Goal: Task Accomplishment & Management: Manage account settings

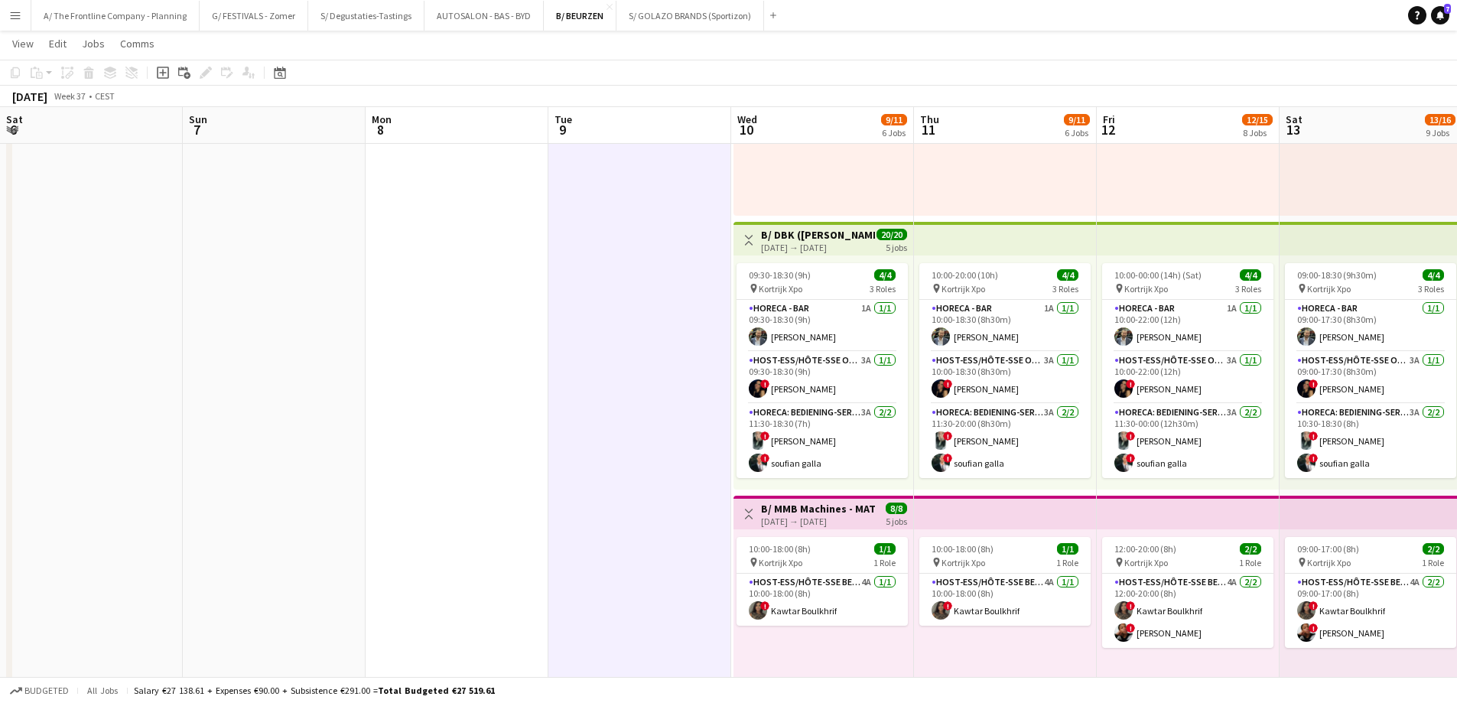
scroll to position [0, 555]
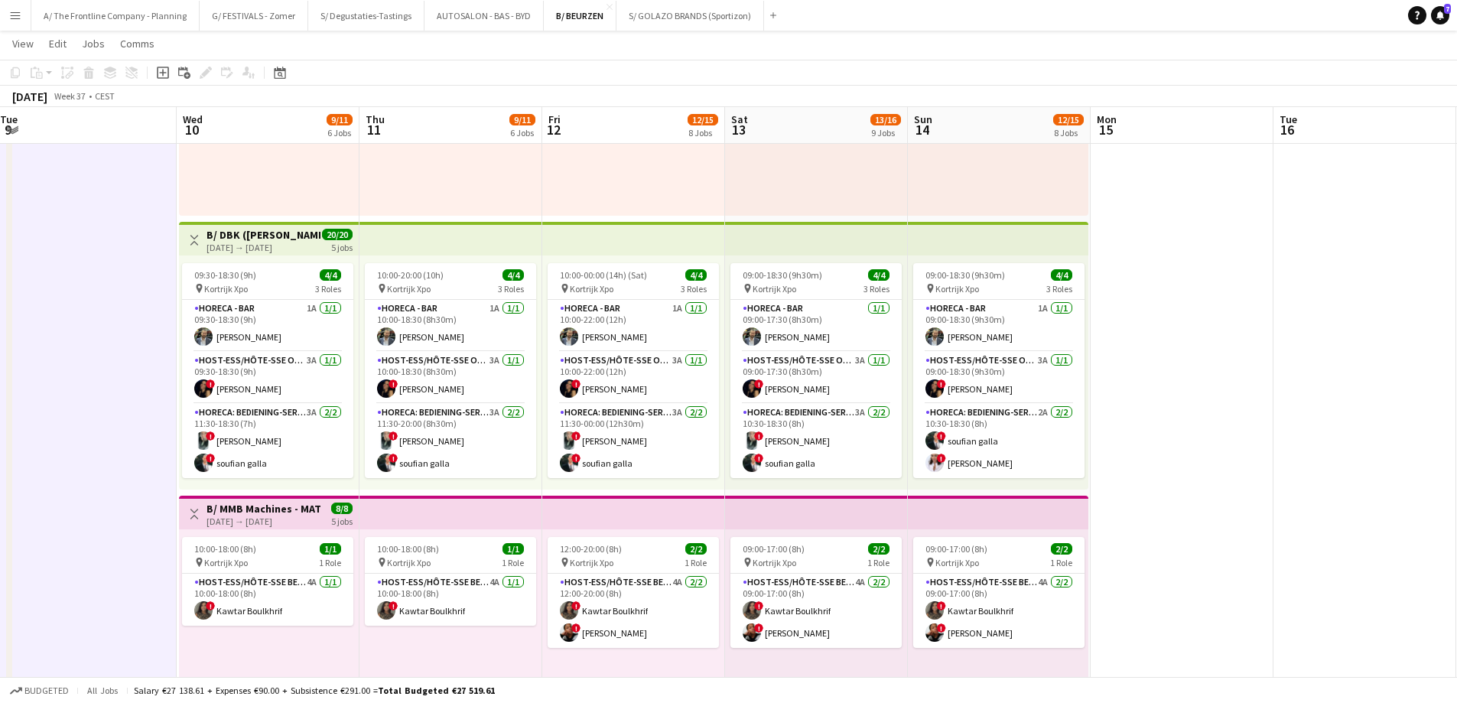
click at [18, 19] on app-icon "Menu" at bounding box center [15, 15] width 12 height 12
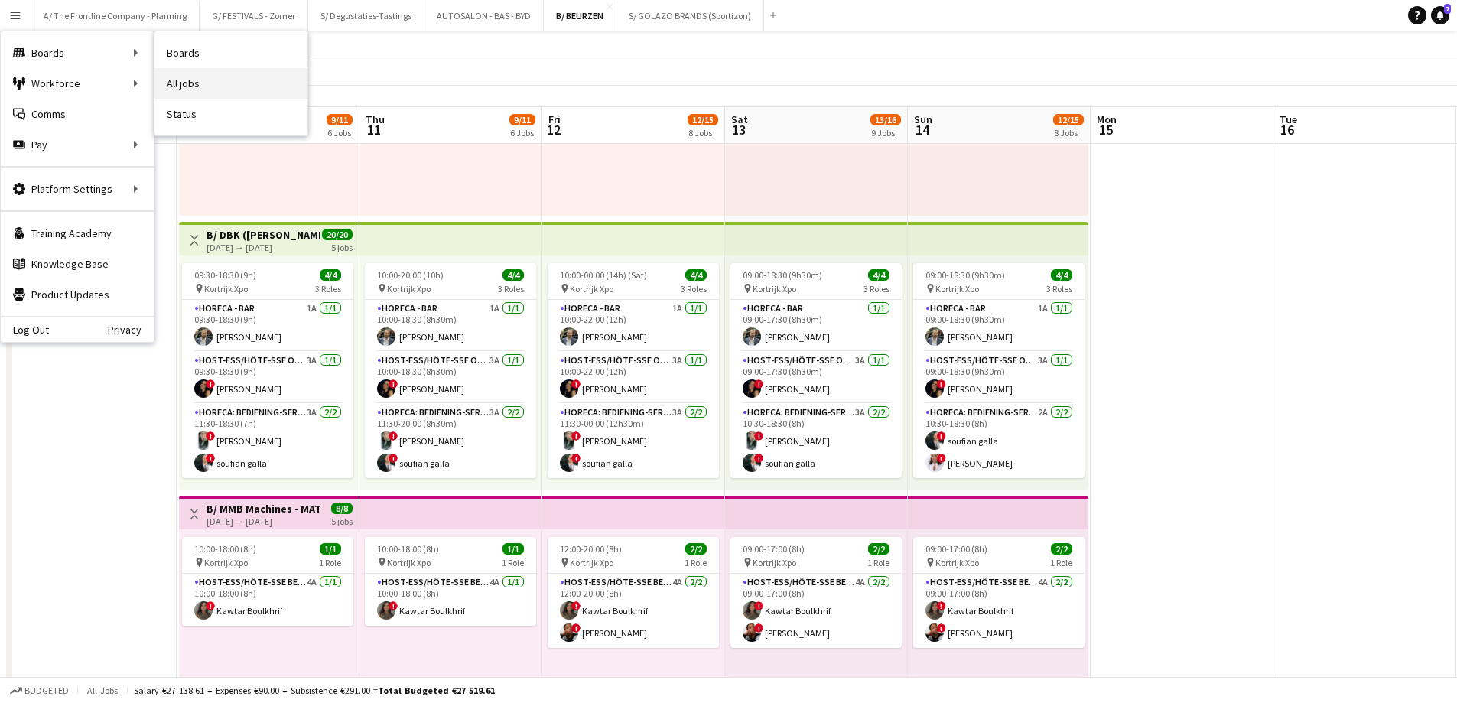
click at [200, 83] on link "All jobs" at bounding box center [231, 83] width 153 height 31
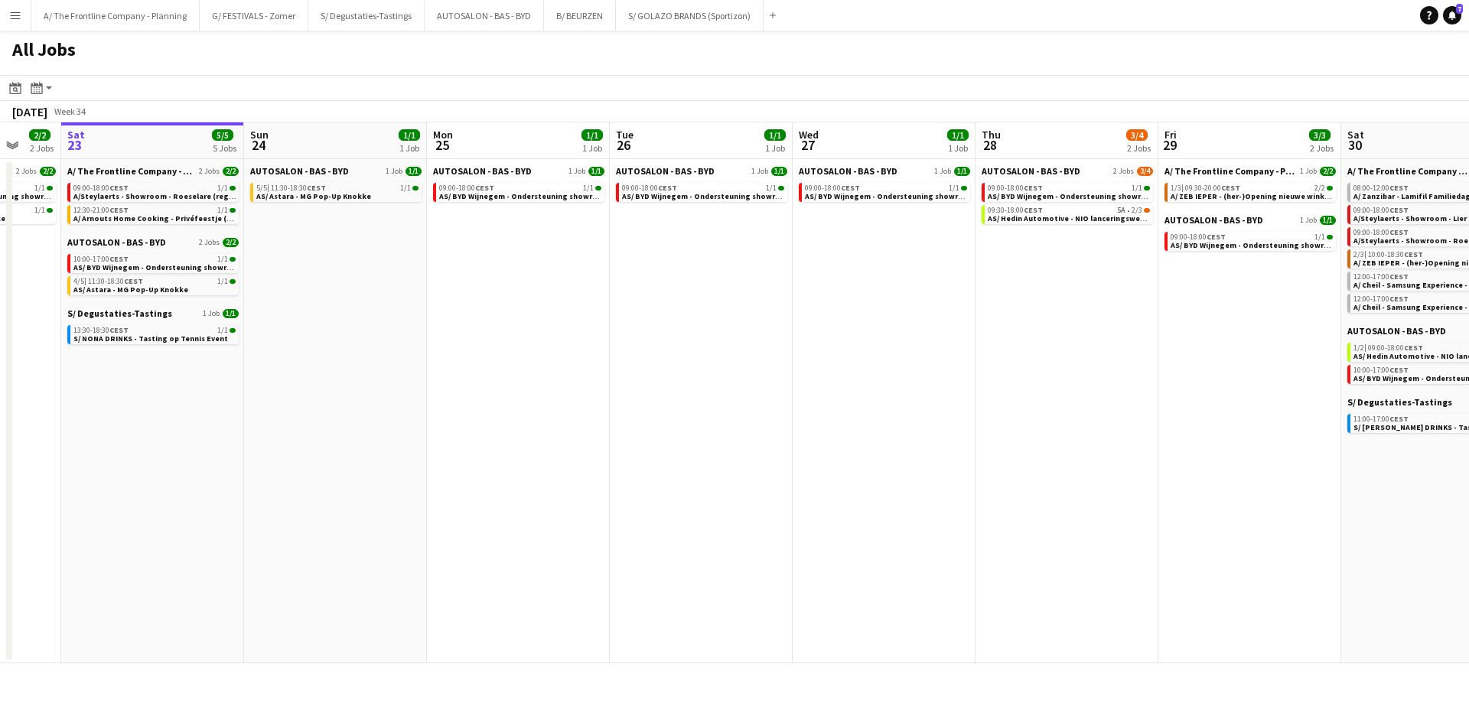
scroll to position [0, 467]
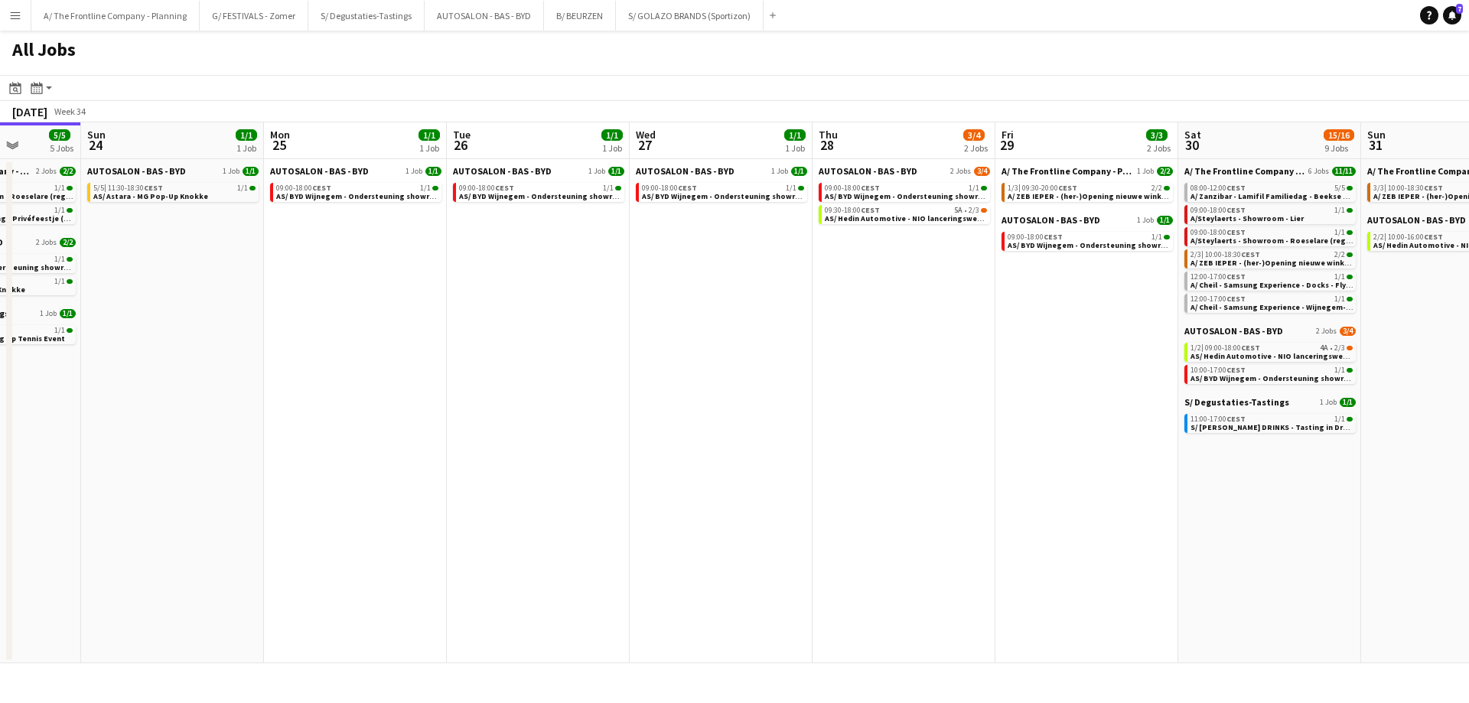
drag, startPoint x: 913, startPoint y: 326, endPoint x: 678, endPoint y: 320, distance: 234.9
click at [678, 320] on app-calendar-viewport "Thu 21 3/3 3 Jobs Fri 22 2/2 2 Jobs Sat 23 5/5 5 Jobs Sun 24 1/1 1 Job Mon 25 1…" at bounding box center [734, 392] width 1469 height 541
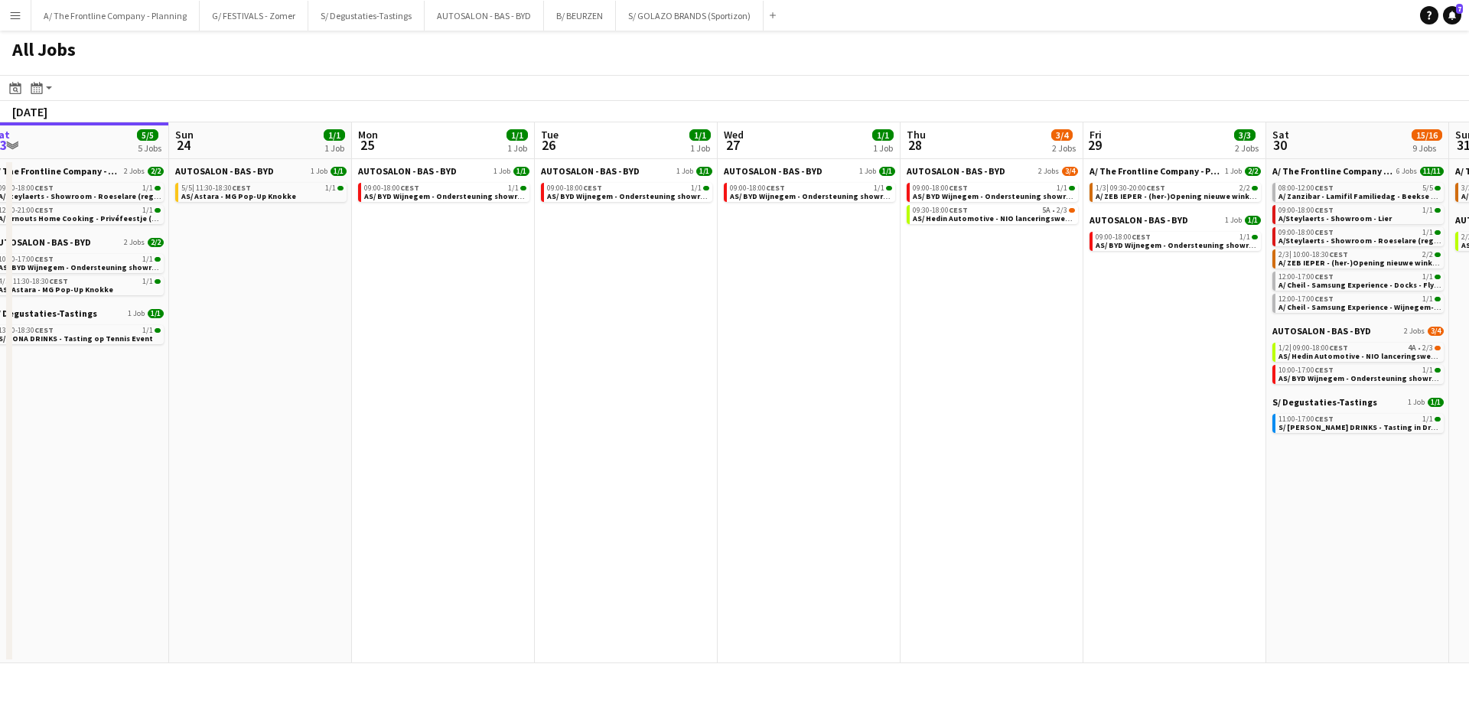
click at [149, 337] on app-all-jobs "All Jobs Date picker AUG 2025 AUG 2025 Monday M Tuesday T Wednesday W Thursday …" at bounding box center [734, 347] width 1469 height 633
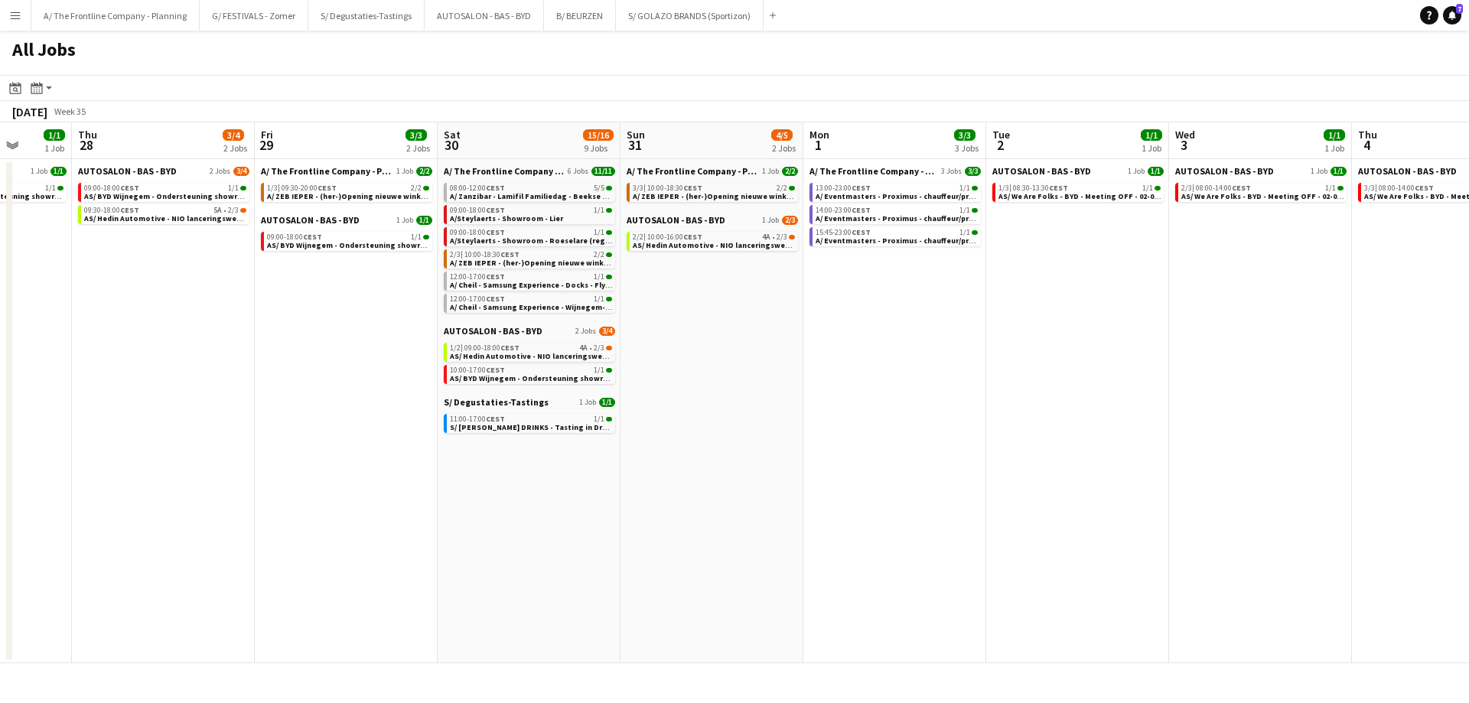
click at [327, 404] on app-all-jobs "All Jobs Date picker AUG 2025 AUG 2025 Monday M Tuesday T Wednesday W Thursday …" at bounding box center [734, 347] width 1469 height 633
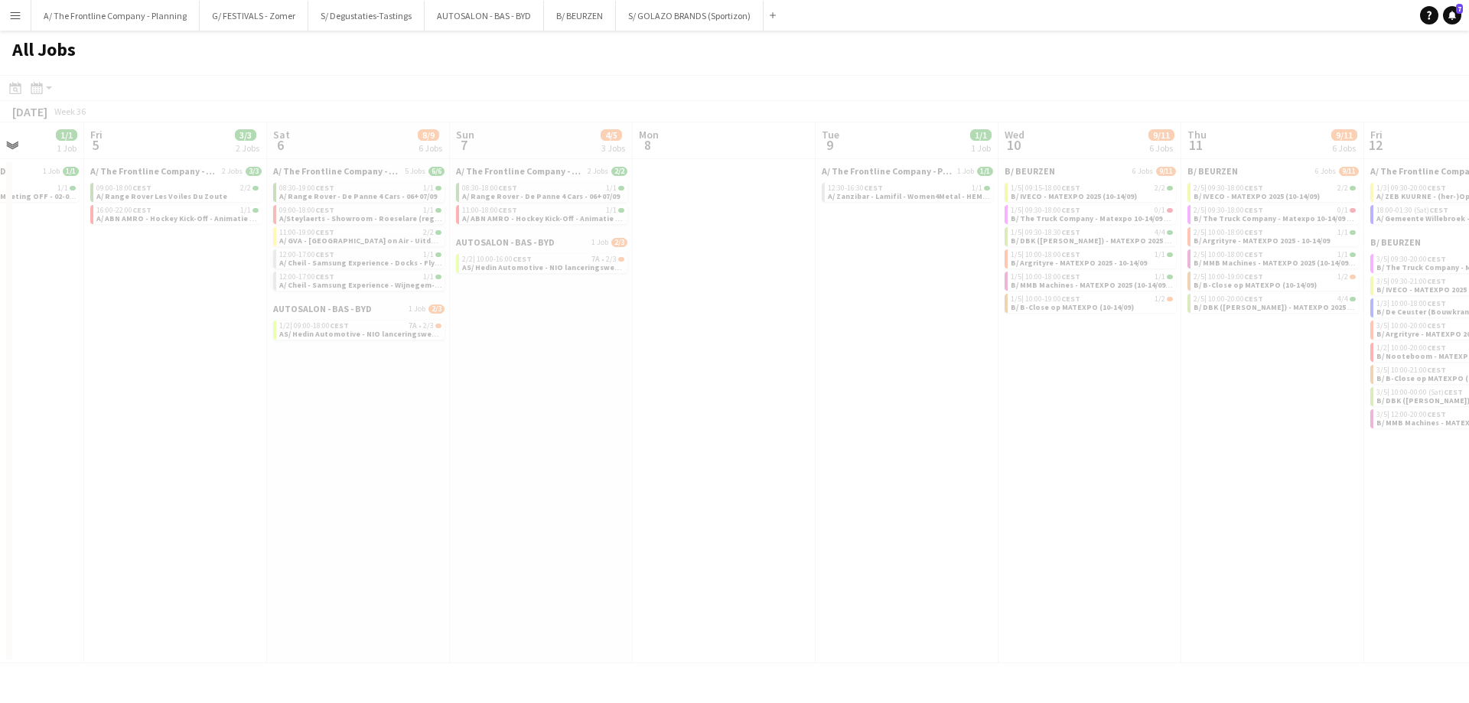
drag, startPoint x: 1171, startPoint y: 421, endPoint x: 452, endPoint y: 422, distance: 719.0
click at [309, 425] on app-all-jobs "All Jobs Date picker AUG 2025 AUG 2025 Monday M Tuesday T Wednesday W Thursday …" at bounding box center [734, 347] width 1469 height 633
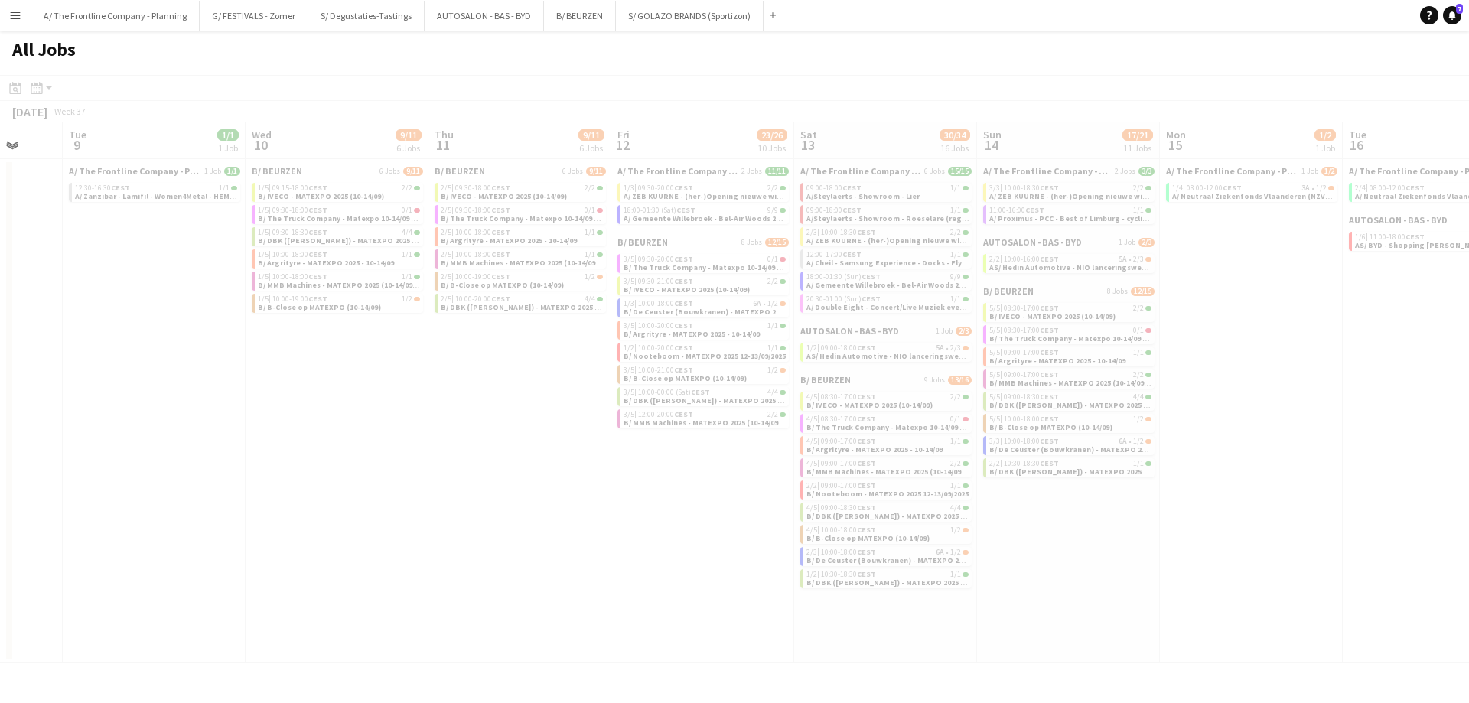
drag, startPoint x: 1012, startPoint y: 434, endPoint x: 304, endPoint y: 411, distance: 707.9
click at [304, 411] on app-all-jobs "All Jobs Date picker AUG 2025 AUG 2025 Monday M Tuesday T Wednesday W Thursday …" at bounding box center [734, 347] width 1469 height 633
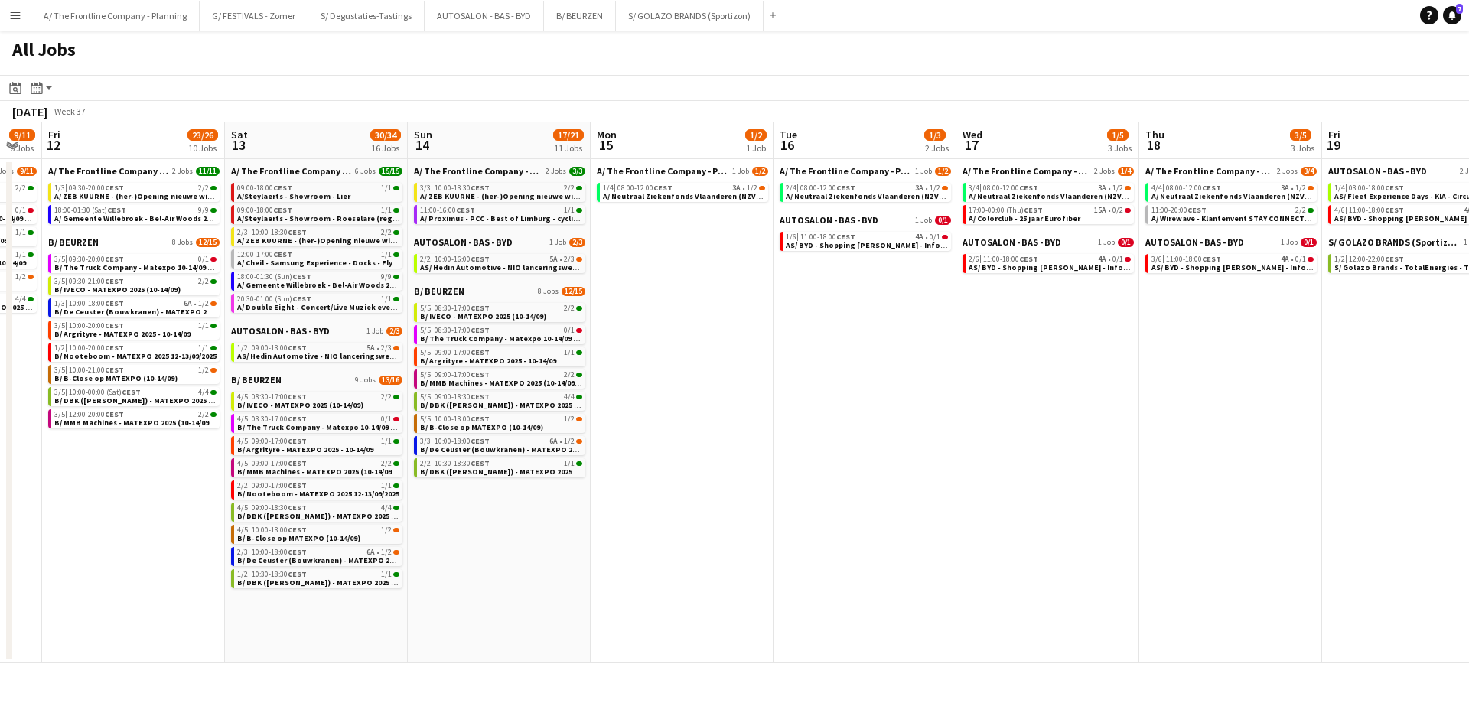
click at [425, 424] on app-all-jobs "All Jobs Date picker AUG 2025 AUG 2025 Monday M Tuesday T Wednesday W Thursday …" at bounding box center [734, 347] width 1469 height 633
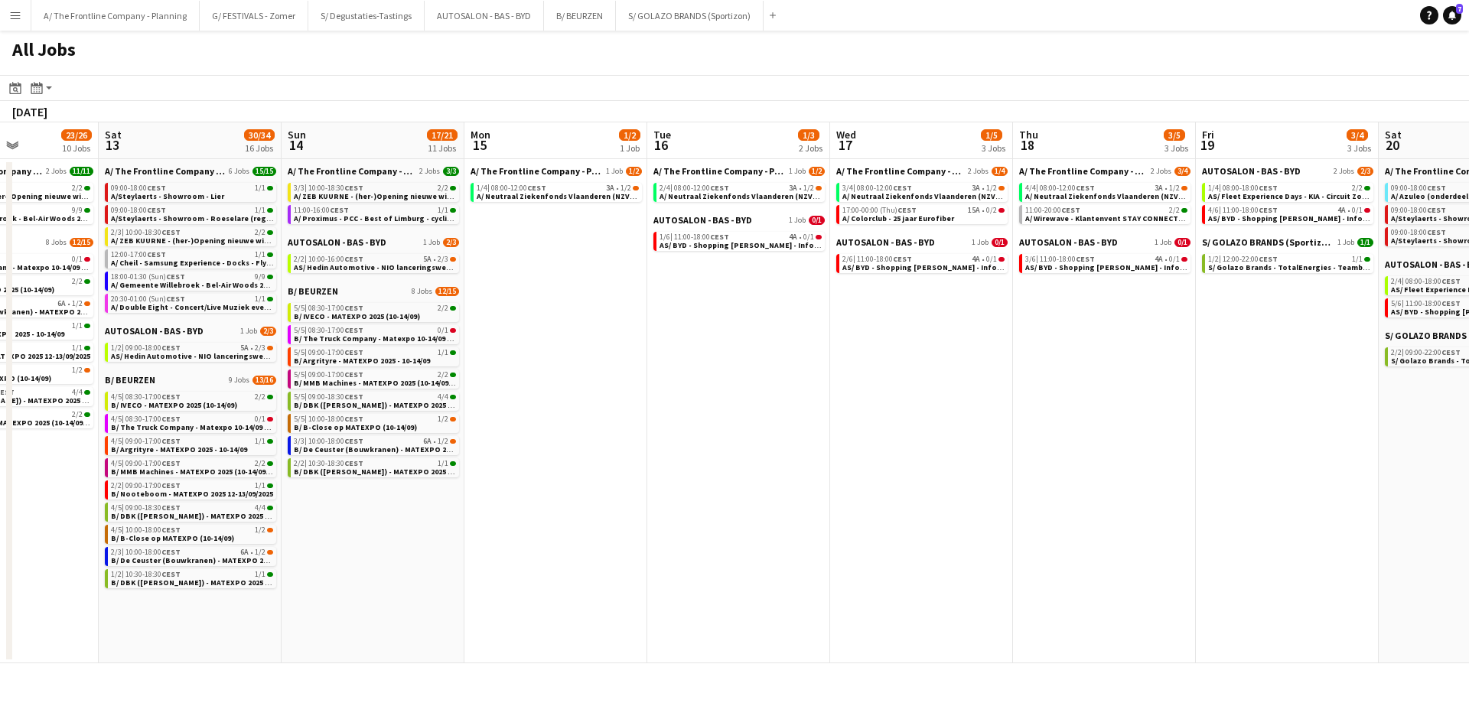
click at [251, 418] on app-all-jobs "All Jobs Date picker AUG 2025 AUG 2025 Monday M Tuesday T Wednesday W Thursday …" at bounding box center [734, 347] width 1469 height 633
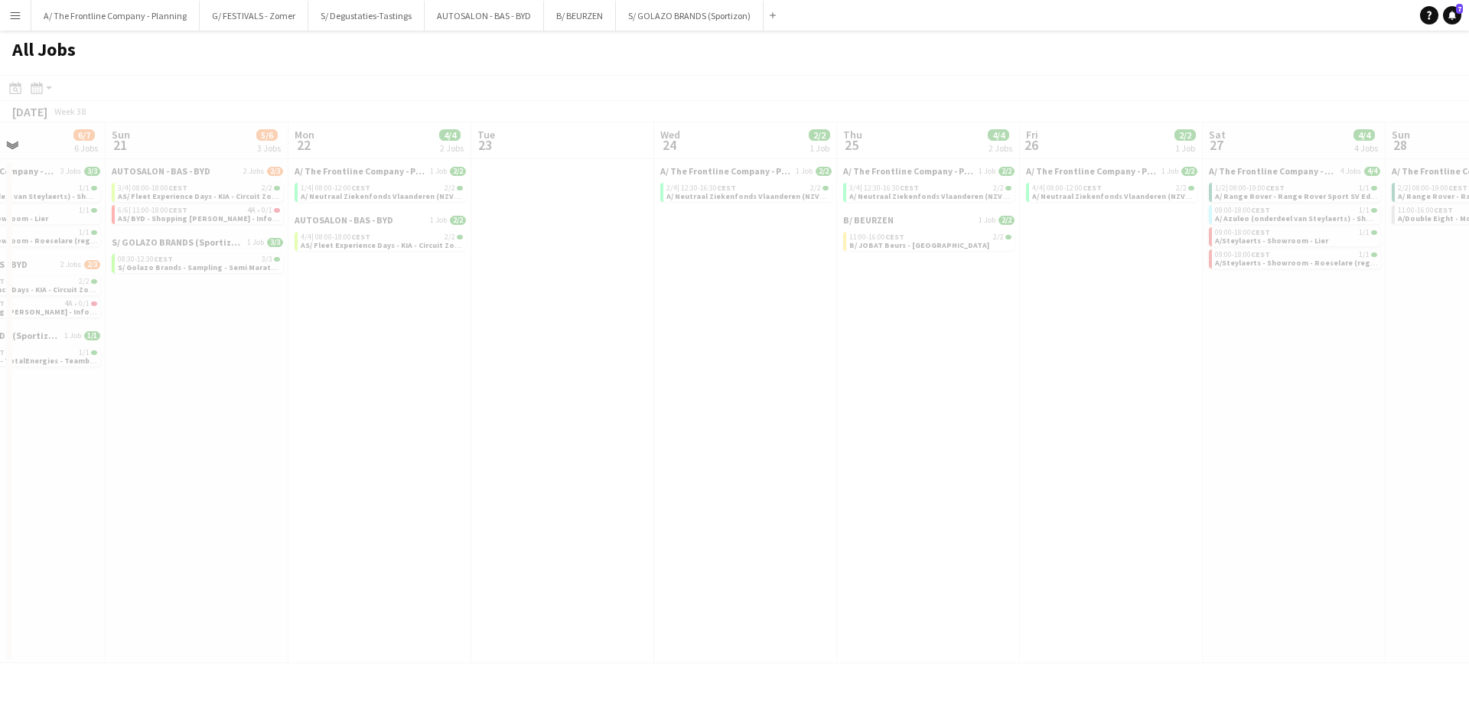
drag, startPoint x: 1065, startPoint y: 472, endPoint x: 307, endPoint y: 444, distance: 757.7
click at [307, 444] on app-all-jobs "All Jobs Date picker AUG 2025 AUG 2025 Monday M Tuesday T Wednesday W Thursday …" at bounding box center [734, 347] width 1469 height 633
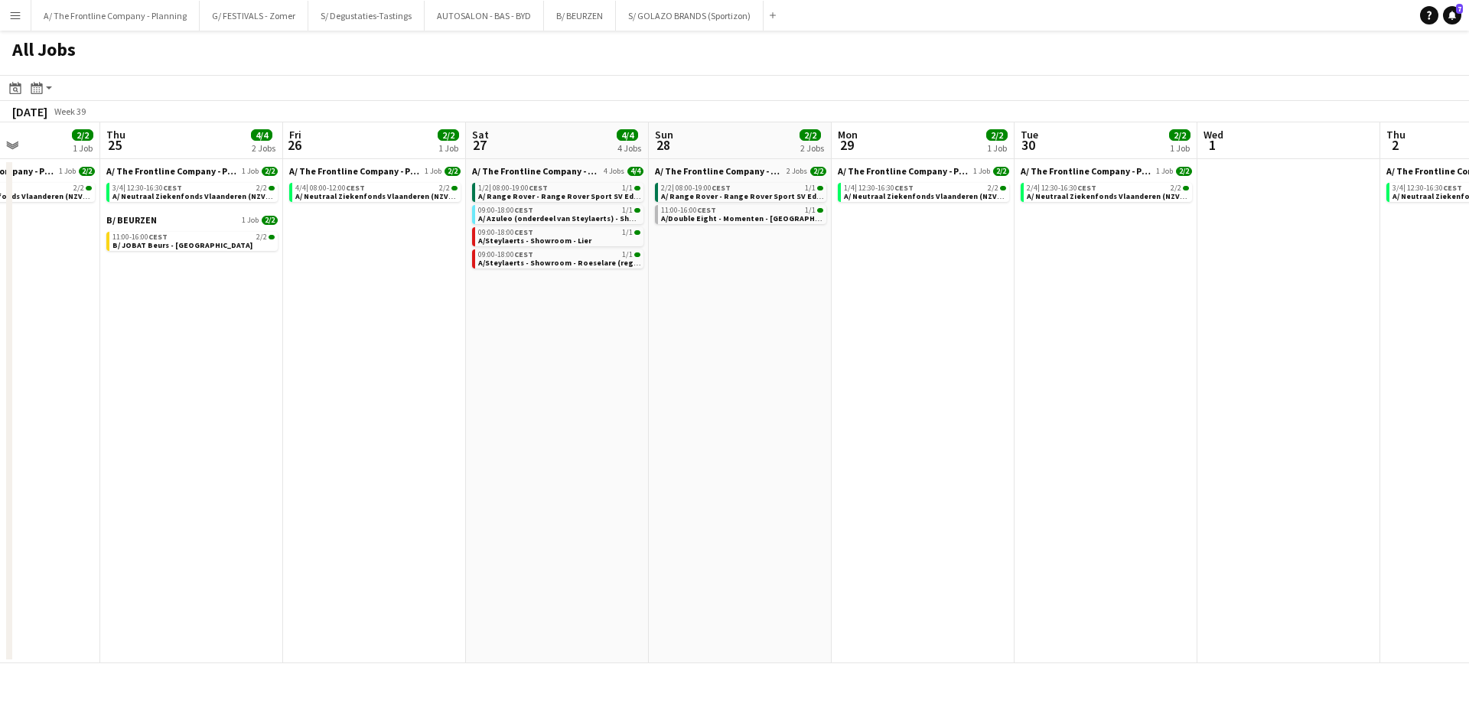
scroll to position [0, 481]
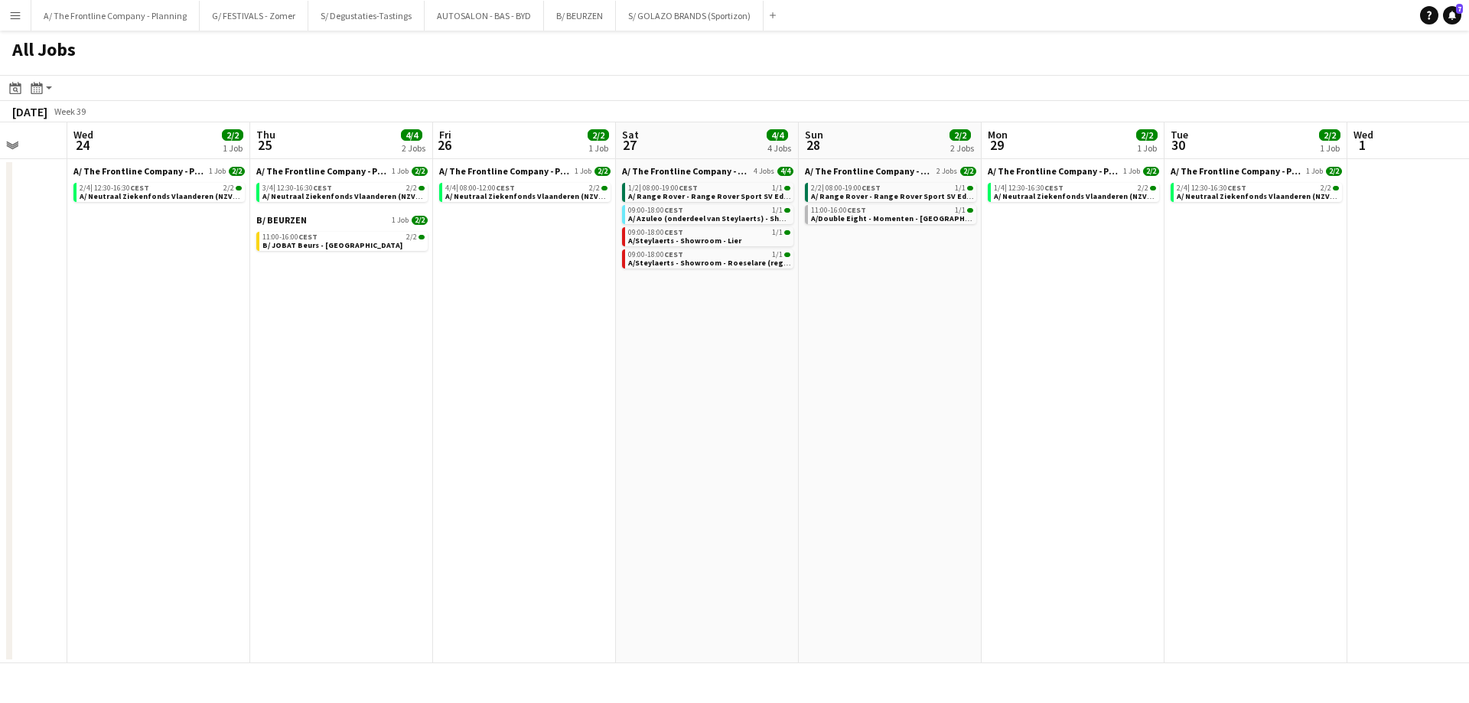
click at [228, 385] on app-all-jobs "All Jobs Date picker AUG 2025 AUG 2025 Monday M Tuesday T Wednesday W Thursday …" at bounding box center [734, 347] width 1469 height 633
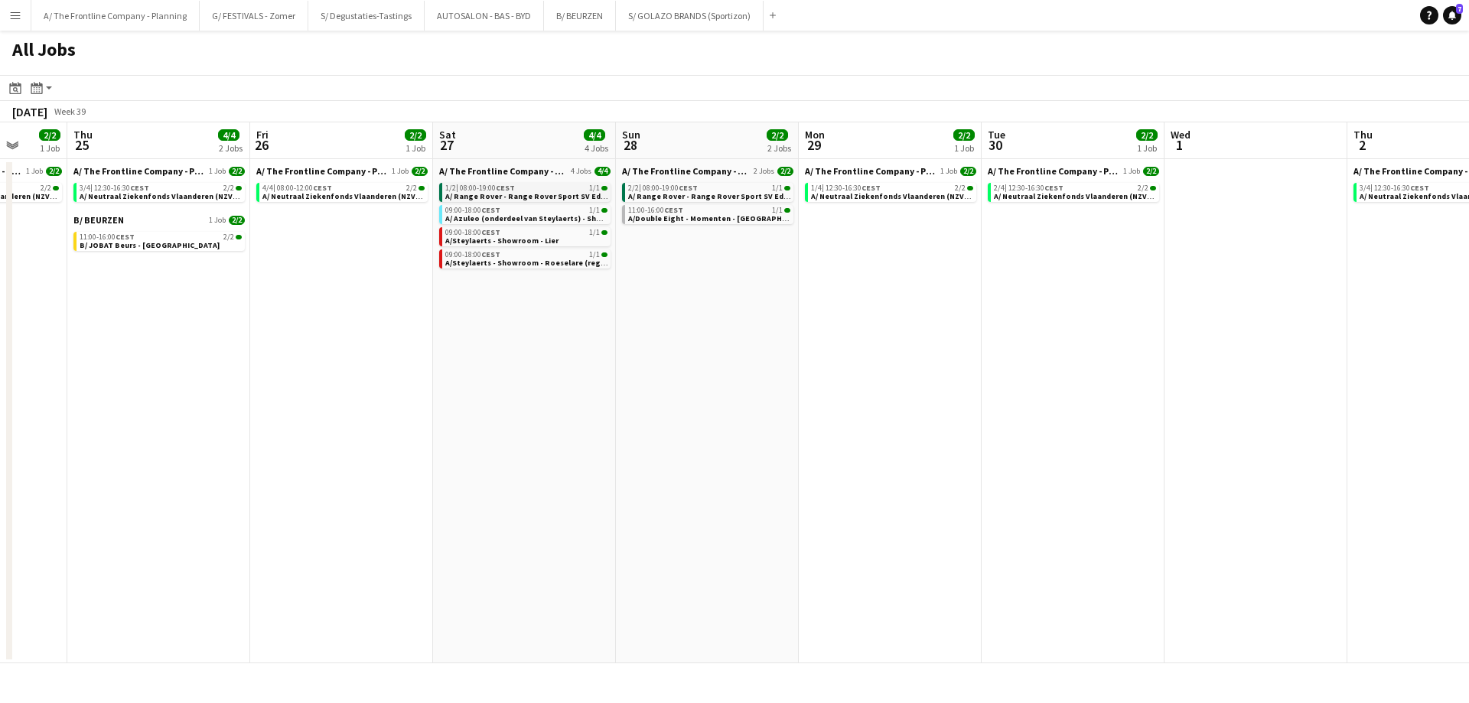
click at [525, 194] on span "A/ Range Rover - Range Rover Sport SV Ed Two testdrive event Liezele - Uren + T…" at bounding box center [611, 196] width 333 height 10
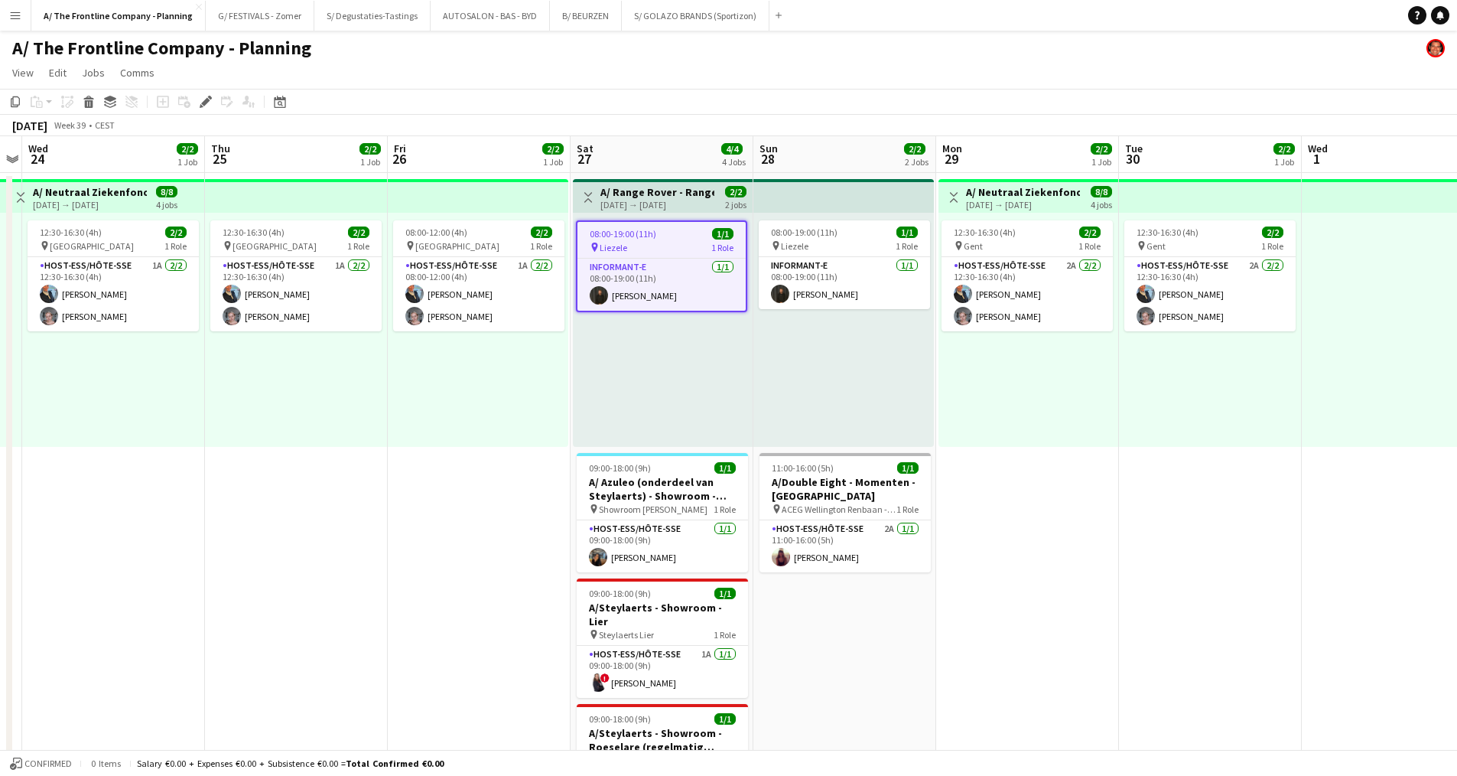
click at [691, 215] on div "08:00-19:00 (11h) 1/1 pin Liezele 1 Role Informant-e [DATE] 08:00-19:00 (11h) […" at bounding box center [663, 330] width 180 height 234
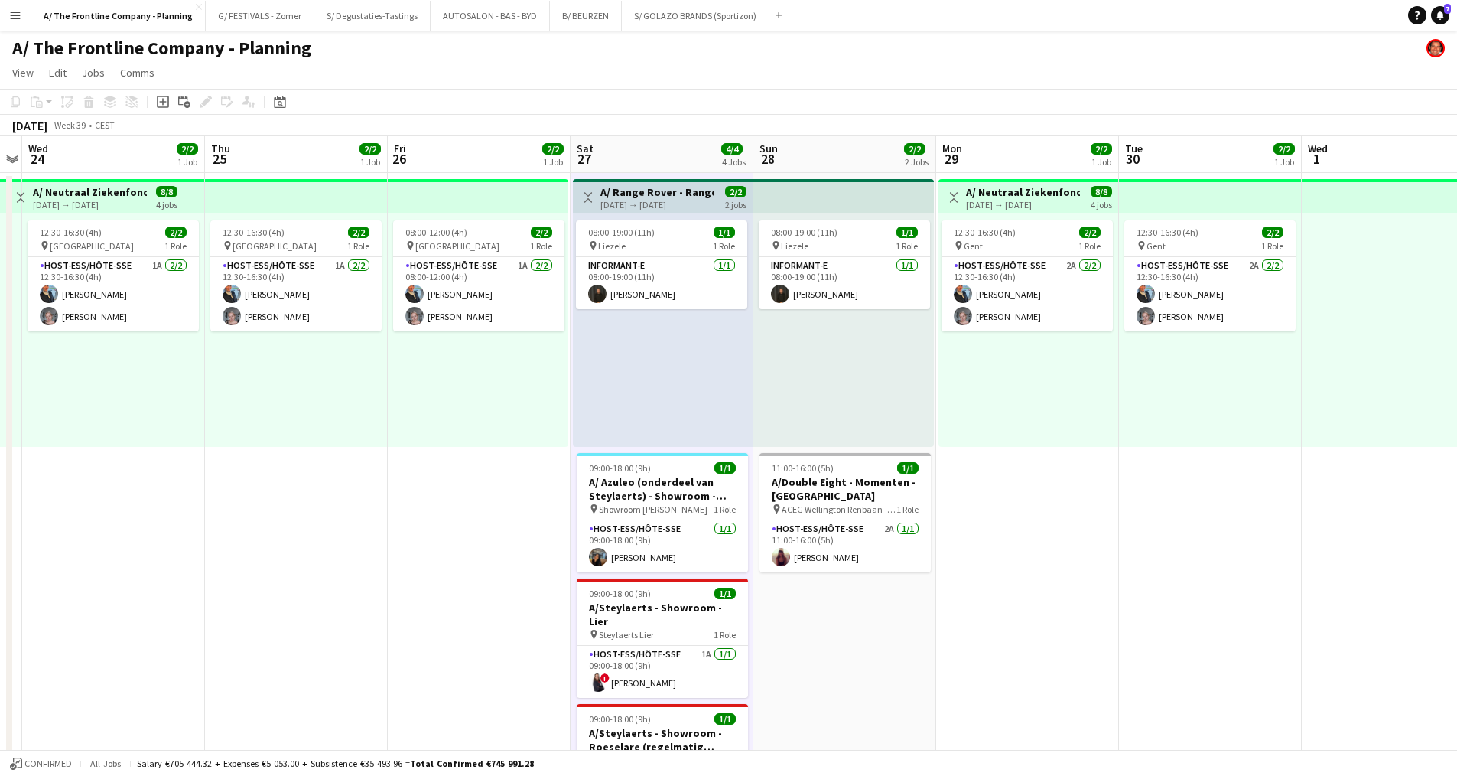
click at [694, 196] on h3 "A/ Range Rover - Range Rover Sport SV Ed Two testdrive event Liezele - Uren + T…" at bounding box center [657, 192] width 114 height 14
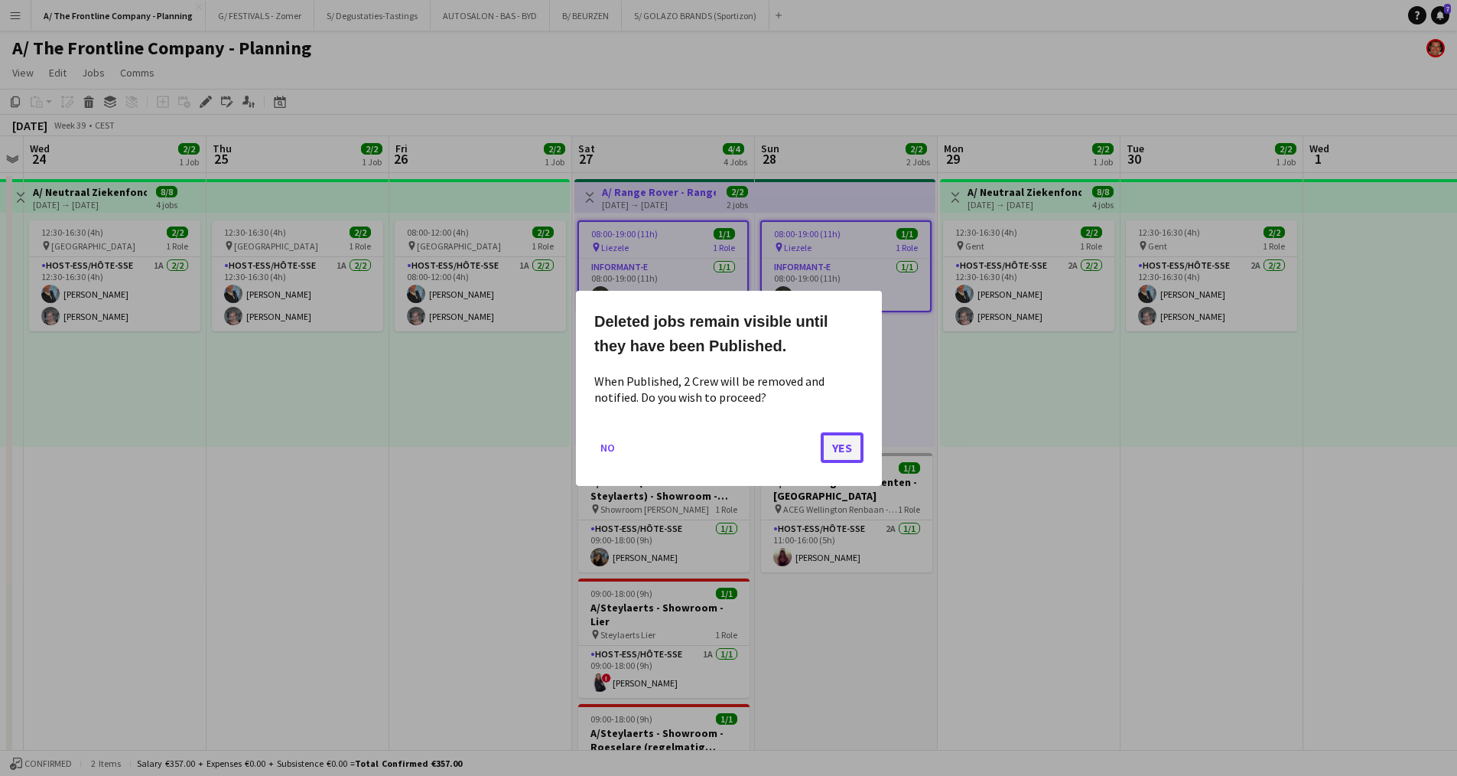
click at [835, 446] on button "Yes" at bounding box center [842, 446] width 43 height 31
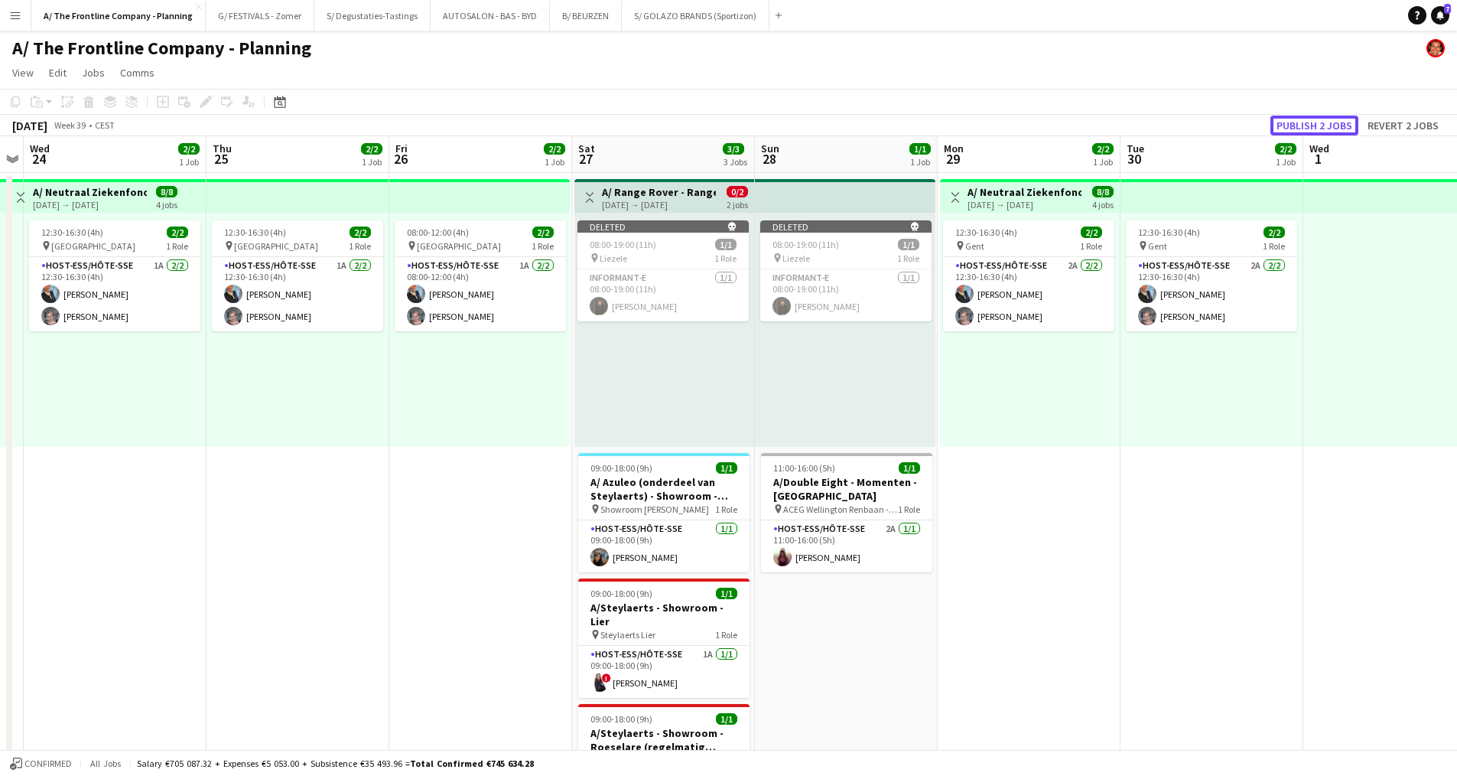
click at [1312, 132] on button "Publish 2 jobs" at bounding box center [1314, 125] width 88 height 20
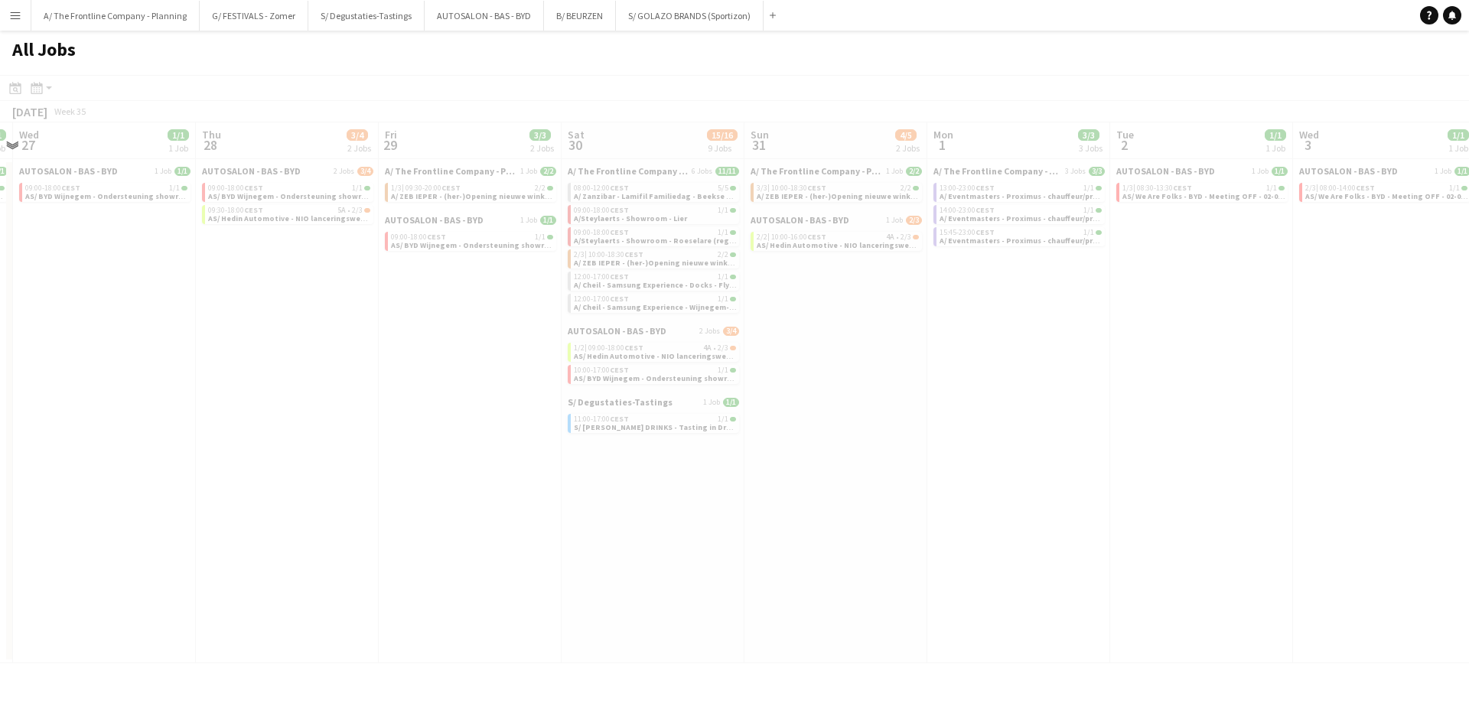
drag, startPoint x: 1127, startPoint y: 361, endPoint x: -151, endPoint y: 325, distance: 1278.6
click at [0, 325] on html "Menu Boards Boards Boards All jobs Status Workforce Workforce My Workforce Recr…" at bounding box center [734, 351] width 1469 height 703
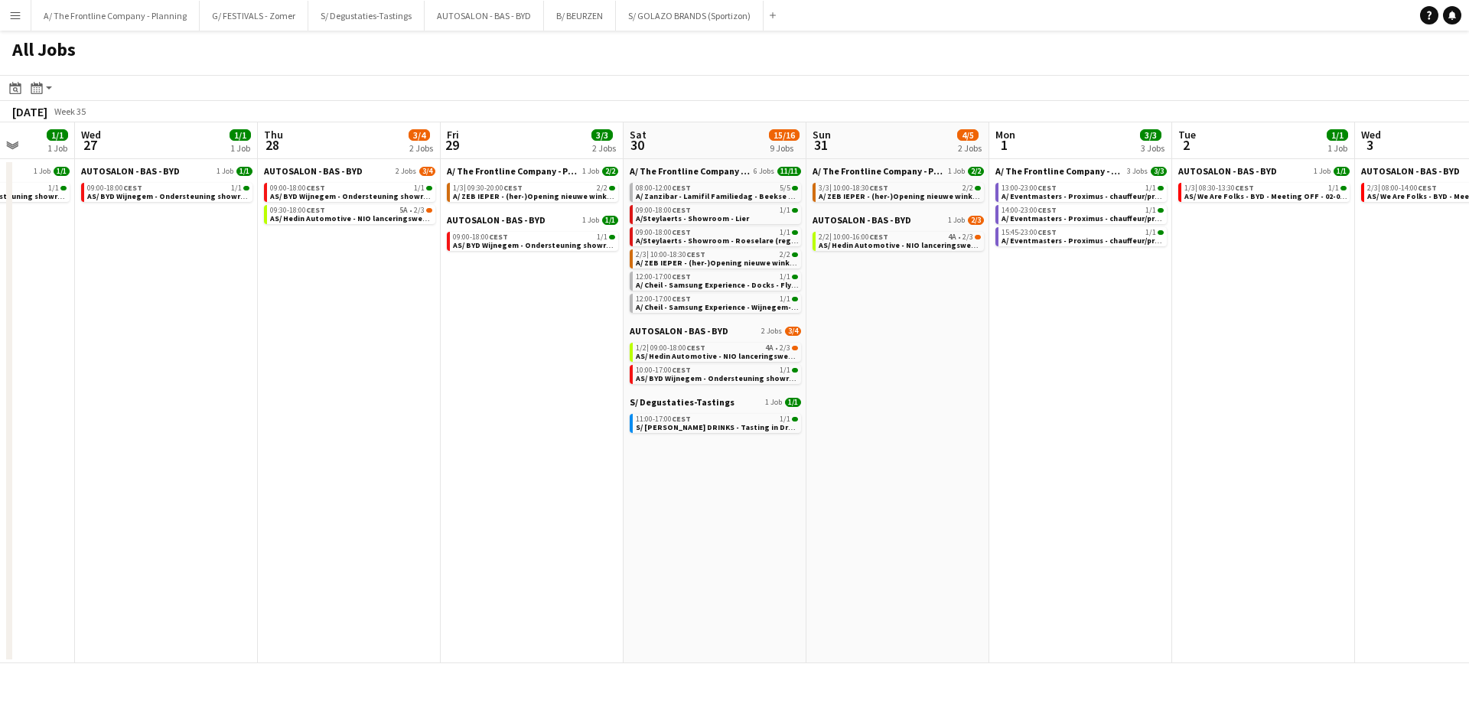
drag, startPoint x: 1060, startPoint y: 396, endPoint x: -94, endPoint y: 382, distance: 1154.3
click at [0, 382] on html "Menu Boards Boards Boards All jobs Status Workforce Workforce My Workforce Recr…" at bounding box center [734, 351] width 1469 height 703
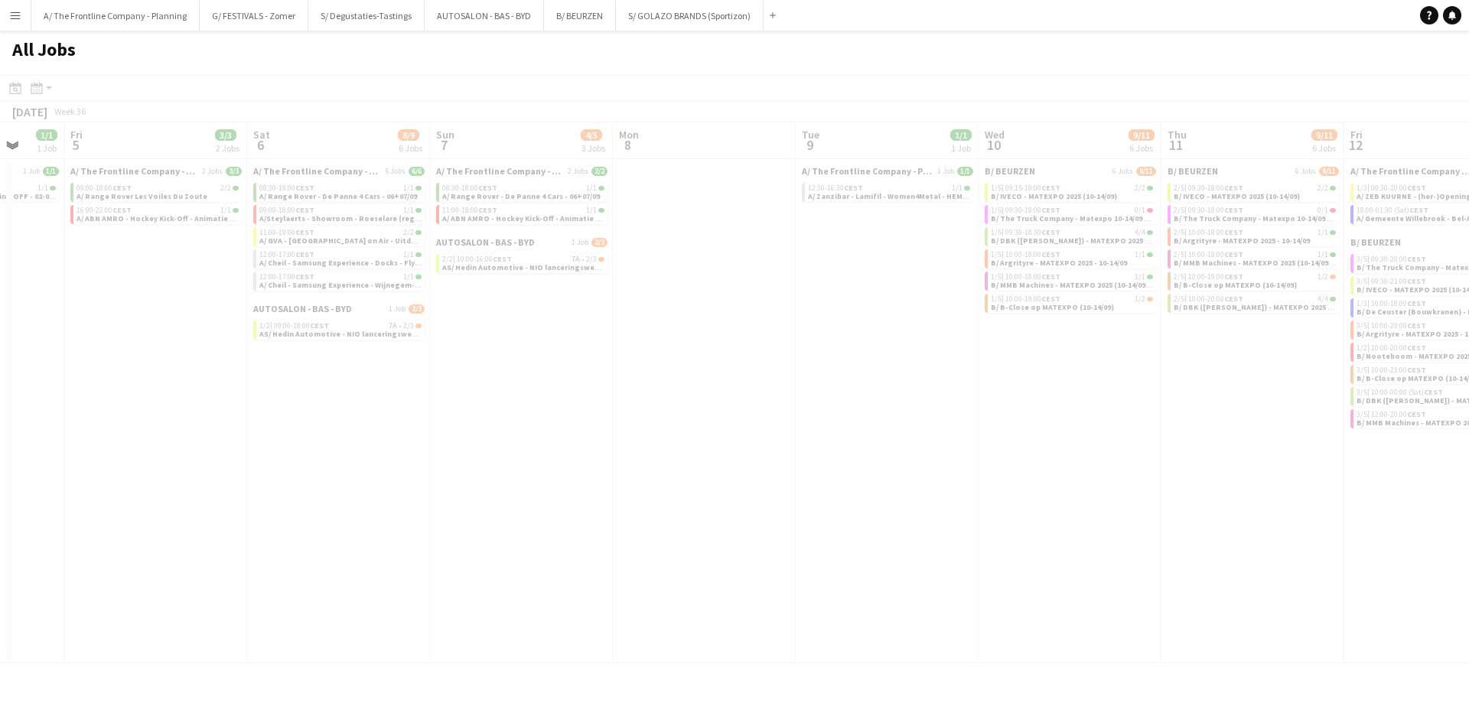
drag, startPoint x: 382, startPoint y: 413, endPoint x: 24, endPoint y: 417, distance: 357.2
click at [15, 417] on app-all-jobs "All Jobs Date picker AUG 2025 AUG 2025 Monday M Tuesday T Wednesday W Thursday …" at bounding box center [734, 347] width 1469 height 633
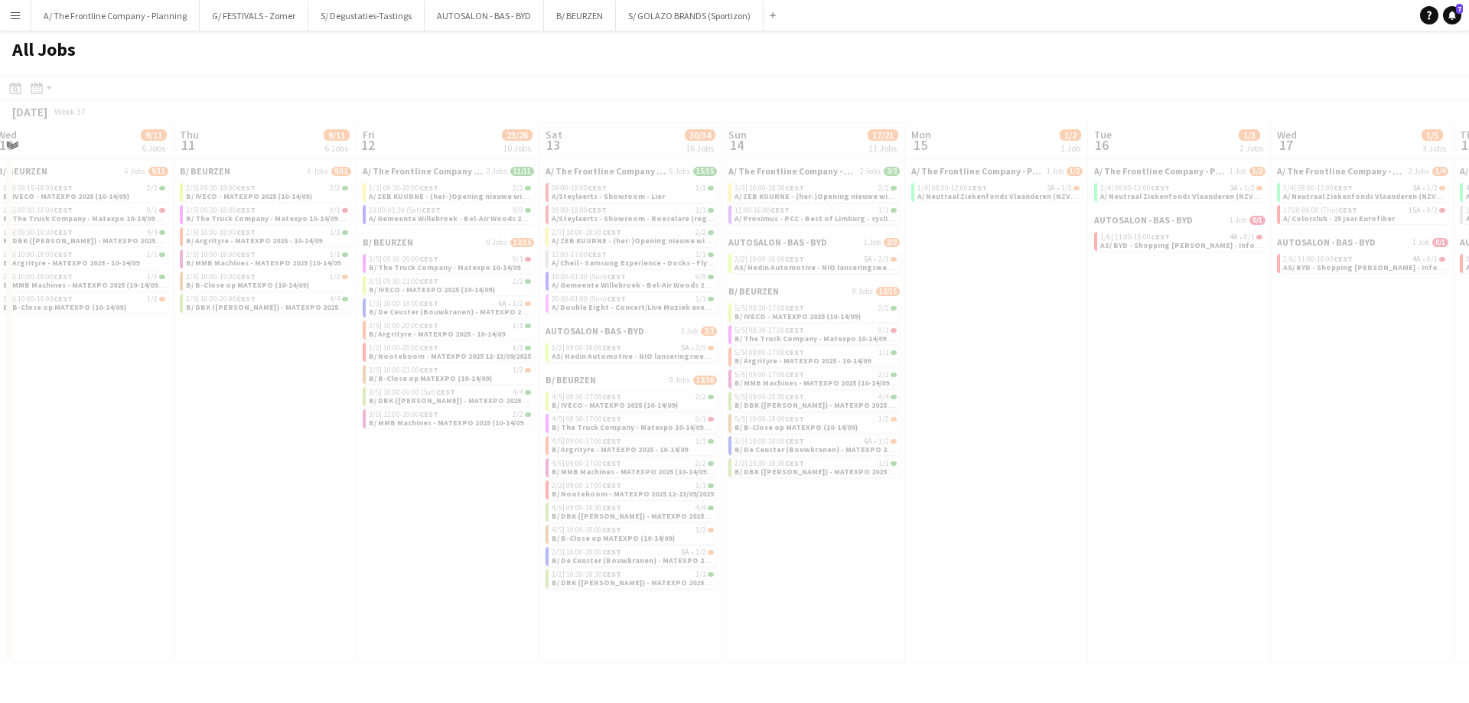
drag, startPoint x: 940, startPoint y: 448, endPoint x: -129, endPoint y: 432, distance: 1069.4
click at [0, 432] on html "Menu Boards Boards Boards All jobs Status Workforce Workforce My Workforce Recr…" at bounding box center [734, 351] width 1469 height 703
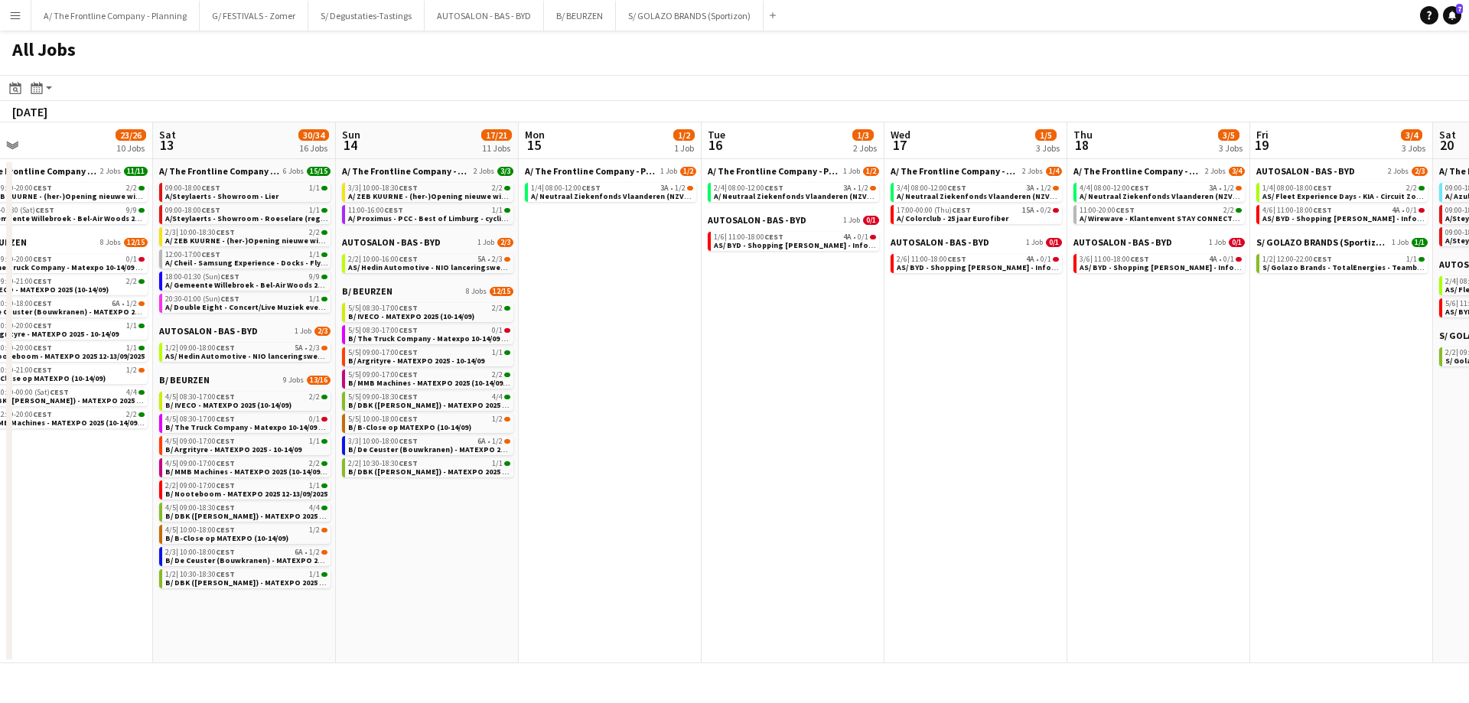
drag, startPoint x: 994, startPoint y: 519, endPoint x: 129, endPoint y: 522, distance: 865.1
click at [129, 522] on app-calendar-viewport "Mon 8 Tue 9 1/1 1 Job Wed 10 9/11 6 Jobs Thu 11 9/11 6 Jobs Fri 12 23/26 10 Job…" at bounding box center [734, 392] width 1469 height 541
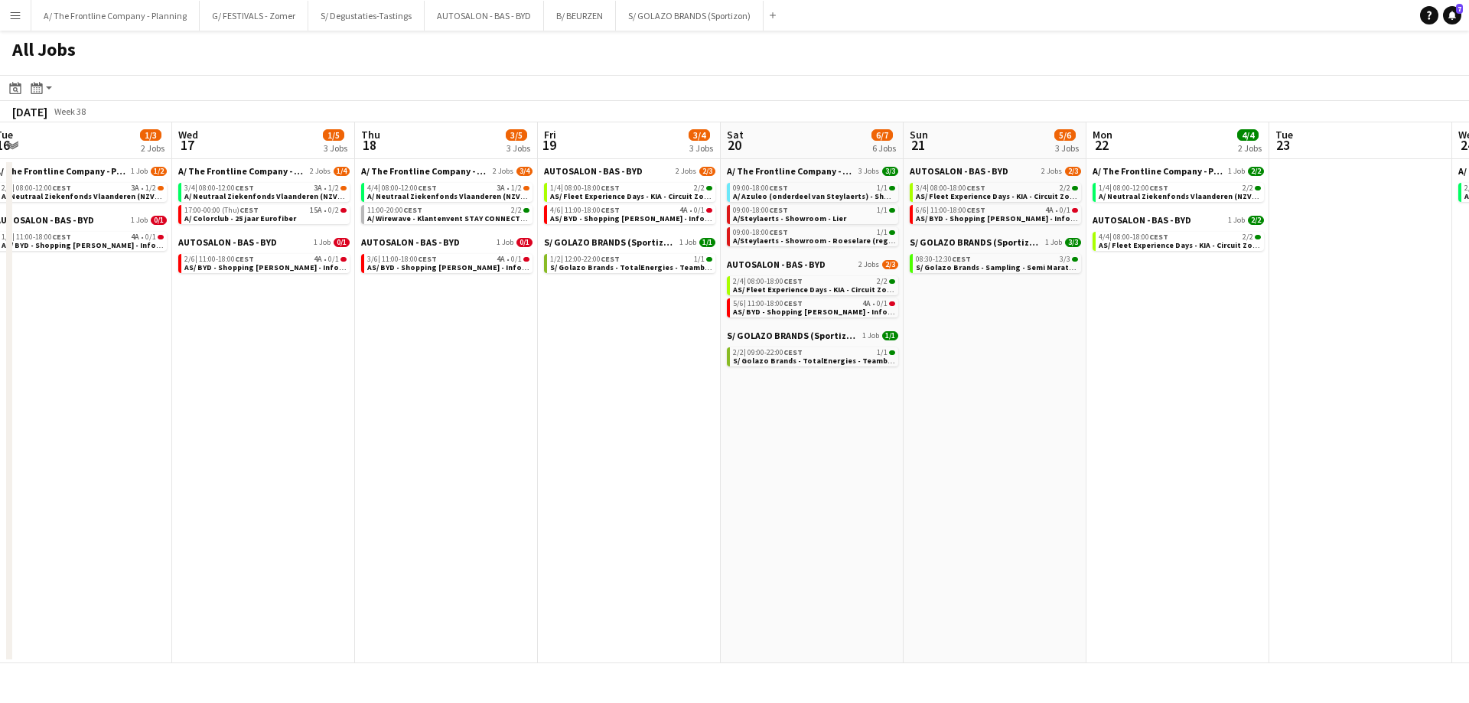
drag, startPoint x: 994, startPoint y: 527, endPoint x: -201, endPoint y: 486, distance: 1196.2
click at [0, 486] on html "Menu Boards Boards Boards All jobs Status Workforce Workforce My Workforce Recr…" at bounding box center [734, 351] width 1469 height 703
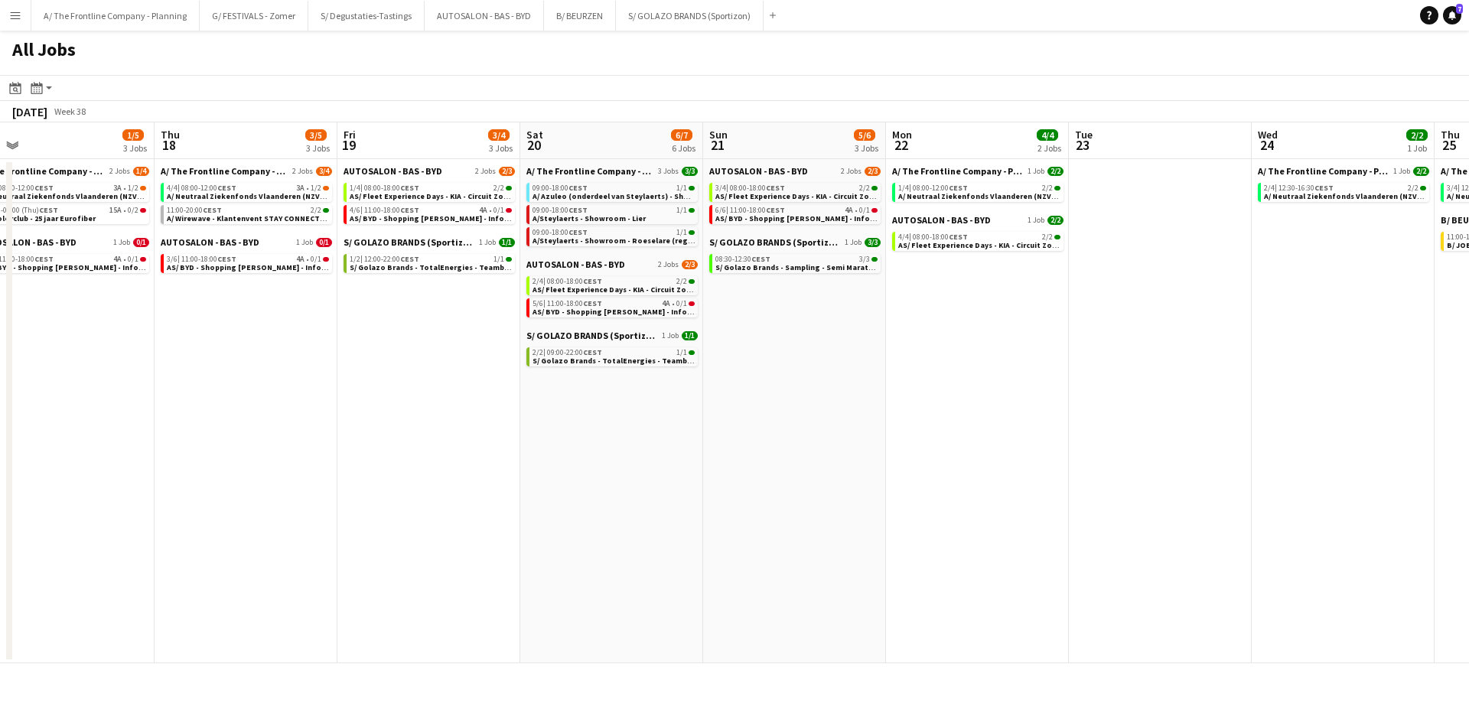
scroll to position [0, 450]
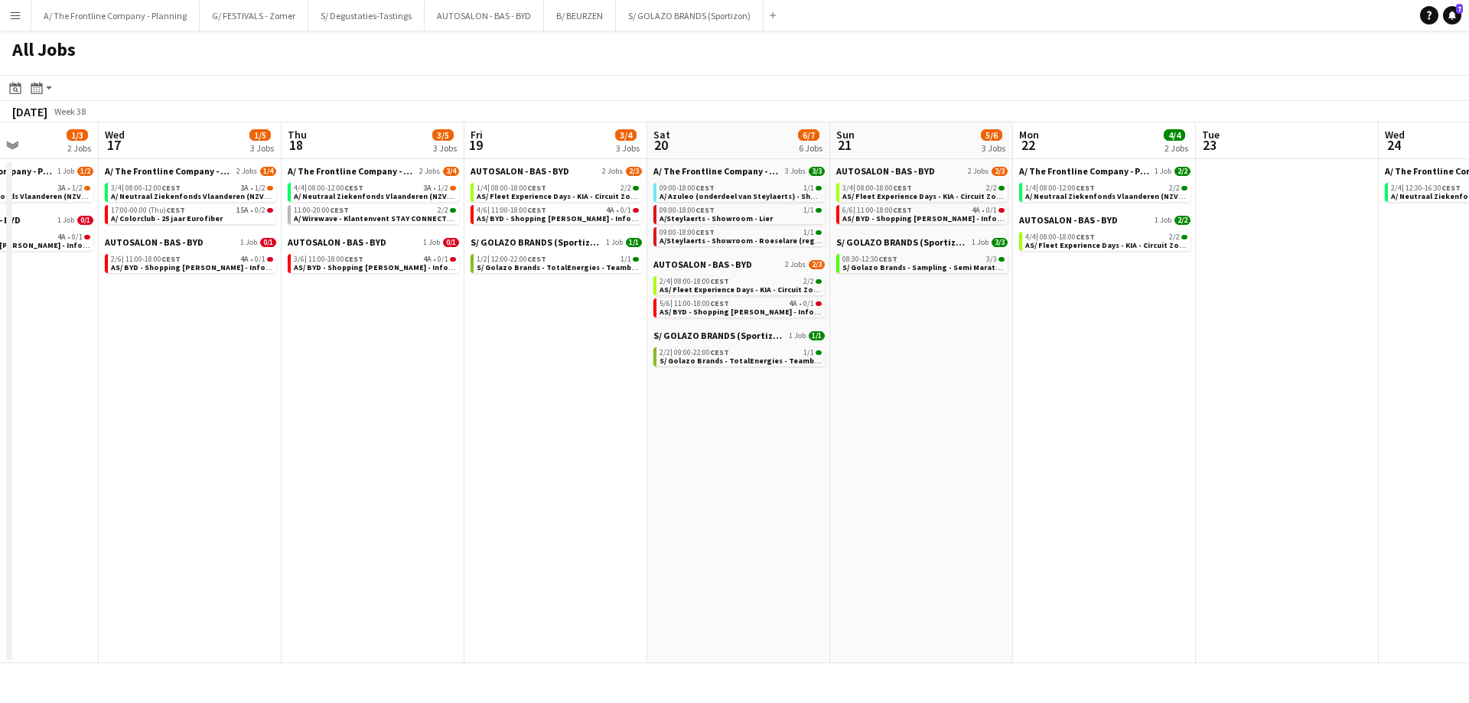
click at [65, 470] on app-all-jobs "All Jobs Date picker AUG 2025 AUG 2025 Monday M Tuesday T Wednesday W Thursday …" at bounding box center [734, 347] width 1469 height 633
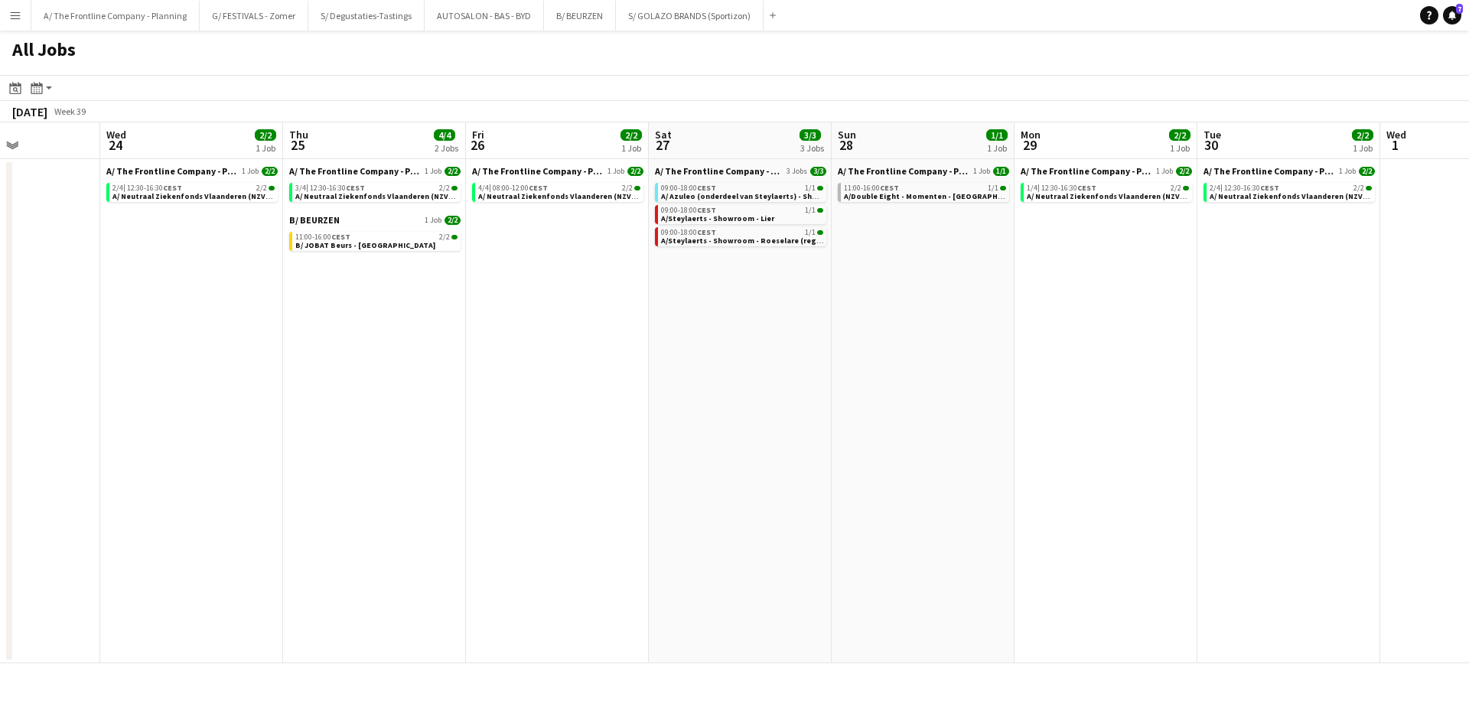
scroll to position [0, 642]
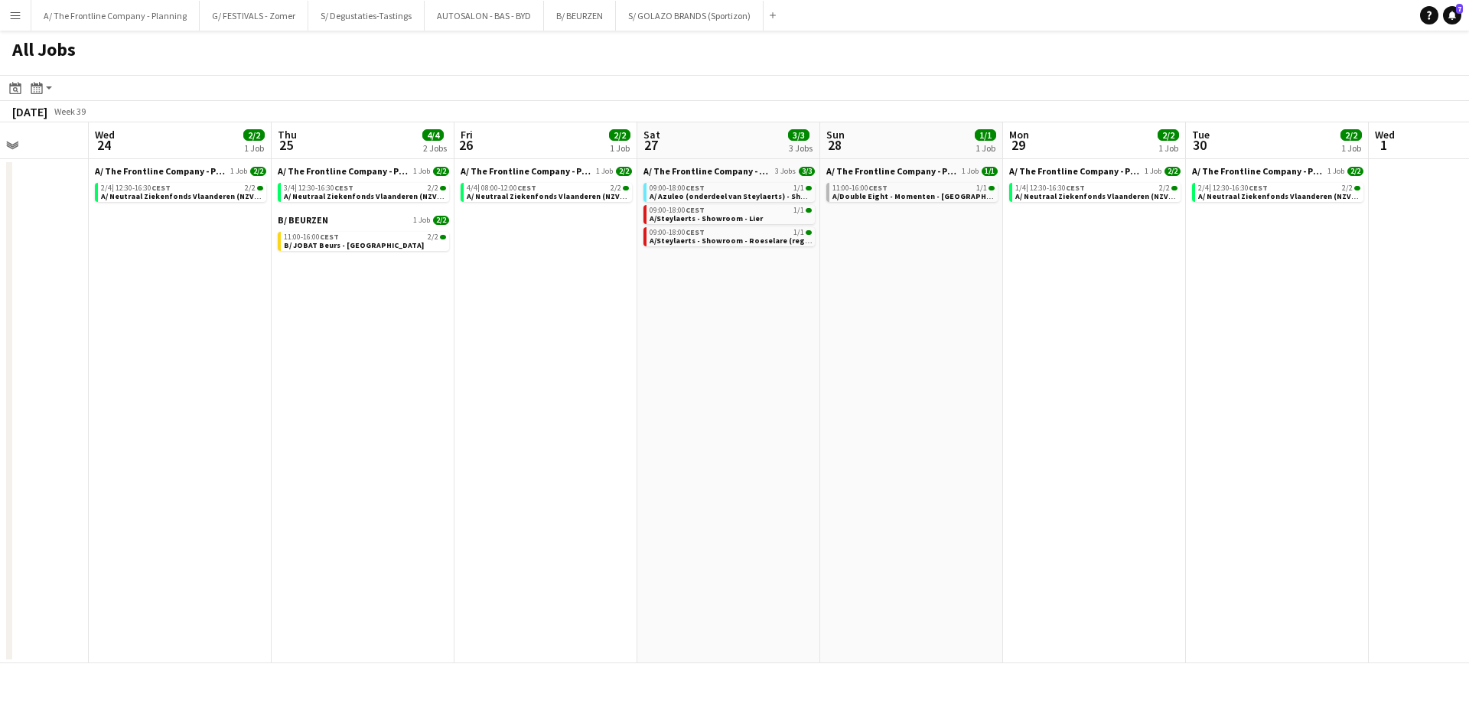
drag, startPoint x: 868, startPoint y: 425, endPoint x: 310, endPoint y: 421, distance: 558.4
click at [310, 421] on app-calendar-viewport "Sat 20 6/7 6 Jobs Sun 21 5/6 3 Jobs Mon 22 4/4 2 Jobs Tue 23 Wed 24 2/2 1 Job T…" at bounding box center [734, 392] width 1469 height 541
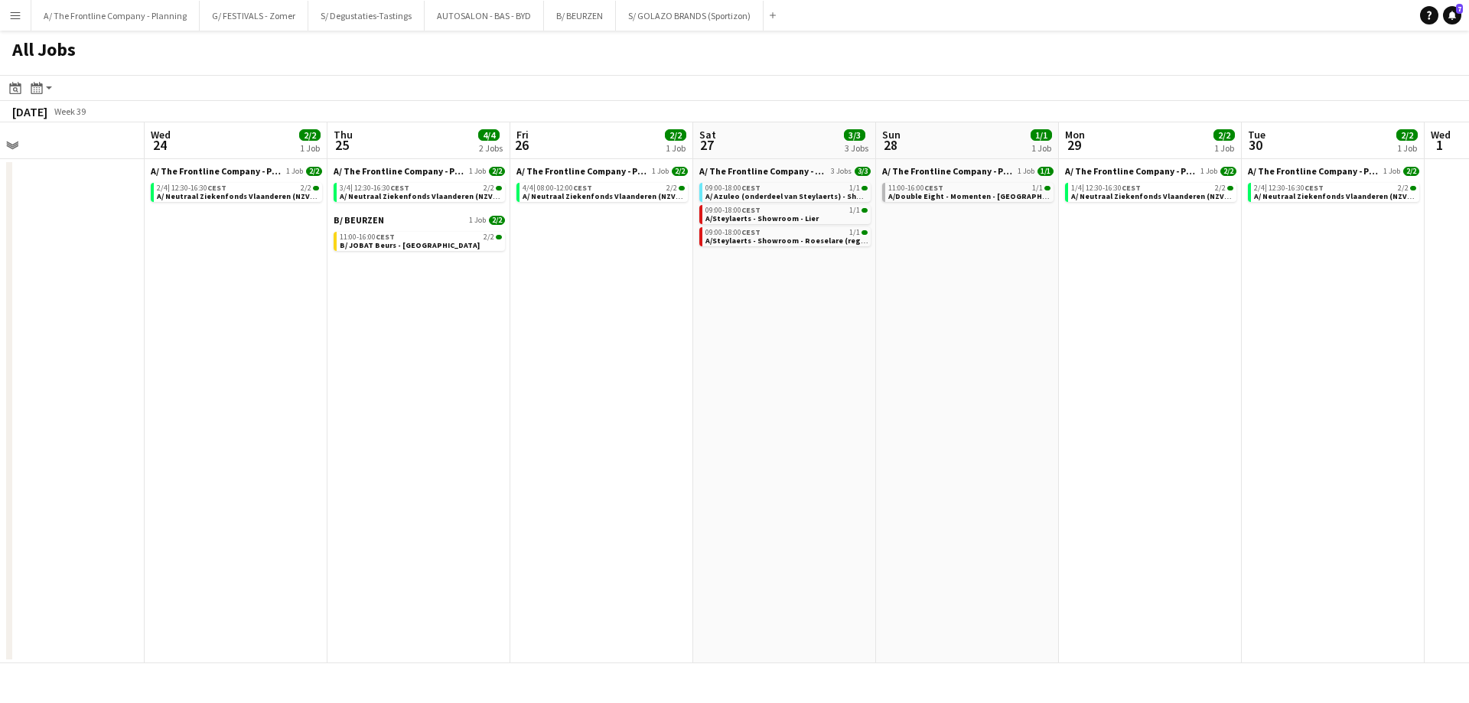
scroll to position [0, 448]
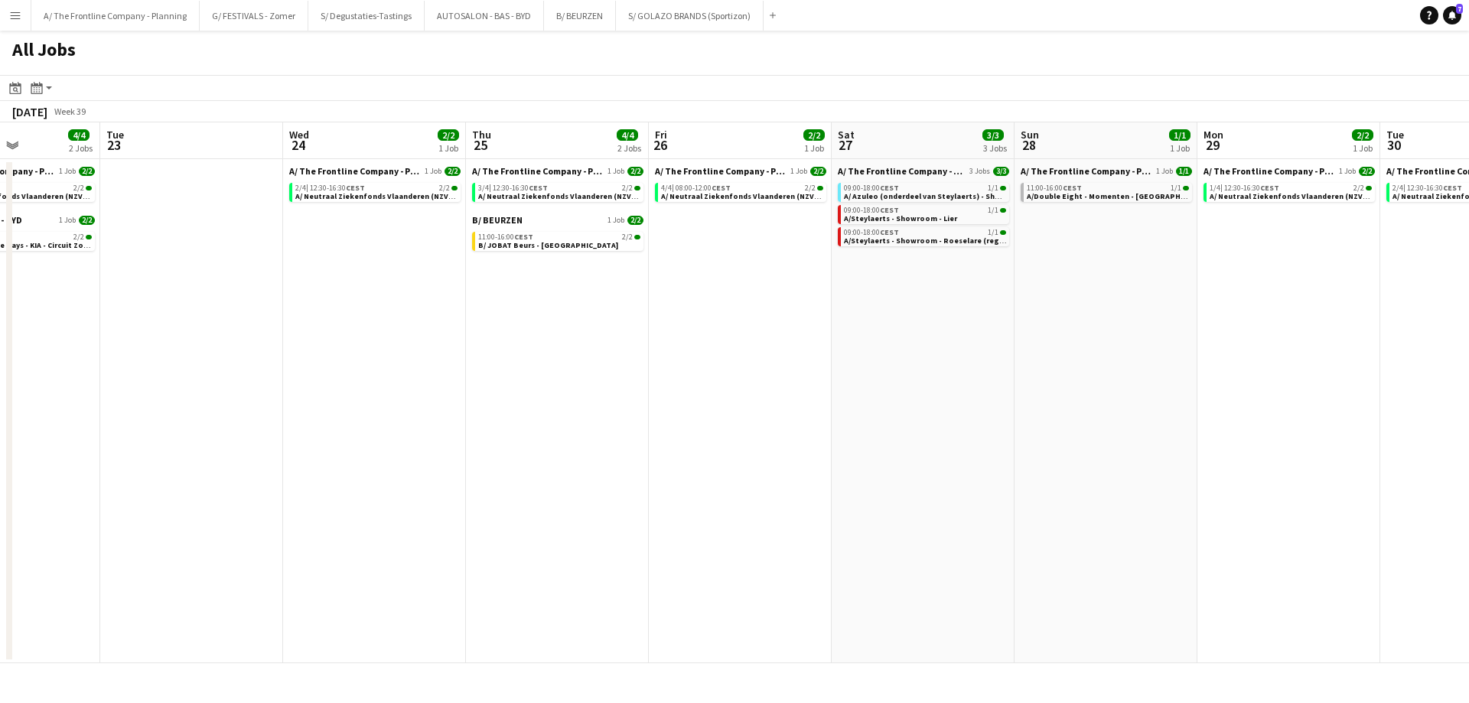
drag, startPoint x: 330, startPoint y: 330, endPoint x: 524, endPoint y: 307, distance: 195.0
click at [524, 307] on app-calendar-viewport "Sat 20 6/7 6 Jobs Sun 21 5/6 3 Jobs Mon 22 4/4 2 Jobs Tue 23 Wed 24 2/2 1 Job T…" at bounding box center [734, 392] width 1469 height 541
click at [485, 21] on button "AUTOSALON - BAS - BYD Close" at bounding box center [484, 16] width 119 height 30
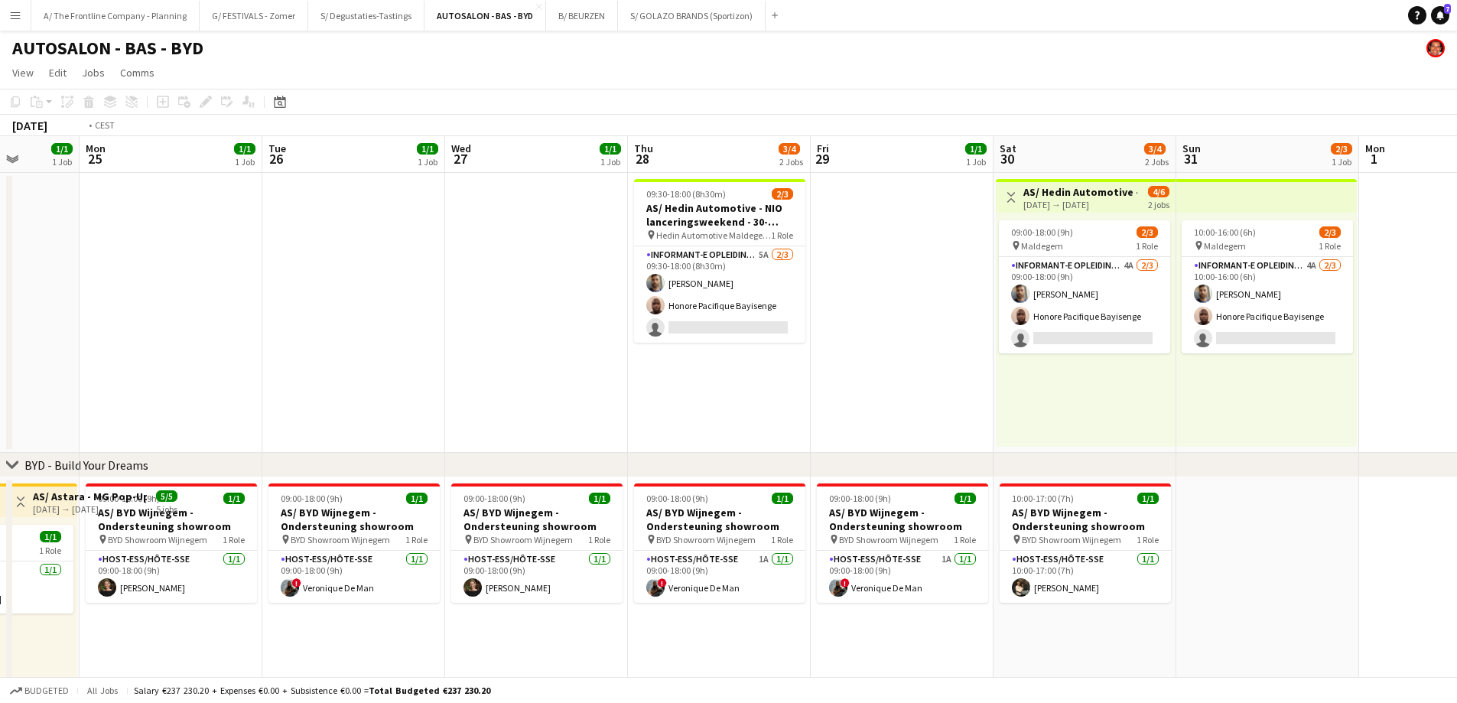
scroll to position [0, 567]
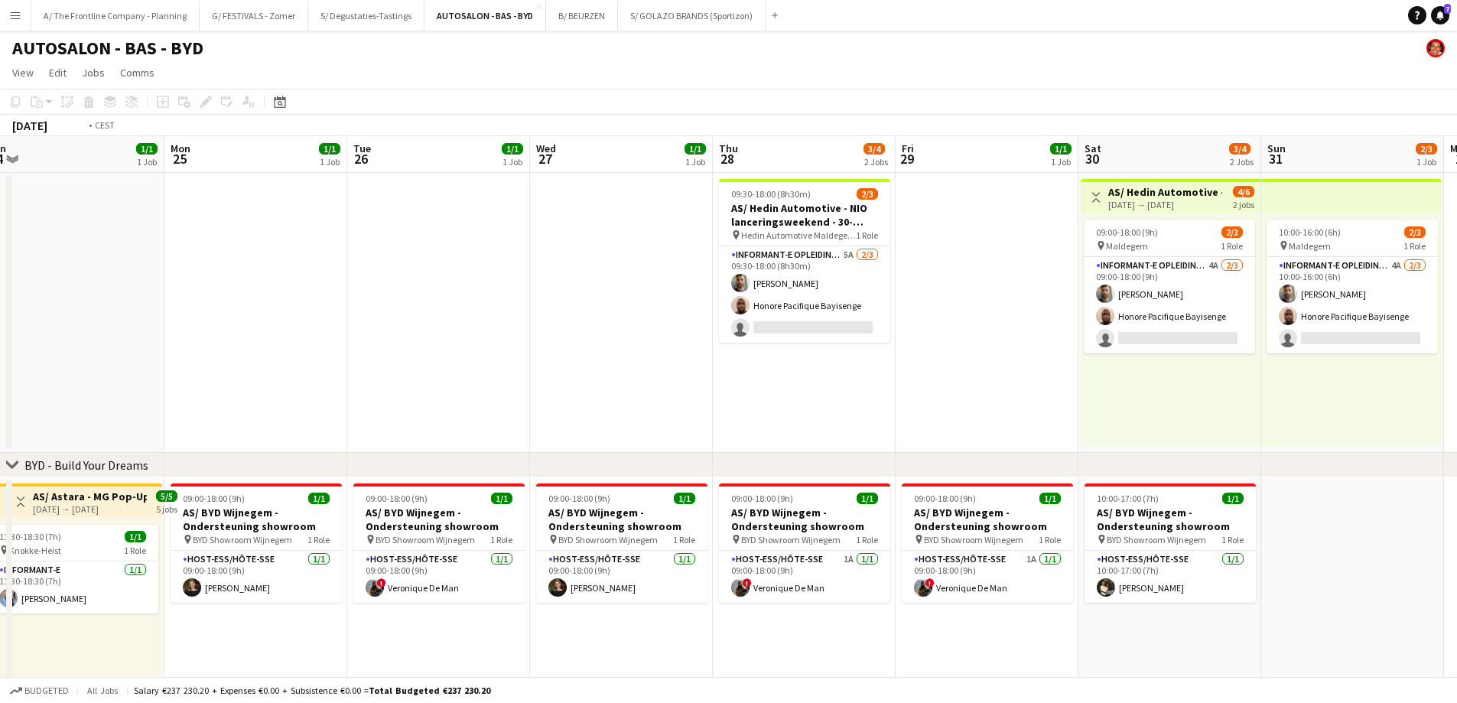
drag, startPoint x: 778, startPoint y: 288, endPoint x: -106, endPoint y: 299, distance: 883.5
click at [0, 299] on html "Menu Boards Boards Boards All jobs Status Workforce Workforce My Workforce Recr…" at bounding box center [728, 508] width 1457 height 1017
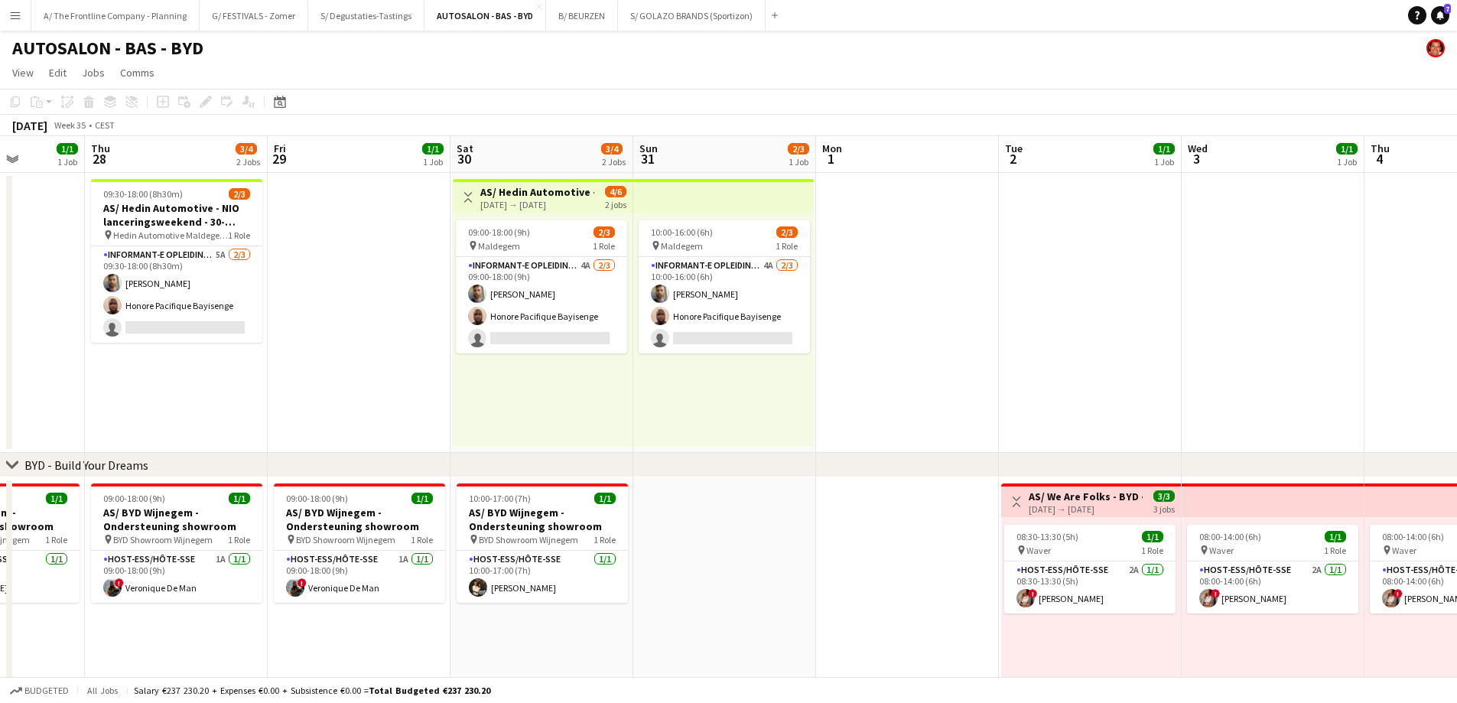
drag, startPoint x: 660, startPoint y: 356, endPoint x: -63, endPoint y: 344, distance: 722.9
click at [0, 344] on html "Menu Boards Boards Boards All jobs Status Workforce Workforce My Workforce Recr…" at bounding box center [728, 508] width 1457 height 1017
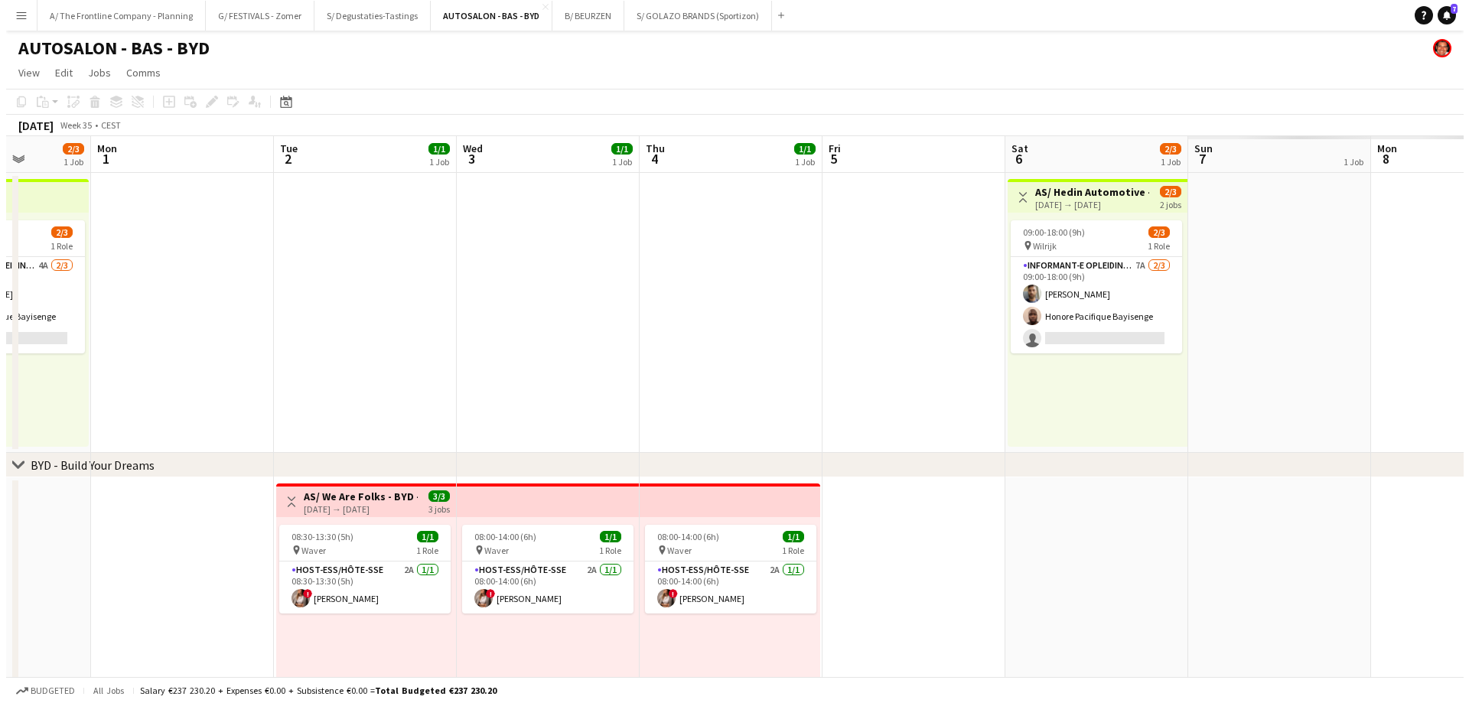
scroll to position [0, 464]
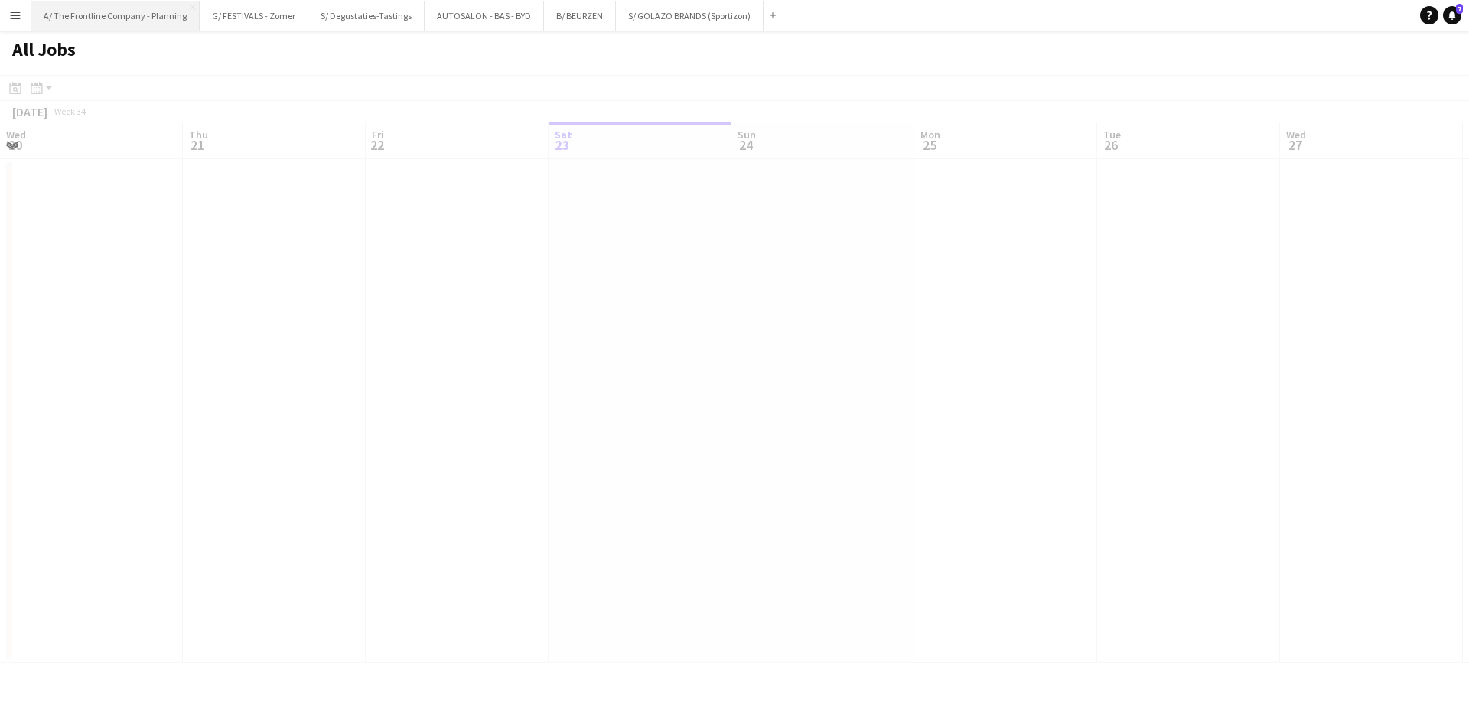
scroll to position [0, 366]
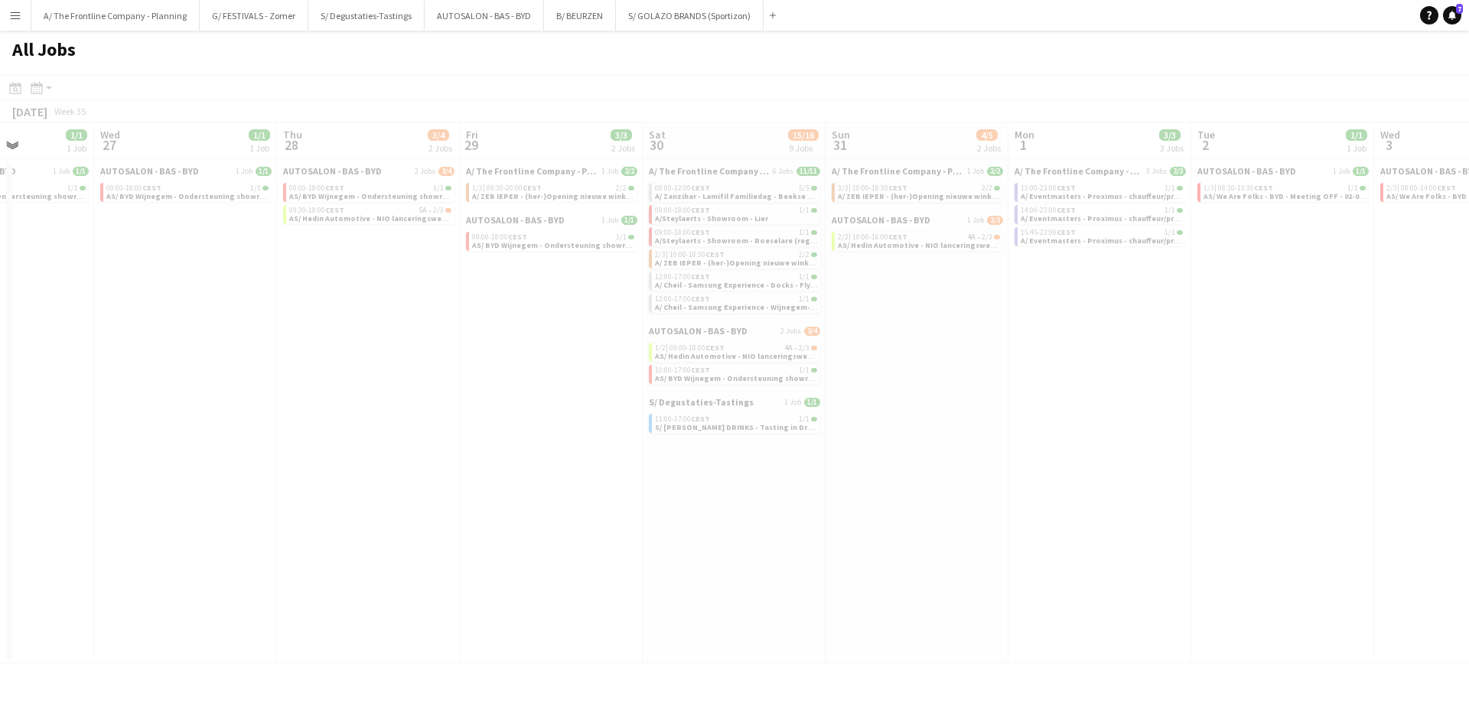
drag, startPoint x: 1095, startPoint y: 427, endPoint x: 180, endPoint y: 447, distance: 915.0
click at [165, 454] on app-all-jobs "All Jobs Date picker AUG 2025 AUG 2025 Monday M Tuesday T Wednesday W Thursday …" at bounding box center [734, 347] width 1469 height 633
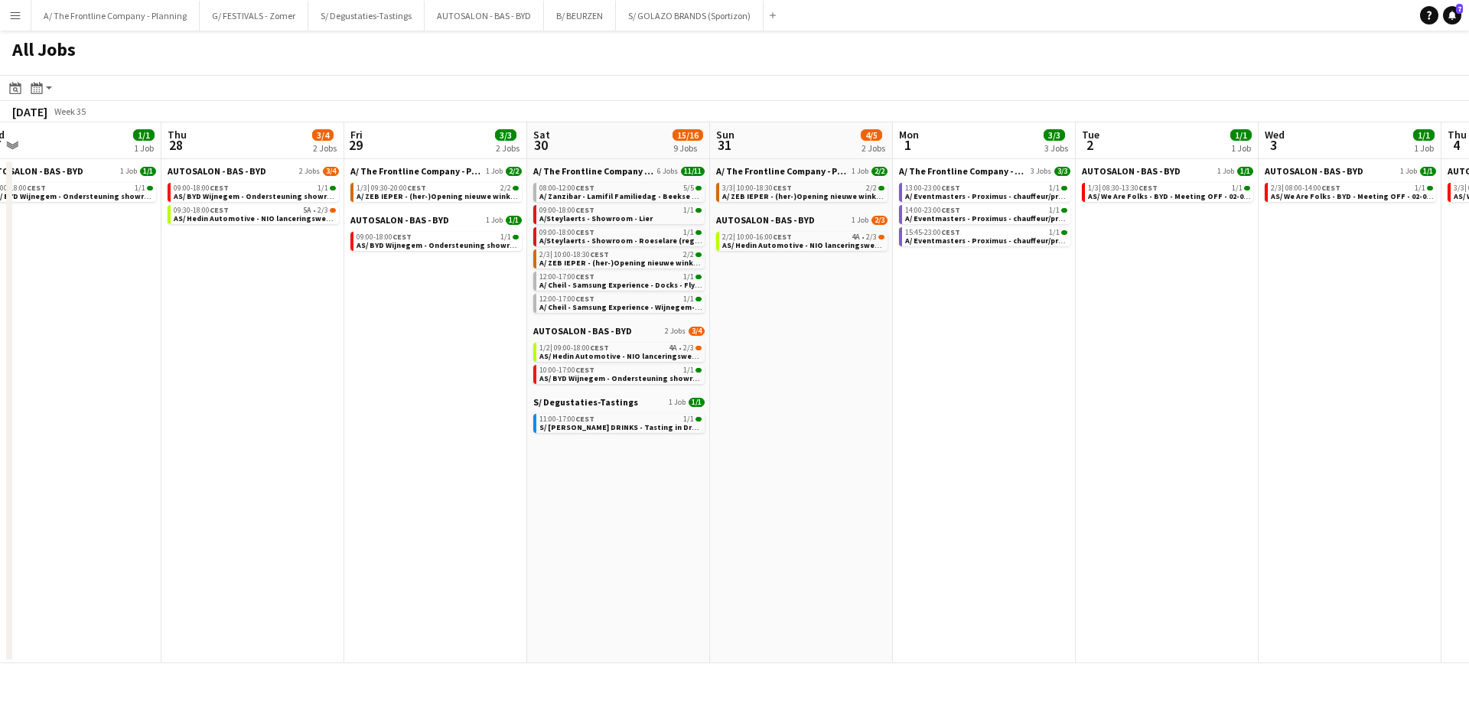
scroll to position [0, 680]
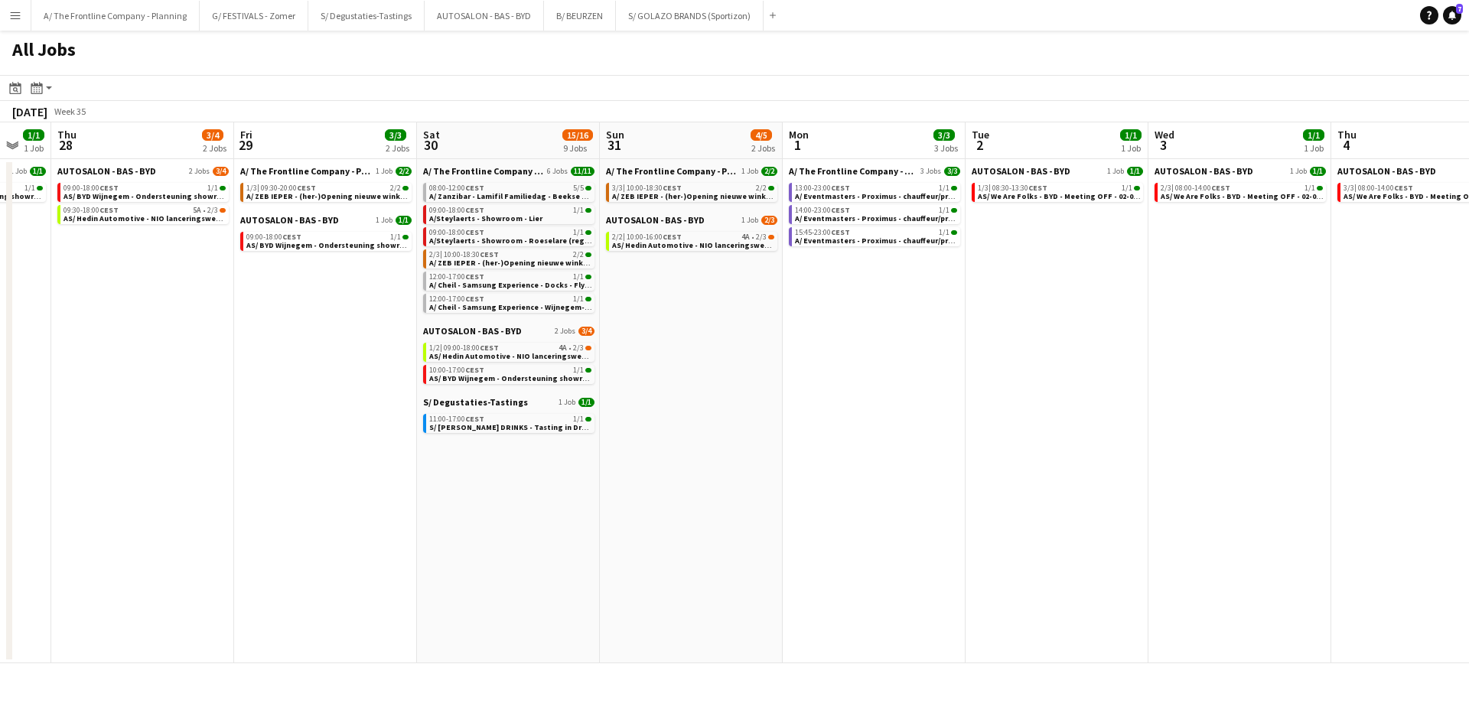
drag, startPoint x: 986, startPoint y: 424, endPoint x: 803, endPoint y: 440, distance: 183.5
click at [803, 440] on app-calendar-viewport "Sun 24 1/1 1 Job Mon 25 1/1 1 Job Tue 26 1/1 1 Job Wed 27 1/1 1 Job Thu 28 3/4 …" at bounding box center [734, 392] width 1469 height 541
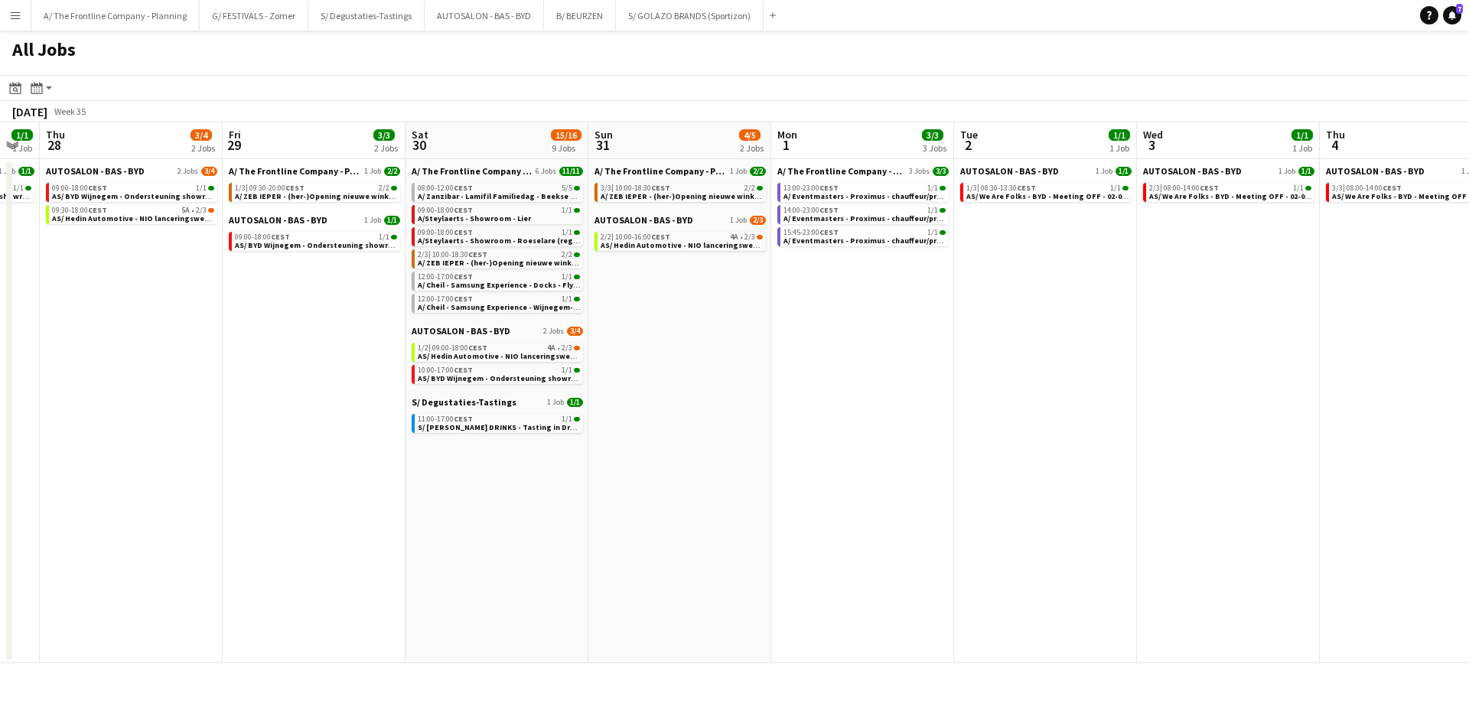
drag, startPoint x: 225, startPoint y: 333, endPoint x: 226, endPoint y: 323, distance: 10.1
click at [218, 324] on app-calendar-viewport "Sun 24 1/1 1 Job Mon 25 1/1 1 Job Tue 26 1/1 1 Job Wed 27 1/1 1 Job Thu 28 3/4 …" at bounding box center [734, 392] width 1469 height 541
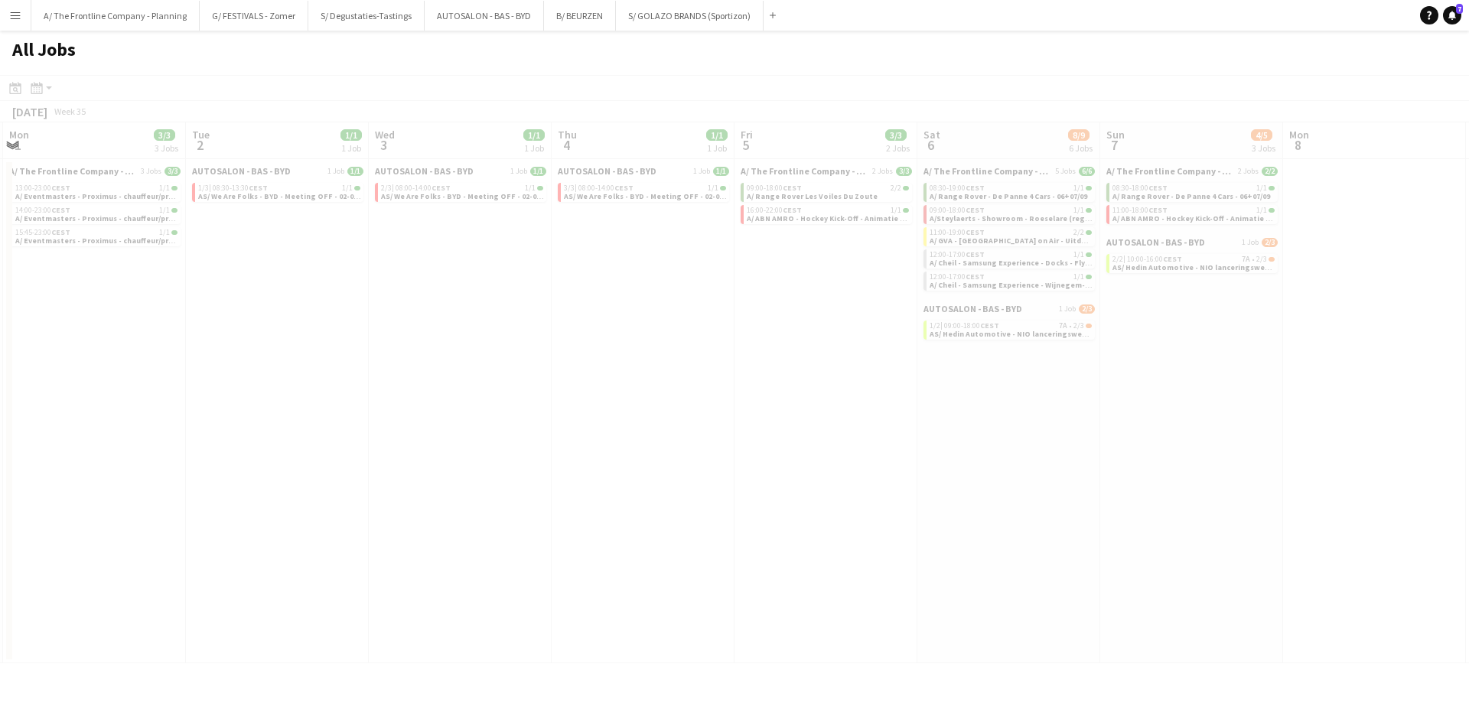
drag, startPoint x: 1417, startPoint y: 329, endPoint x: 649, endPoint y: 352, distance: 768.3
click at [462, 352] on app-all-jobs "All Jobs Date picker AUG 2025 AUG 2025 Monday M Tuesday T Wednesday W Thursday …" at bounding box center [734, 347] width 1469 height 633
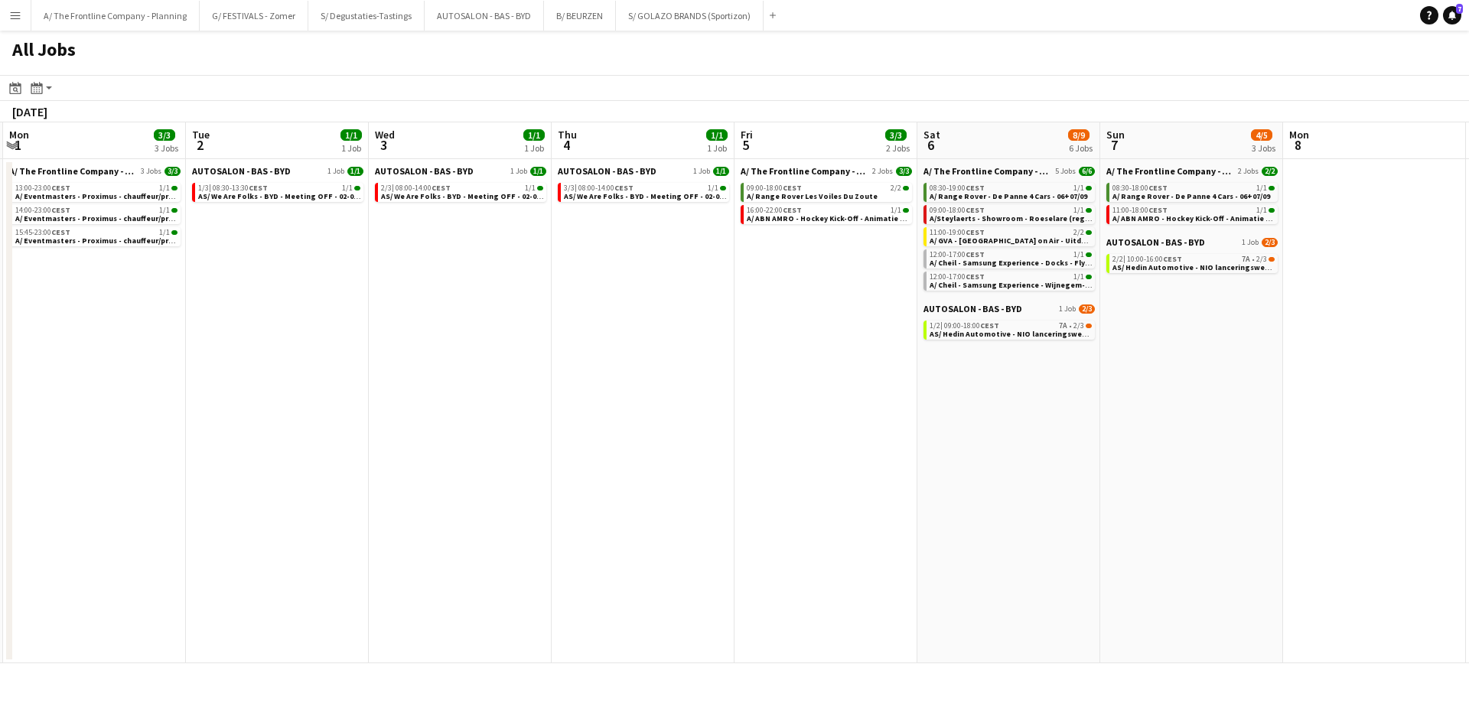
scroll to position [0, 708]
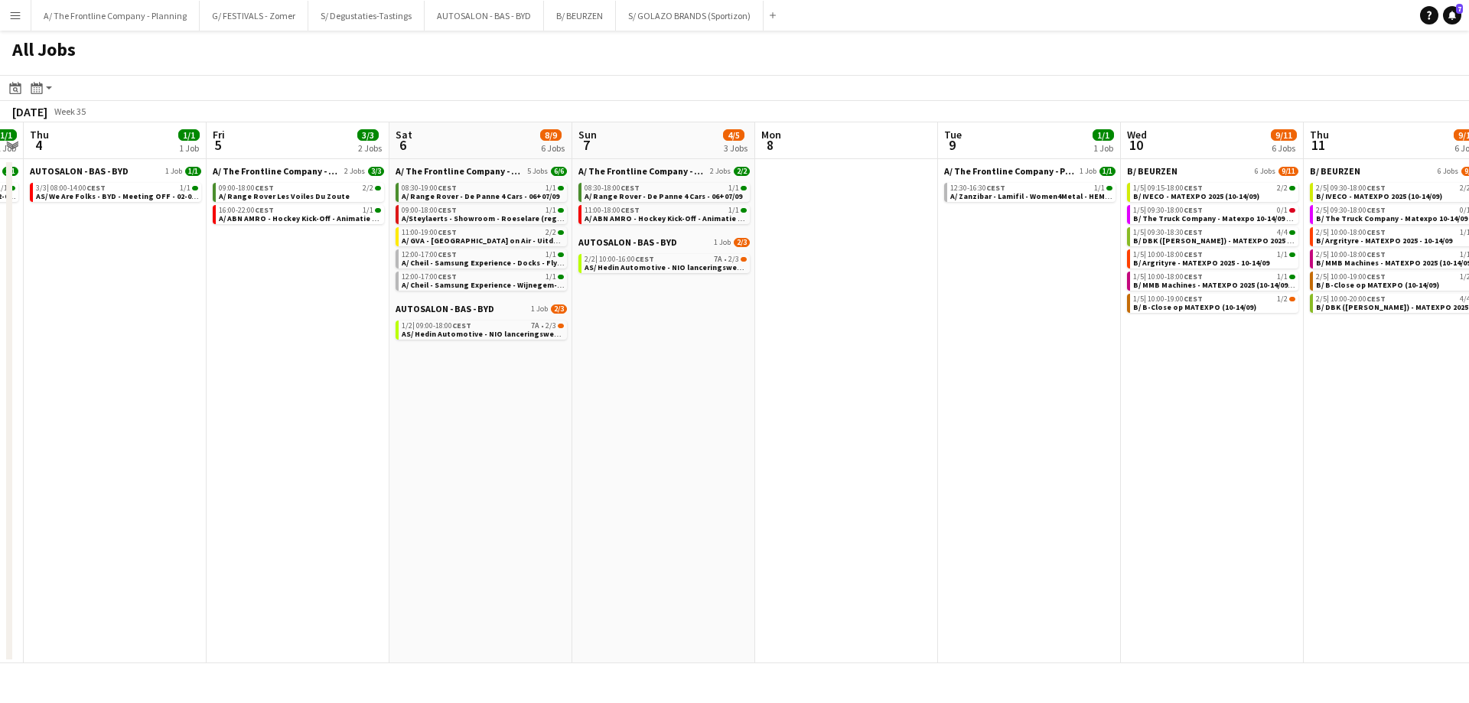
click at [479, 380] on app-calendar-viewport "Sun 31 4/5 2 Jobs Mon 1 3/3 3 Jobs Tue 2 1/1 1 Job Wed 3 1/1 1 Job Thu 4 1/1 1 …" at bounding box center [734, 392] width 1469 height 541
click at [310, 193] on span "A/ Range Rover Les Voiles Du Zoute" at bounding box center [284, 196] width 131 height 10
click at [533, 430] on app-date-cell "A/ The Frontline Company - Planning 5 Jobs 6/6 08:30-19:00 CEST 1/1 A/ Range Ro…" at bounding box center [480, 411] width 183 height 504
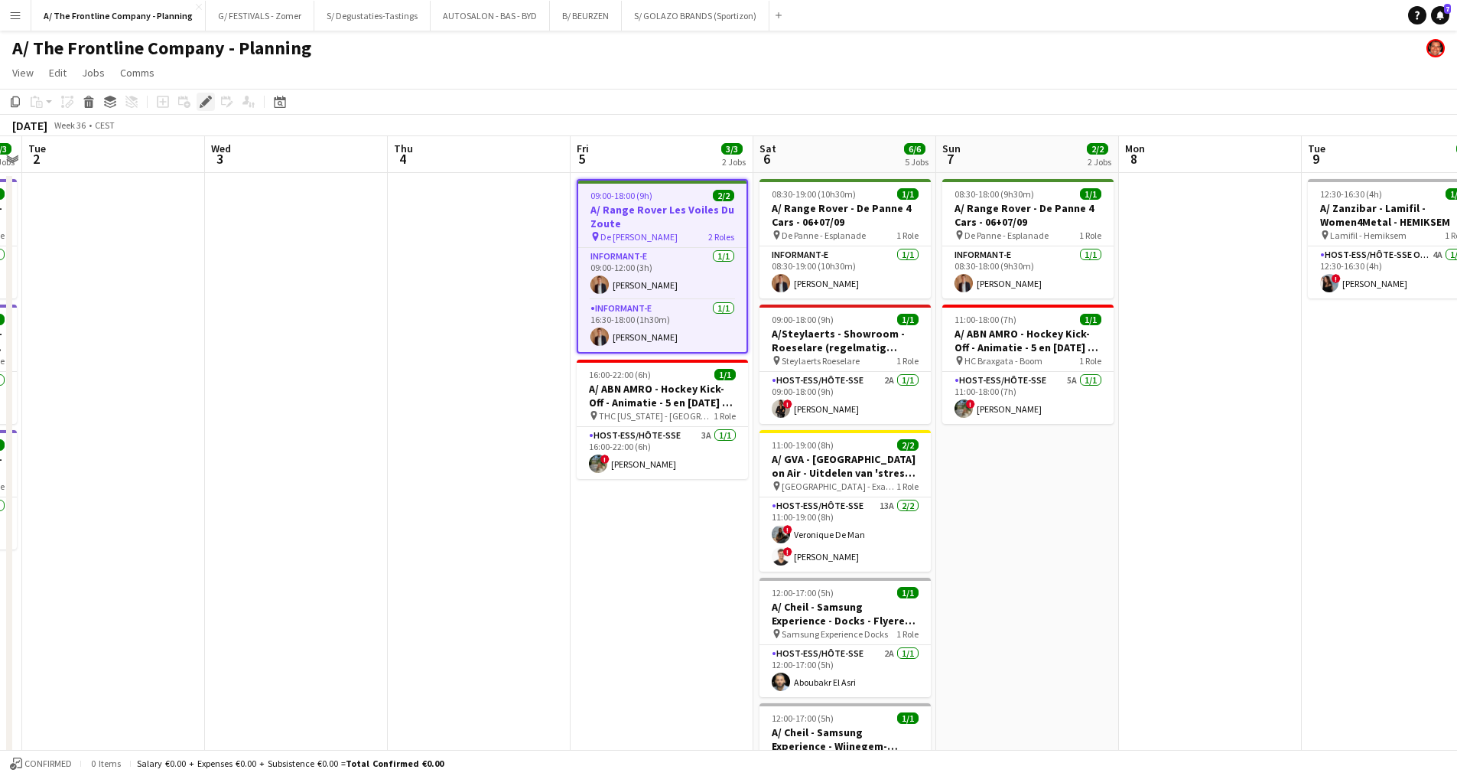
click at [210, 103] on icon "Edit" at bounding box center [206, 102] width 12 height 12
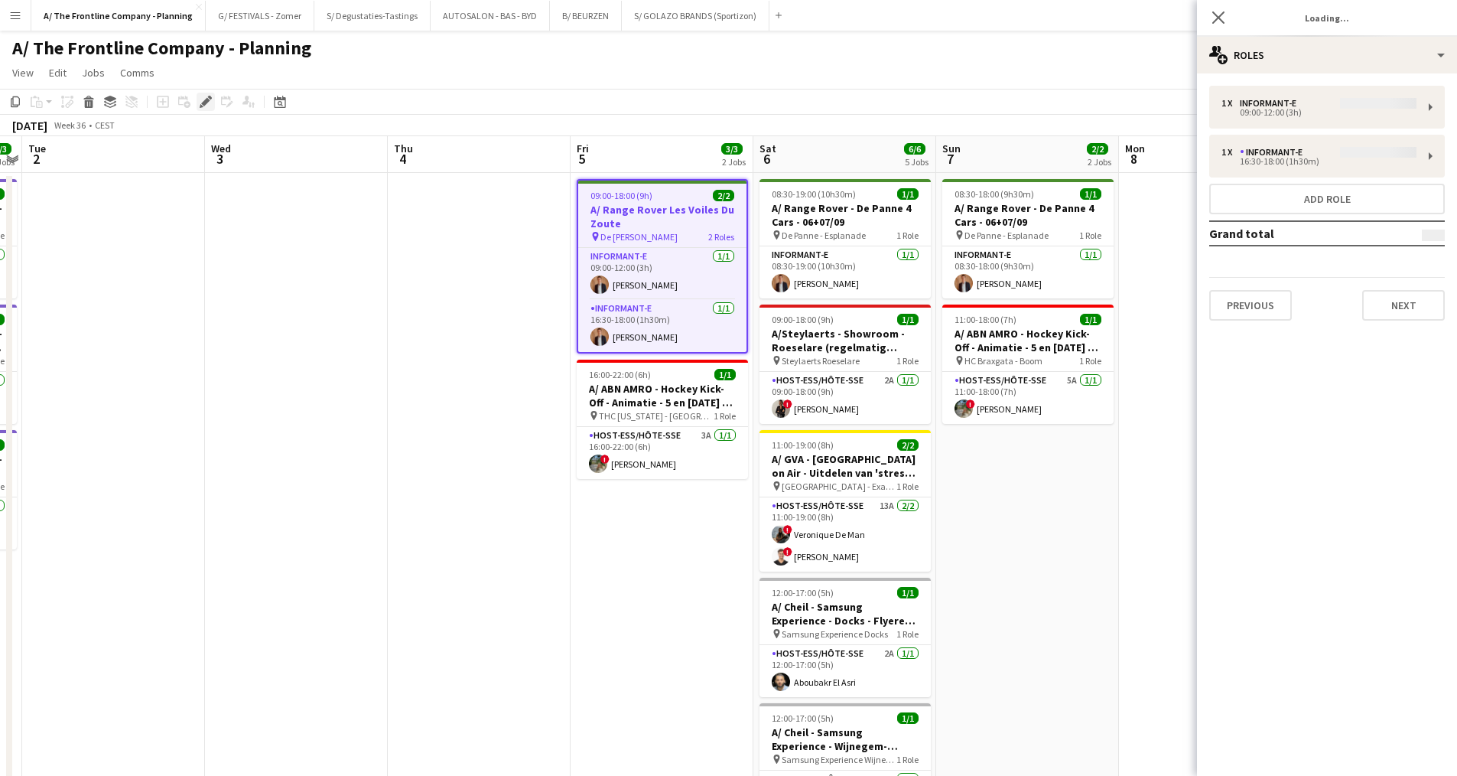
type input "**********"
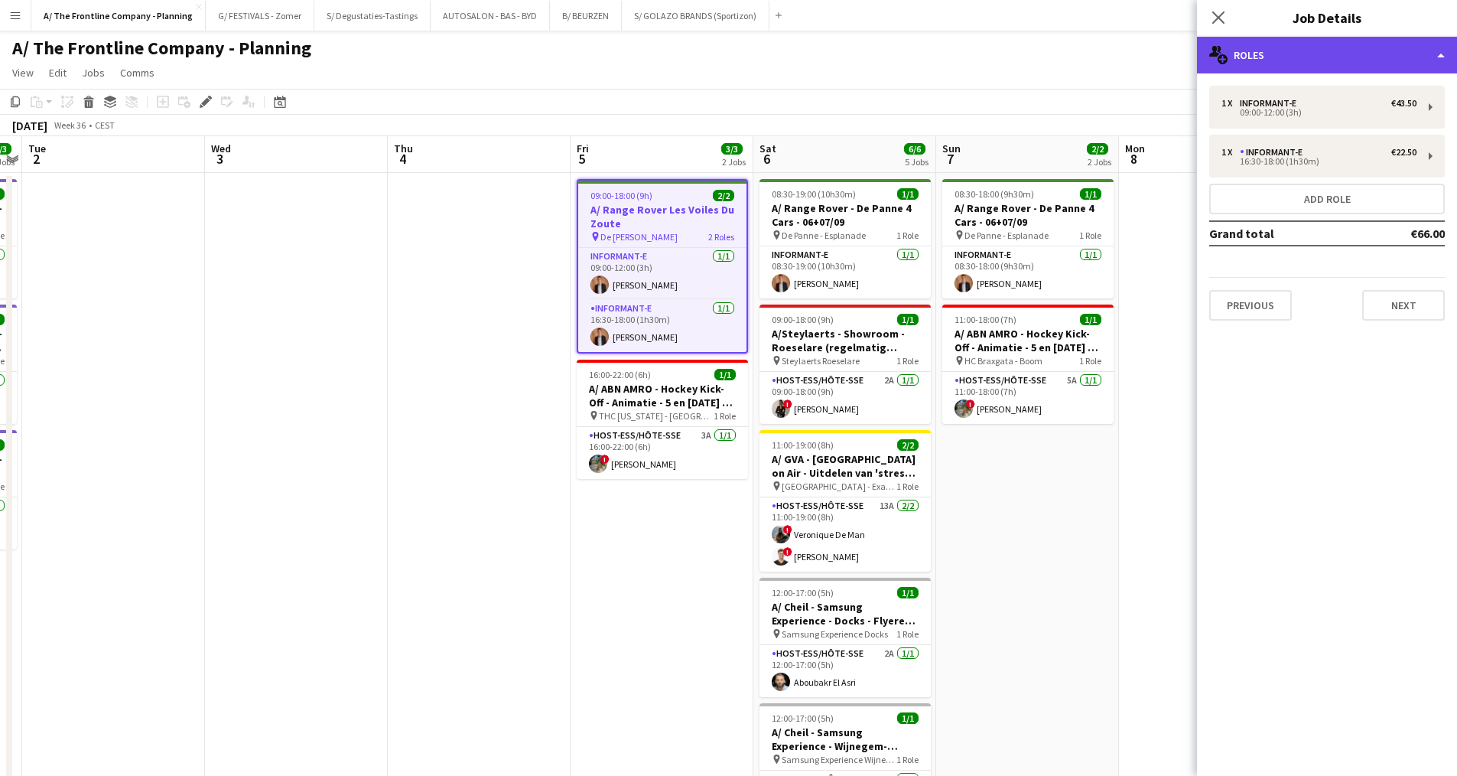
click at [1326, 56] on div "multiple-users-add Roles" at bounding box center [1327, 55] width 260 height 37
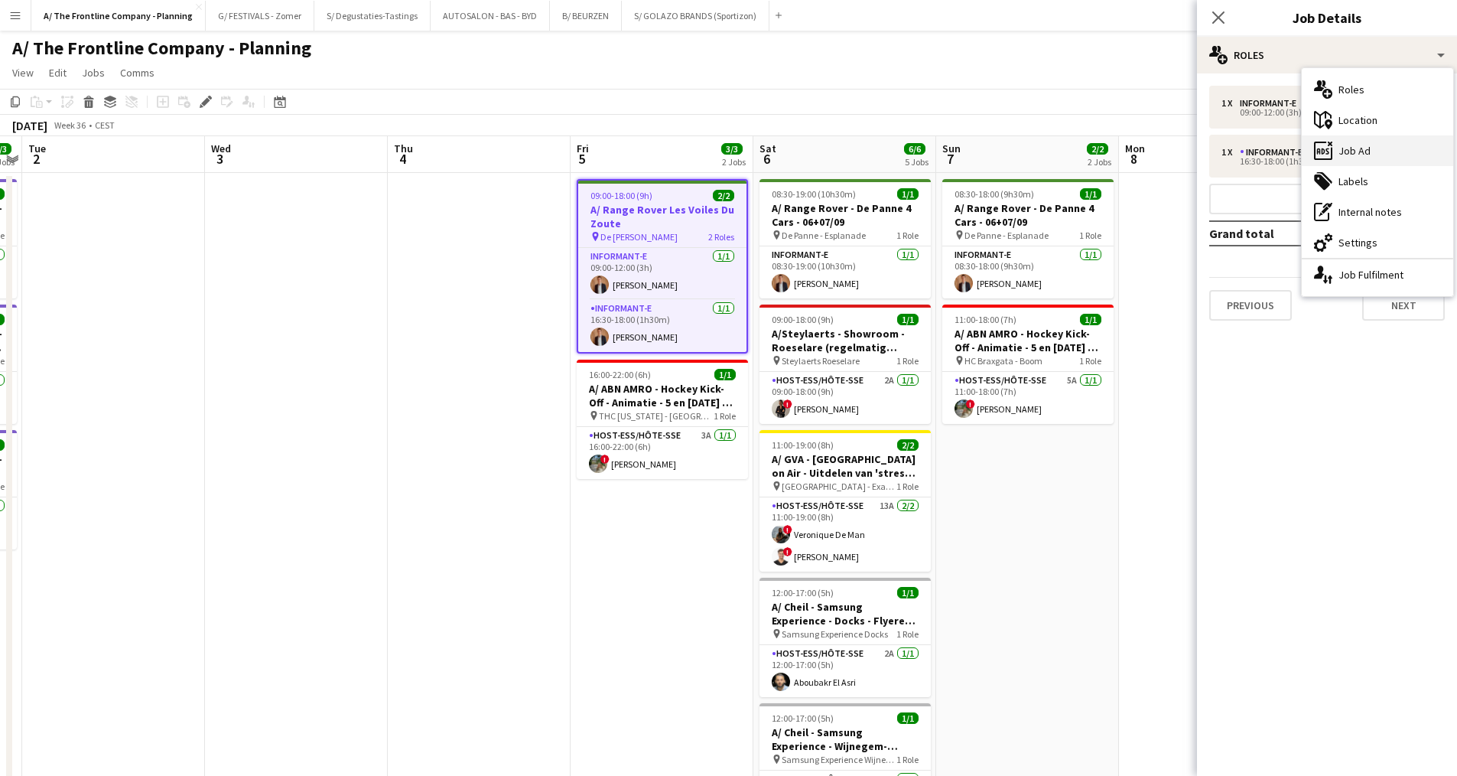
click at [1353, 156] on div "ads-window Job Ad" at bounding box center [1377, 150] width 151 height 31
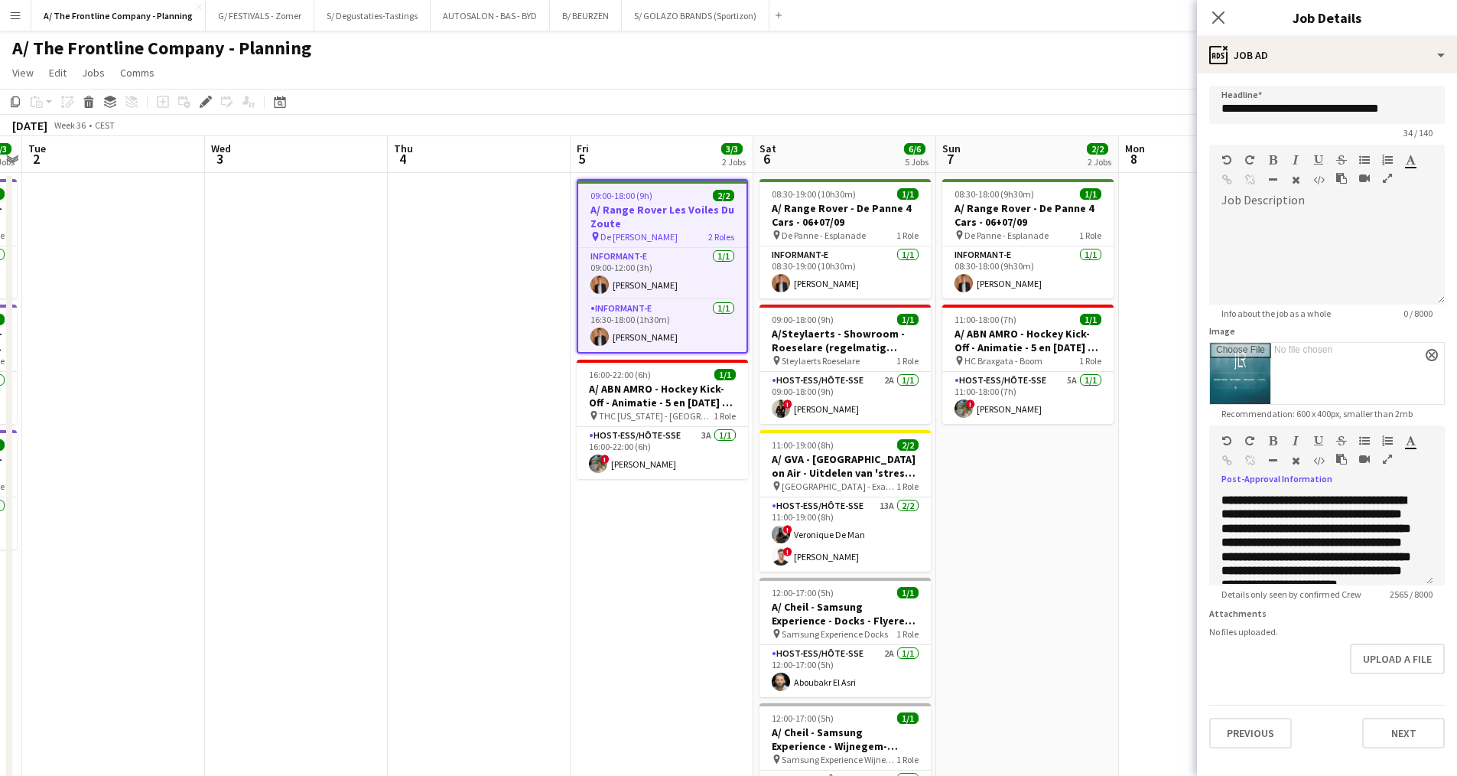
click at [1388, 461] on icon "button" at bounding box center [1387, 459] width 9 height 11
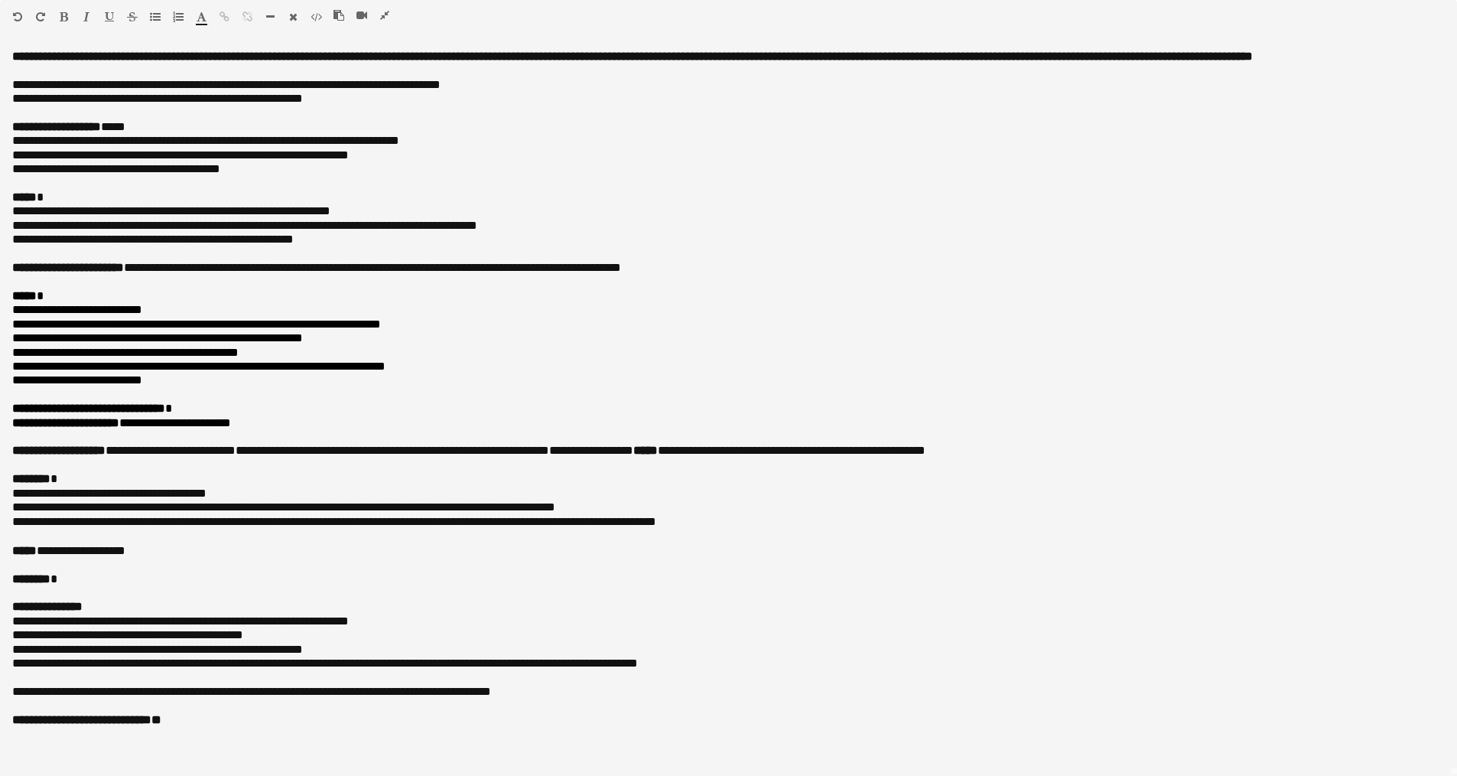
click at [382, 11] on icon "button" at bounding box center [384, 15] width 9 height 11
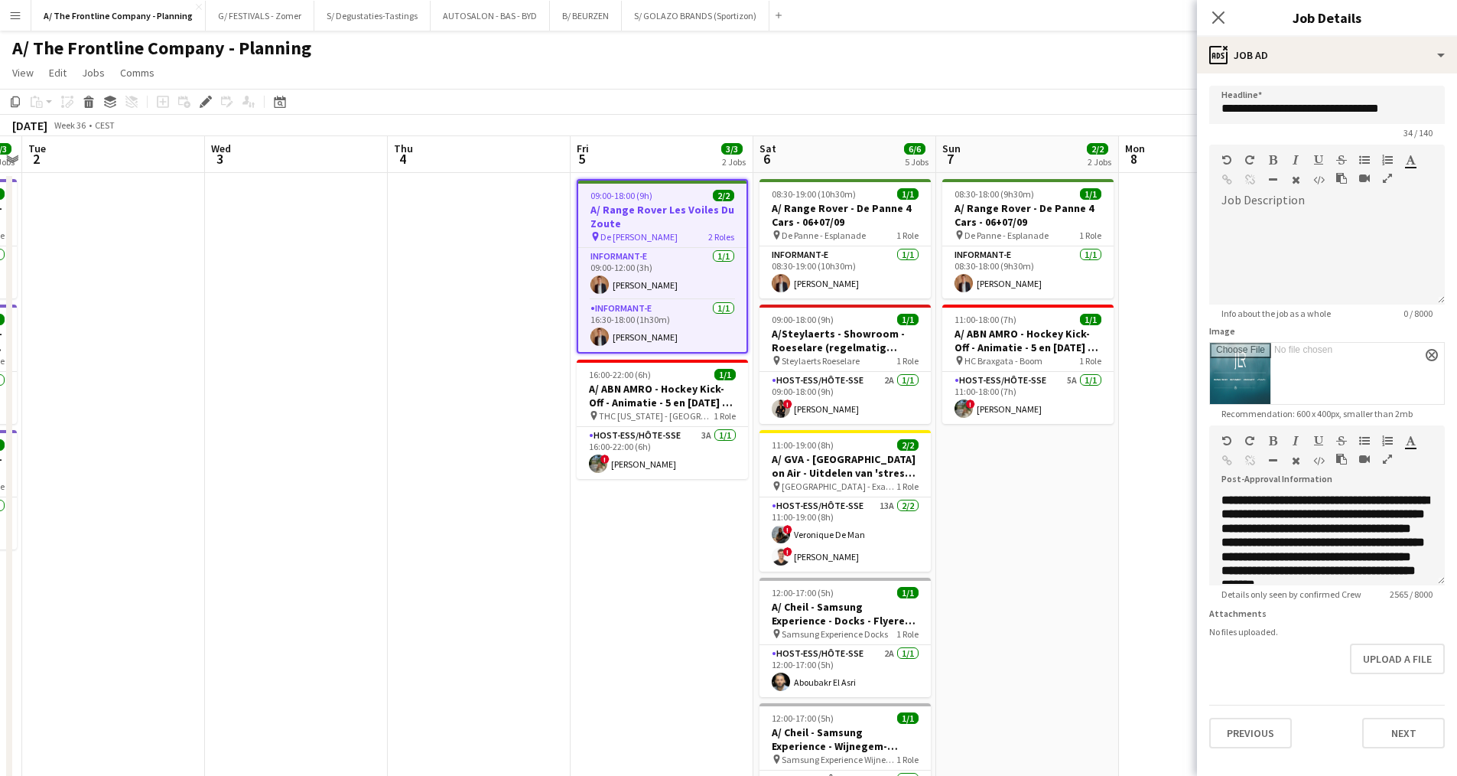
click at [457, 249] on app-date-cell at bounding box center [479, 694] width 183 height 1043
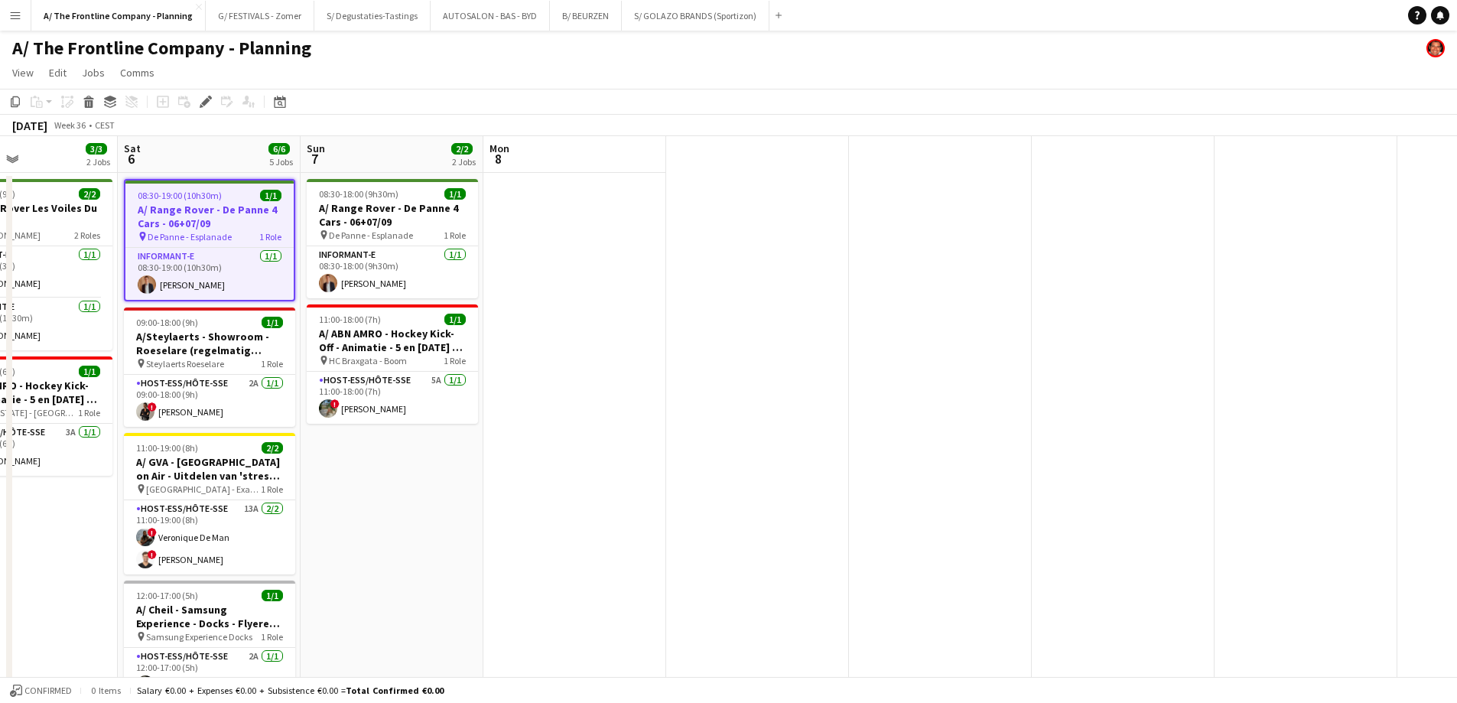
scroll to position [0, 355]
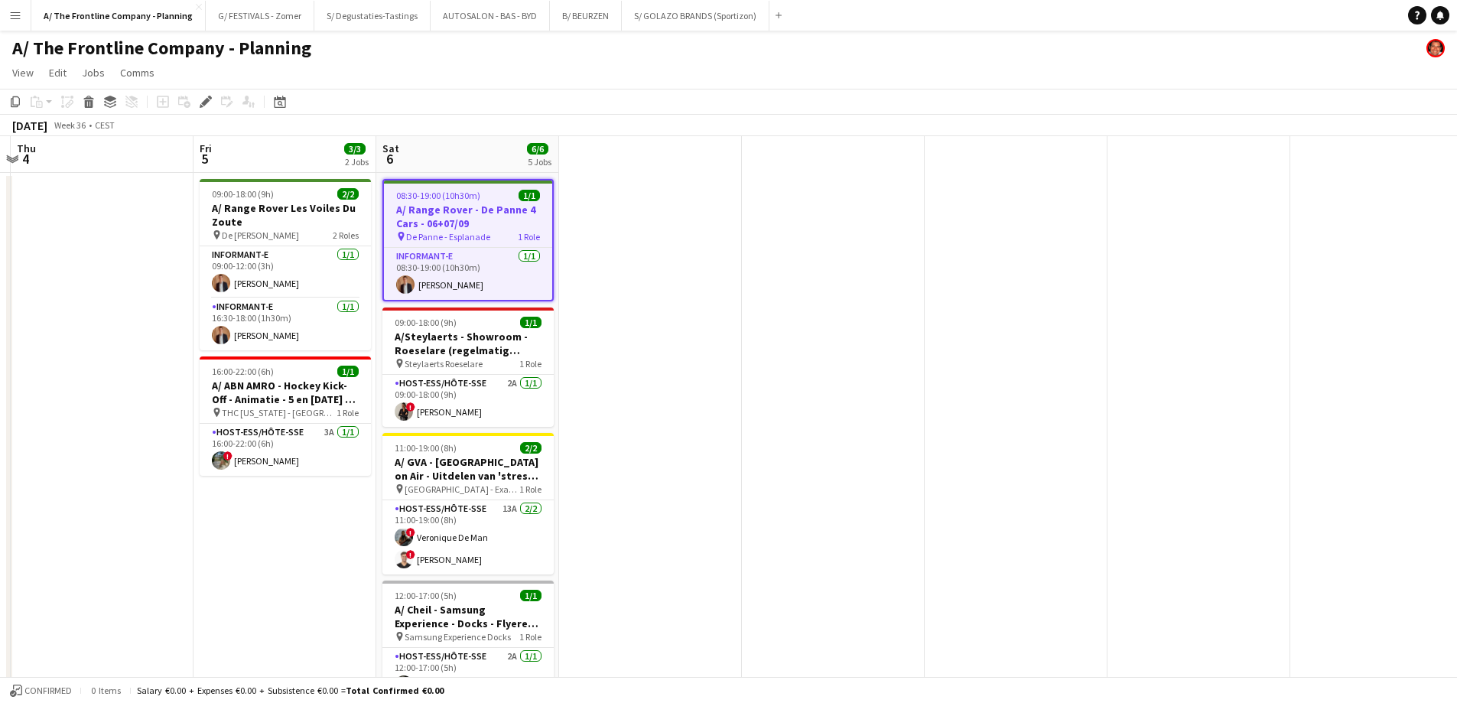
drag, startPoint x: 409, startPoint y: 369, endPoint x: 916, endPoint y: 344, distance: 507.7
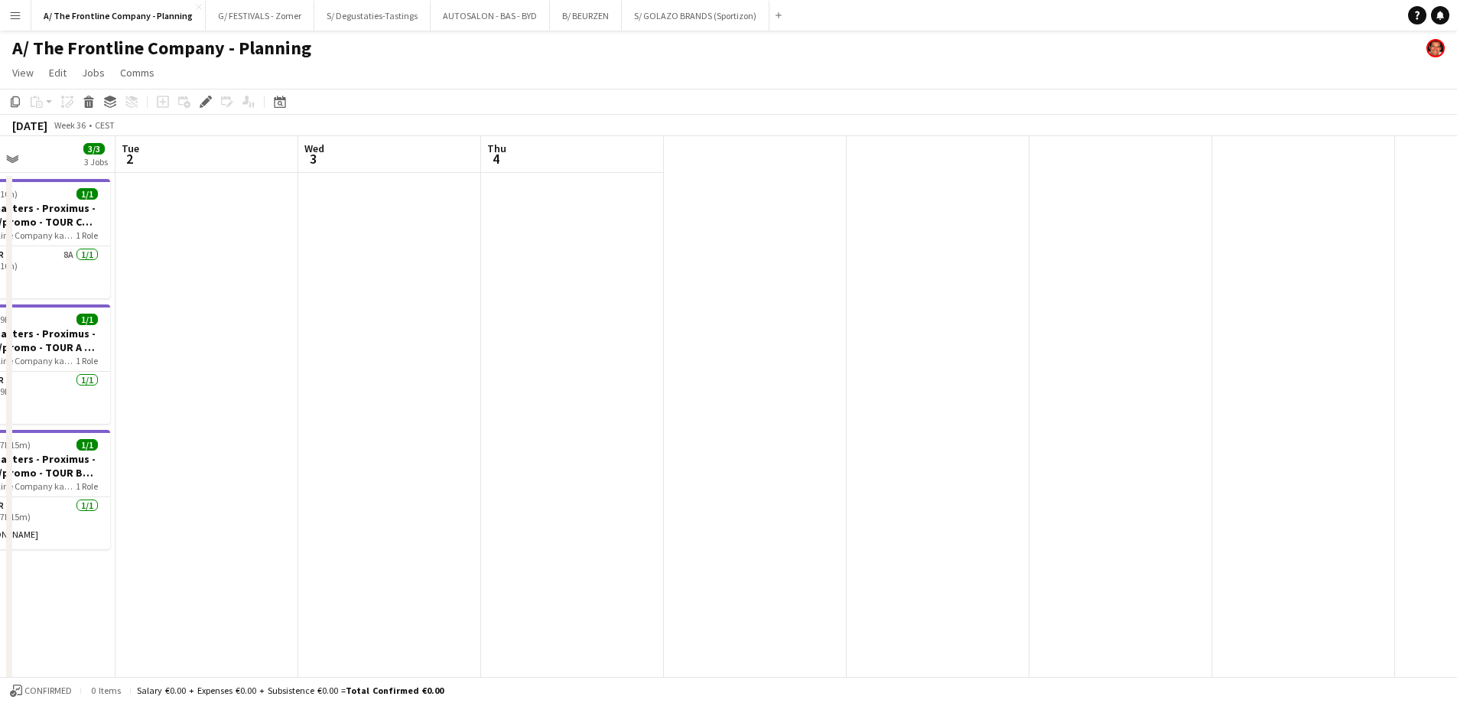
drag, startPoint x: 793, startPoint y: 405, endPoint x: 1285, endPoint y: 359, distance: 494.0
click at [1285, 359] on app-calendar-viewport "Sun 31 2/2 1 Job Mon 1 3/3 3 Jobs Tue 2 Wed 3 Thu 4 Toggle View A/ ZEB IEPER - …" at bounding box center [728, 568] width 1457 height 864
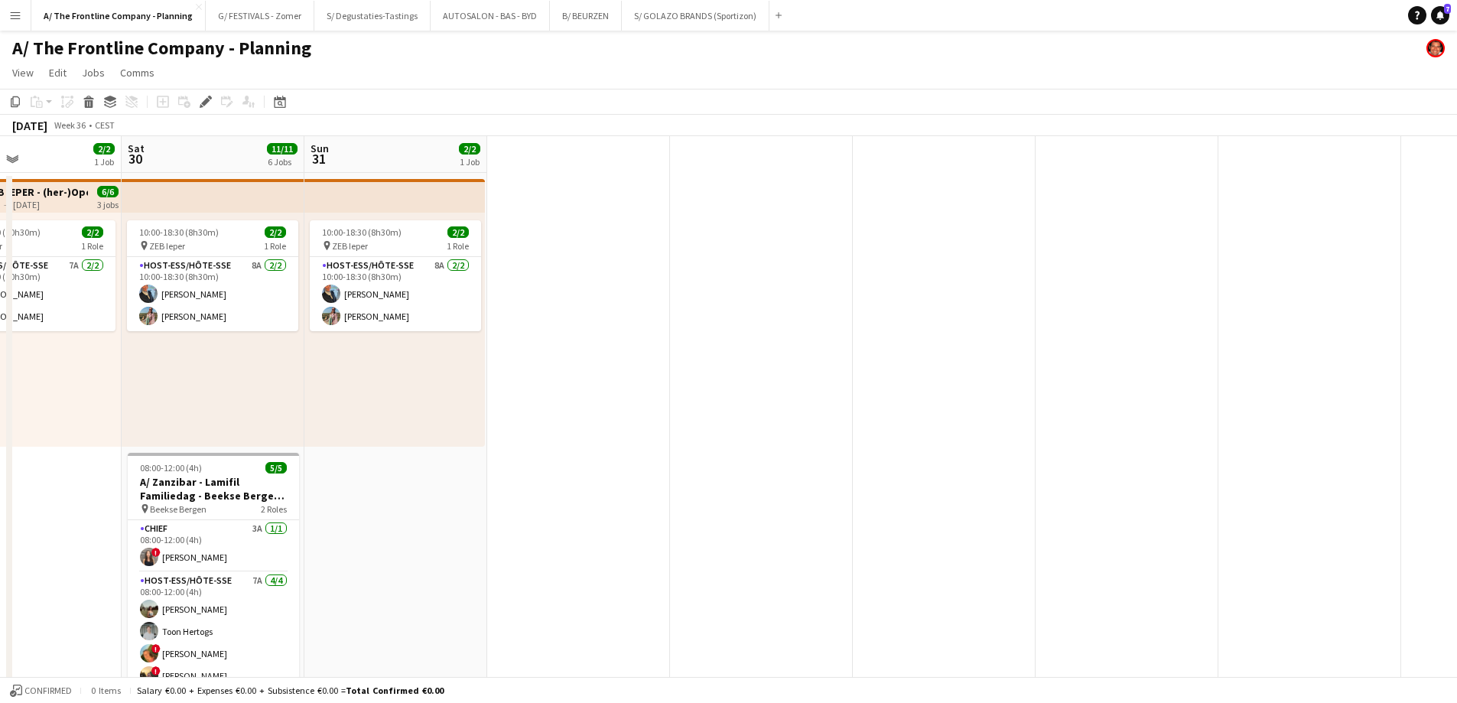
drag, startPoint x: 385, startPoint y: 333, endPoint x: 918, endPoint y: 301, distance: 534.1
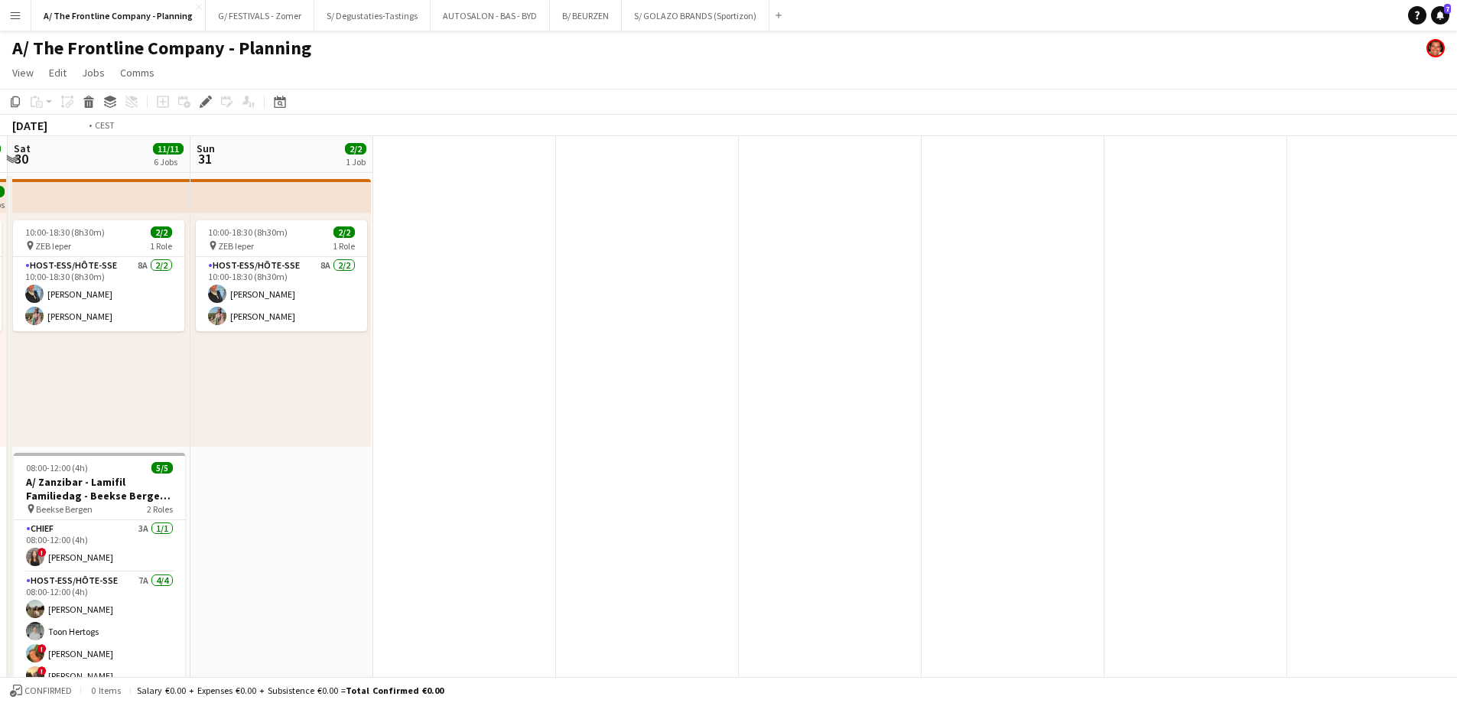
drag, startPoint x: 1271, startPoint y: 327, endPoint x: 415, endPoint y: 324, distance: 855.9
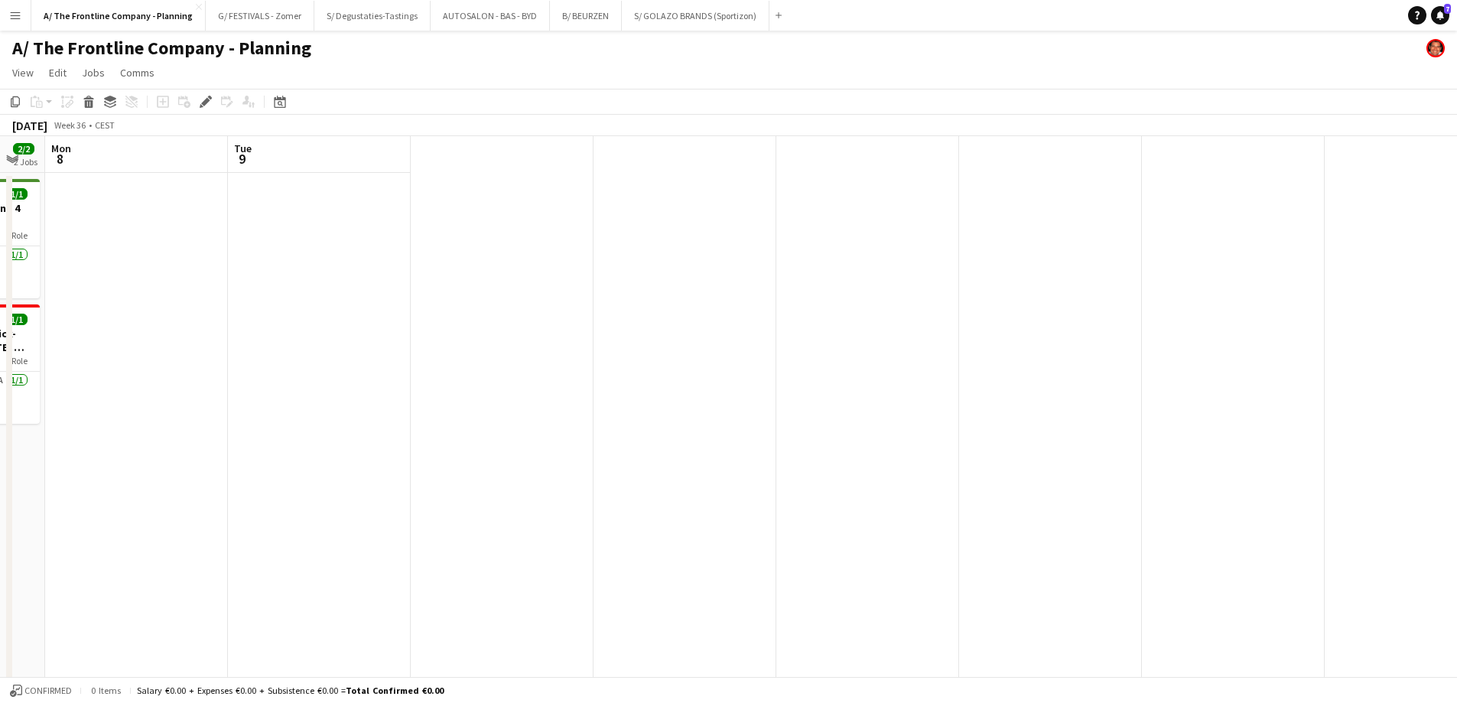
drag, startPoint x: 279, startPoint y: 285, endPoint x: 230, endPoint y: 288, distance: 49.0
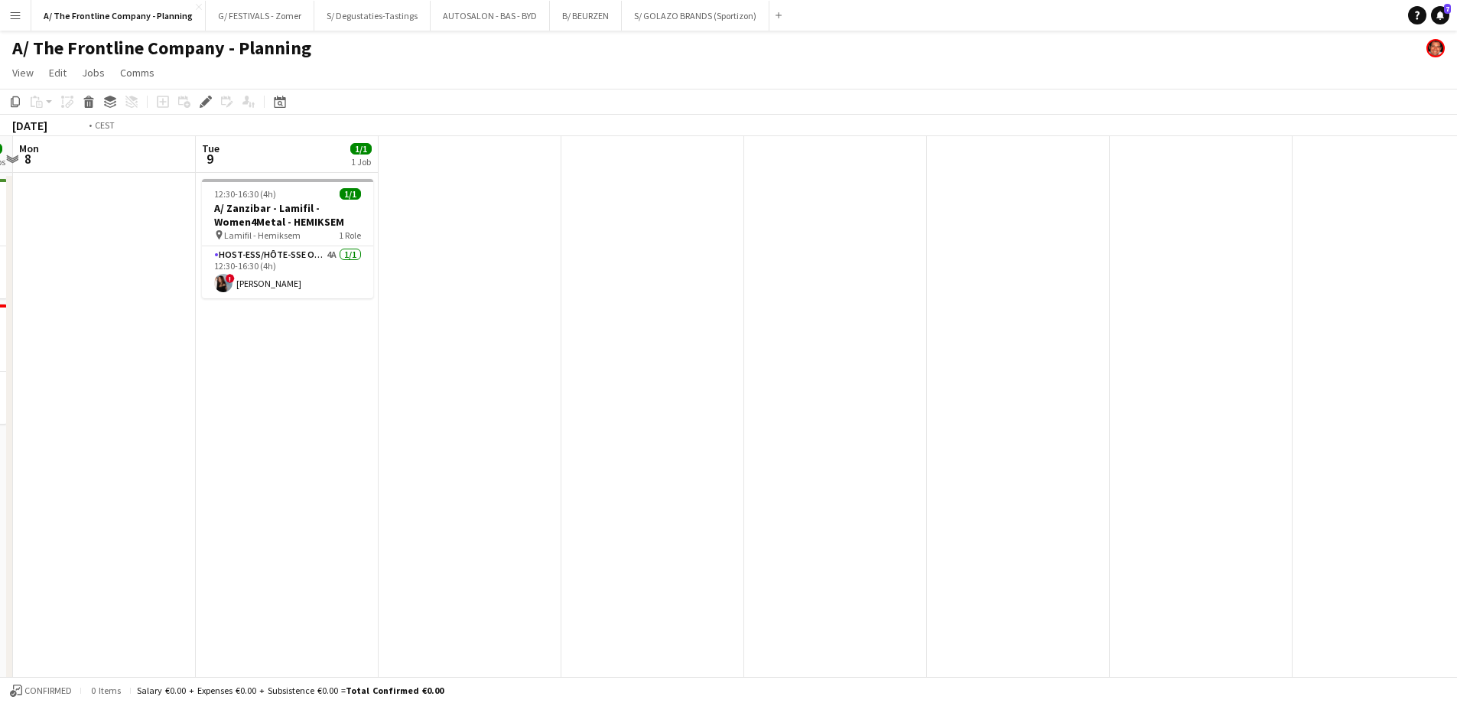
drag, startPoint x: 1111, startPoint y: 283, endPoint x: 347, endPoint y: 272, distance: 763.4
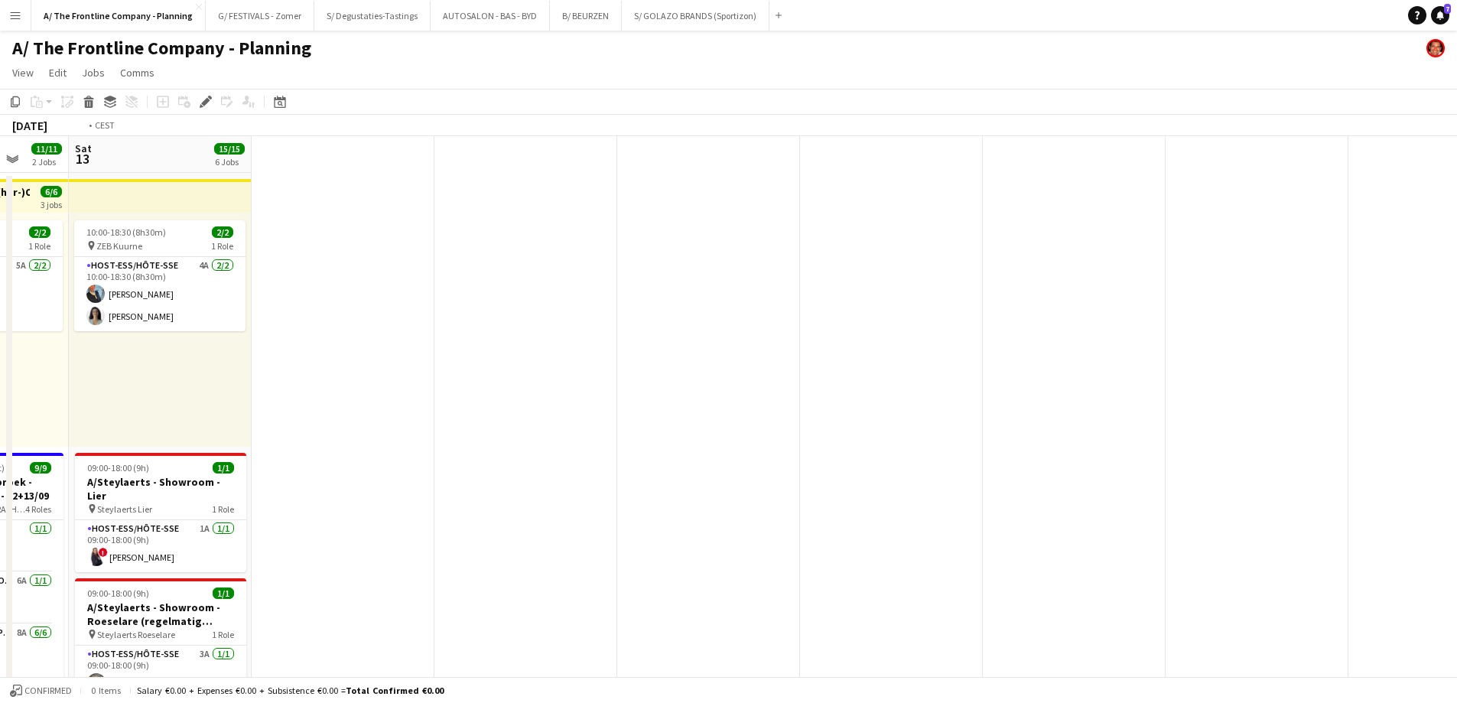
drag, startPoint x: 405, startPoint y: 307, endPoint x: 274, endPoint y: 310, distance: 130.8
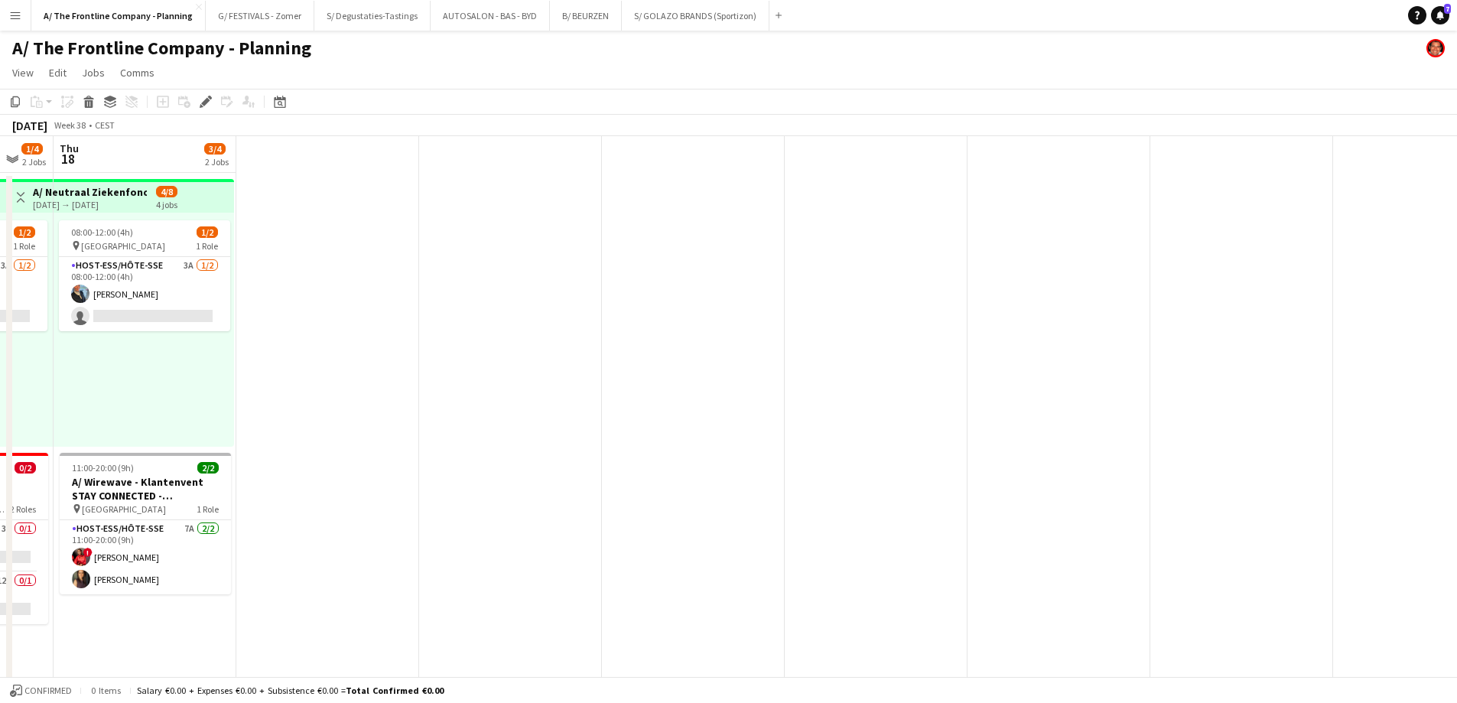
drag, startPoint x: 1141, startPoint y: 298, endPoint x: 473, endPoint y: 322, distance: 668.9
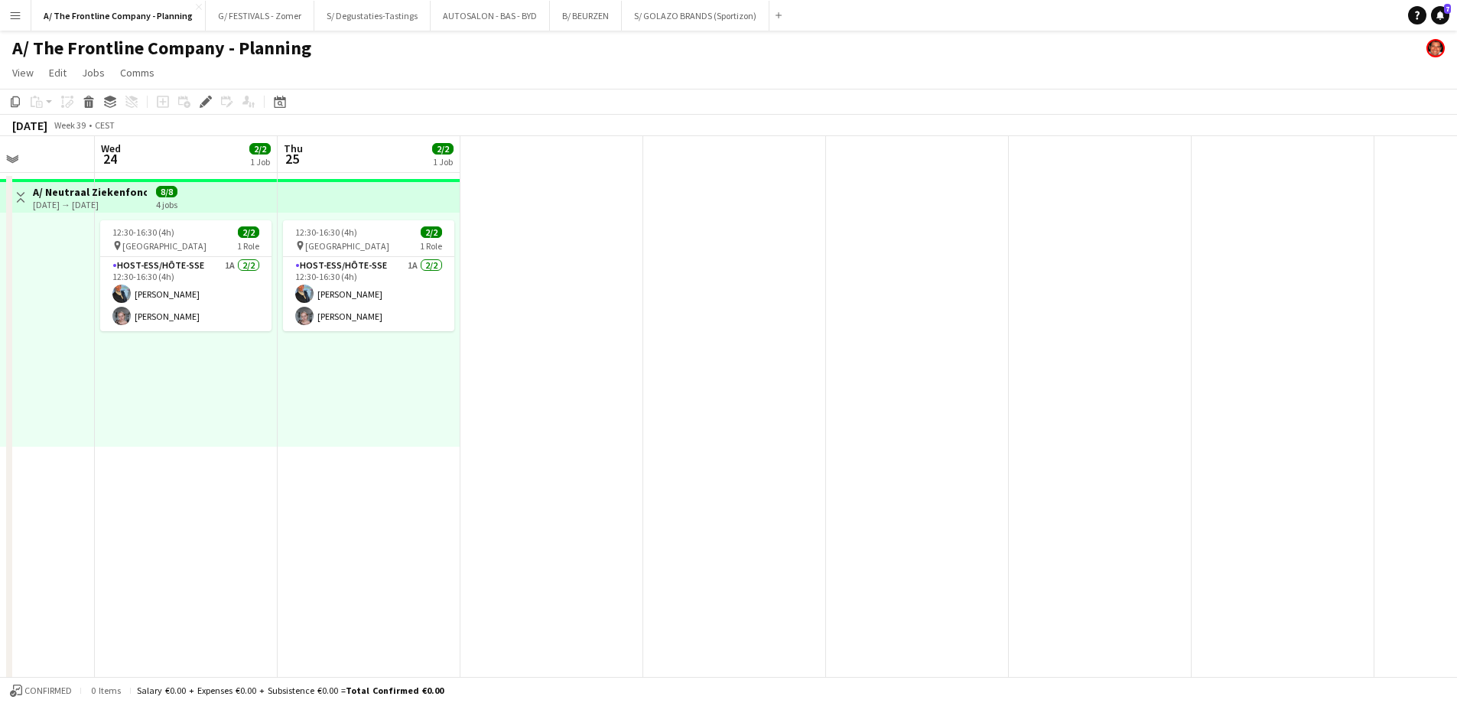
drag, startPoint x: 1164, startPoint y: 301, endPoint x: 681, endPoint y: 302, distance: 483.4
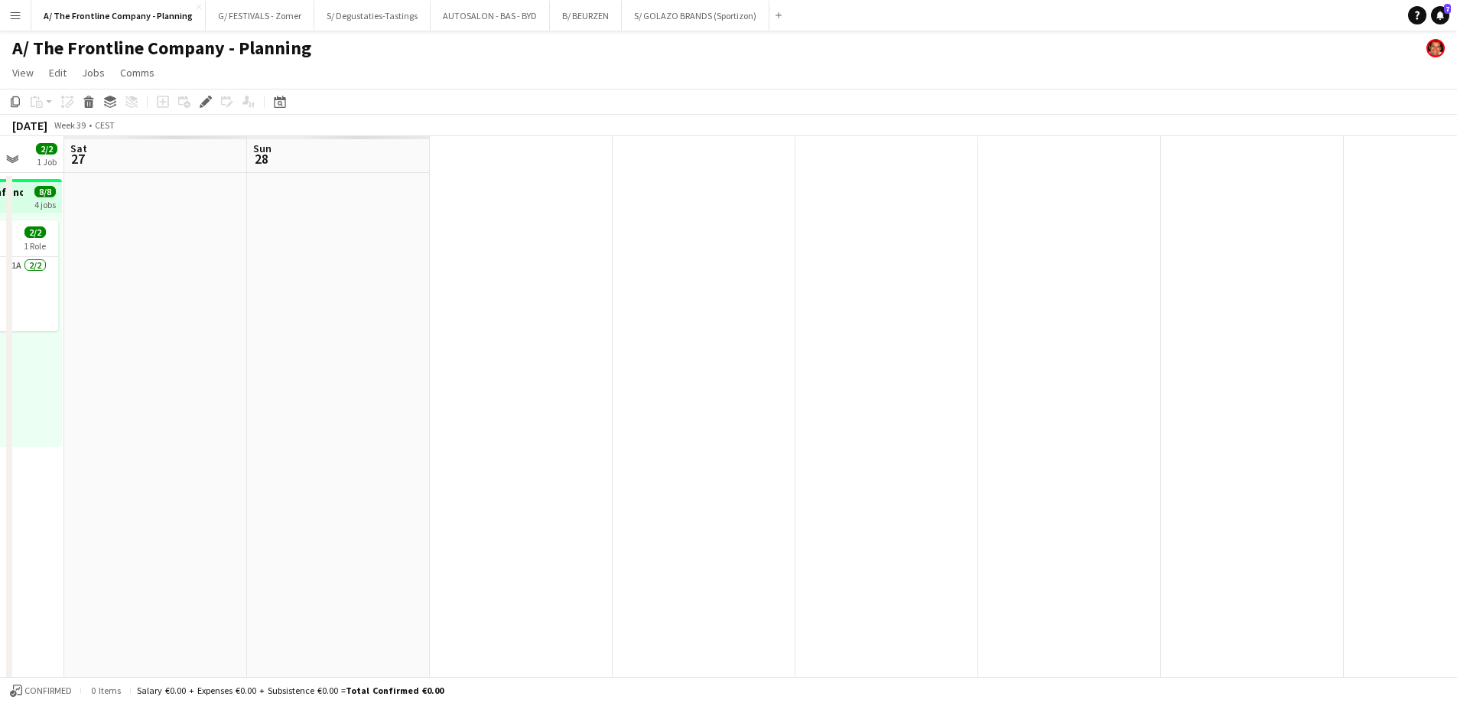
drag, startPoint x: 1355, startPoint y: 303, endPoint x: 640, endPoint y: 308, distance: 714.4
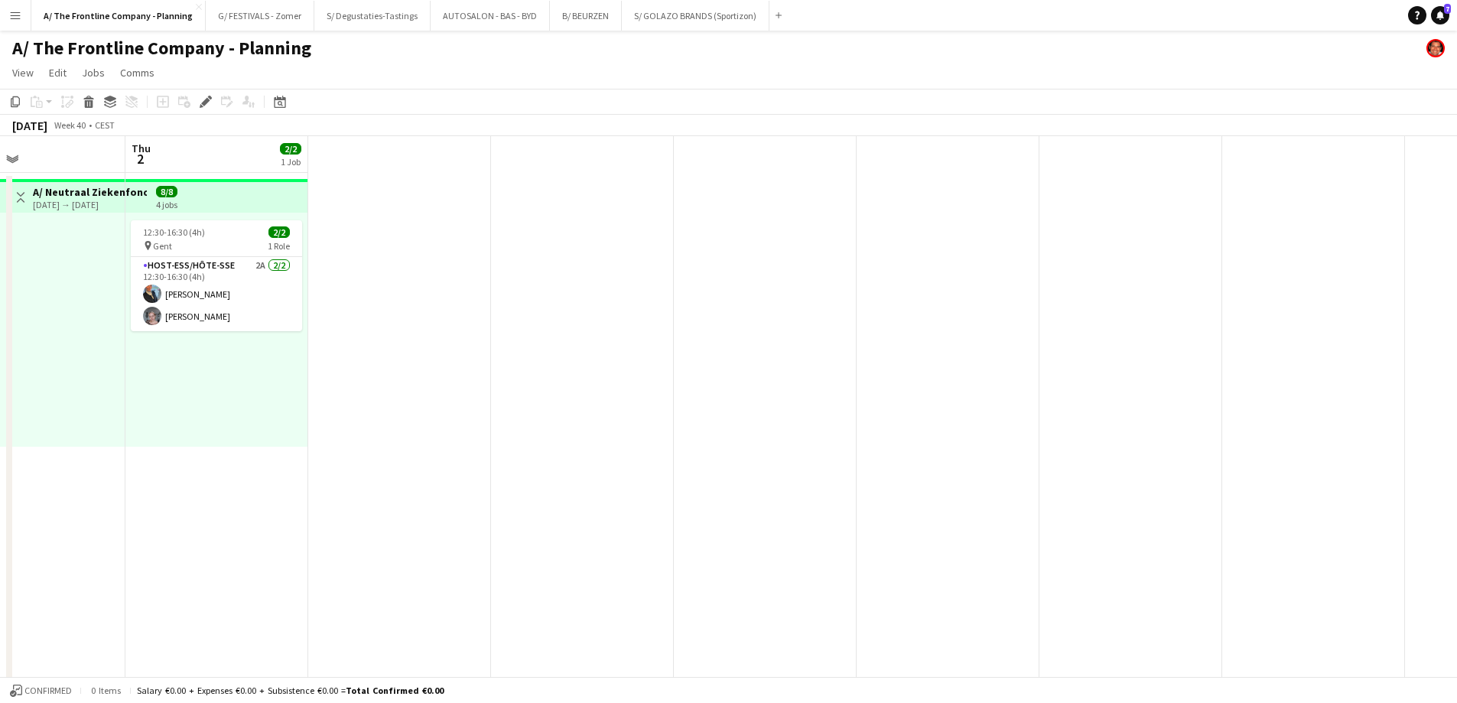
drag, startPoint x: 1020, startPoint y: 340, endPoint x: 425, endPoint y: 313, distance: 596.4
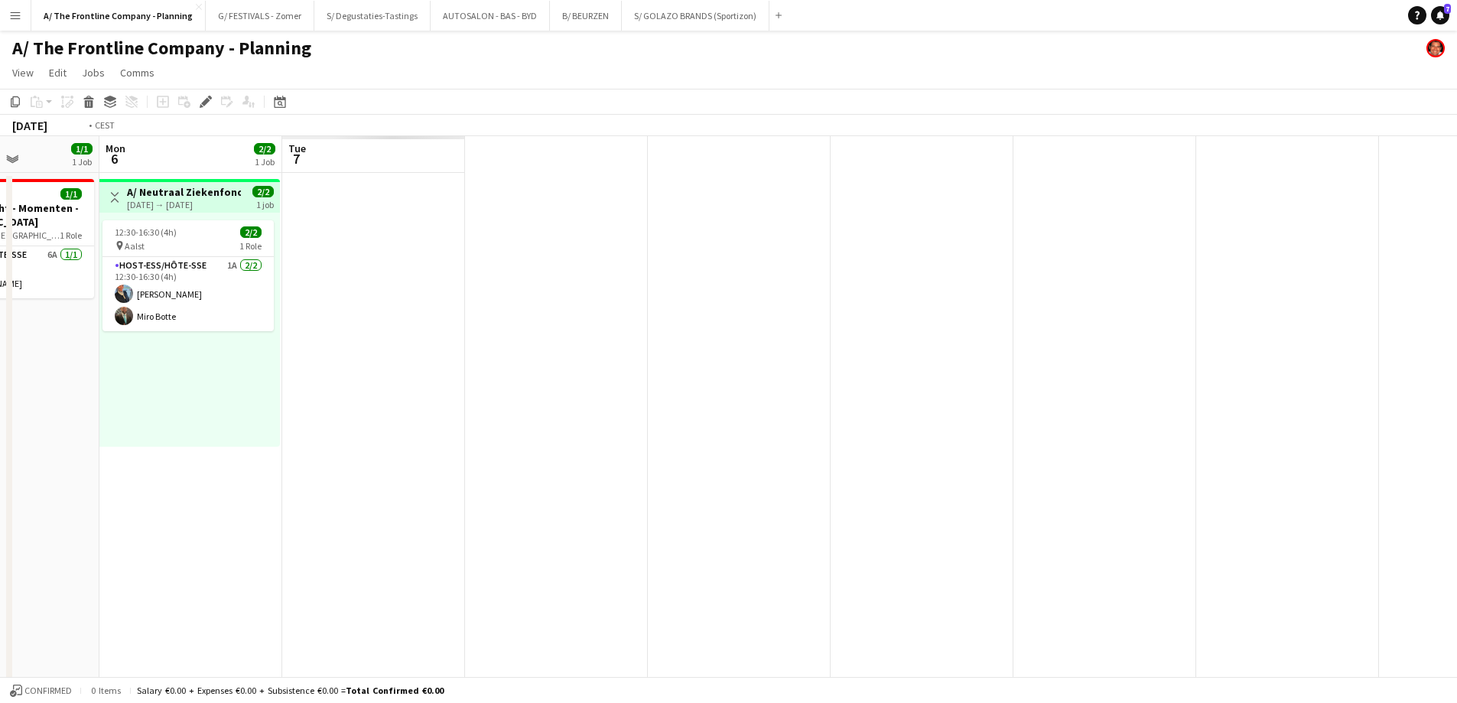
drag, startPoint x: 829, startPoint y: 421, endPoint x: 252, endPoint y: 391, distance: 577.5
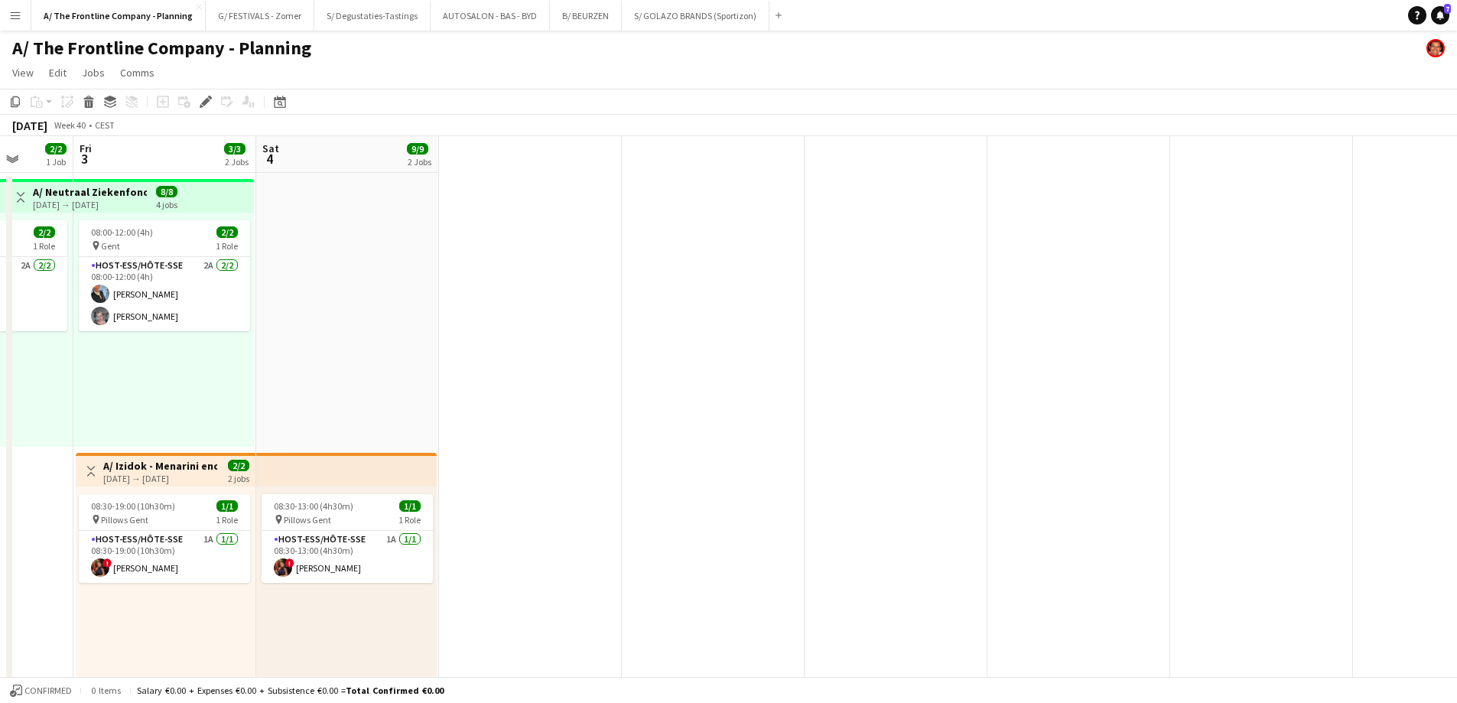
drag, startPoint x: 268, startPoint y: 387, endPoint x: 1278, endPoint y: 403, distance: 1009.8
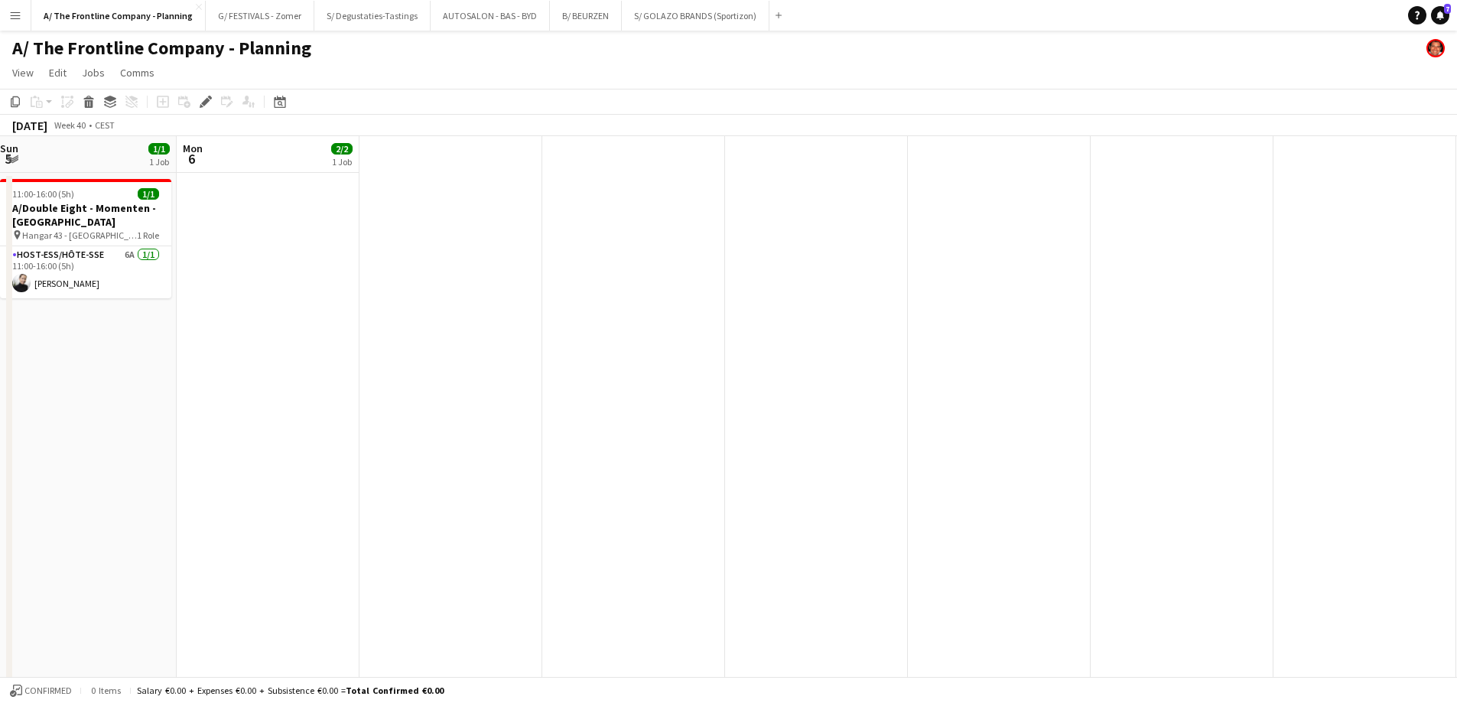
drag, startPoint x: 1114, startPoint y: 382, endPoint x: 585, endPoint y: 376, distance: 529.3
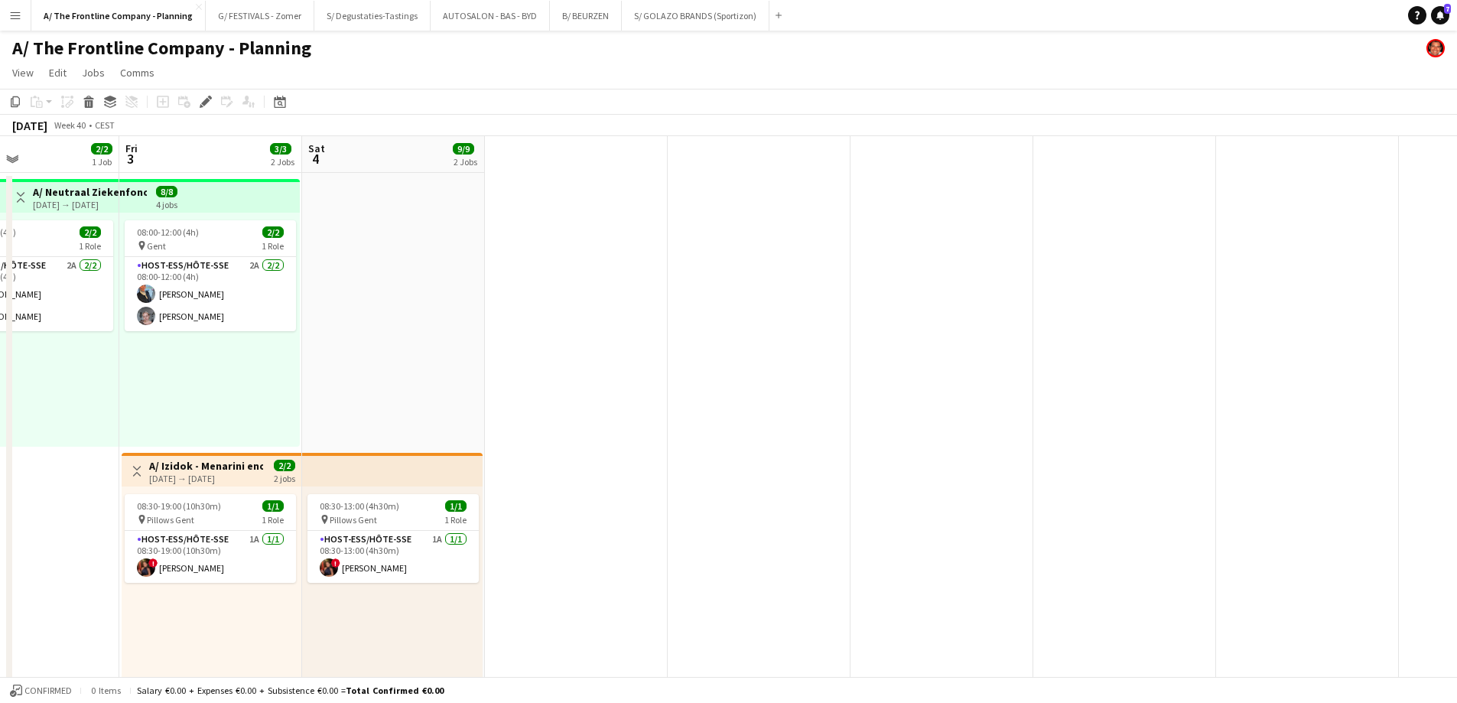
drag, startPoint x: 388, startPoint y: 350, endPoint x: 852, endPoint y: 328, distance: 464.8
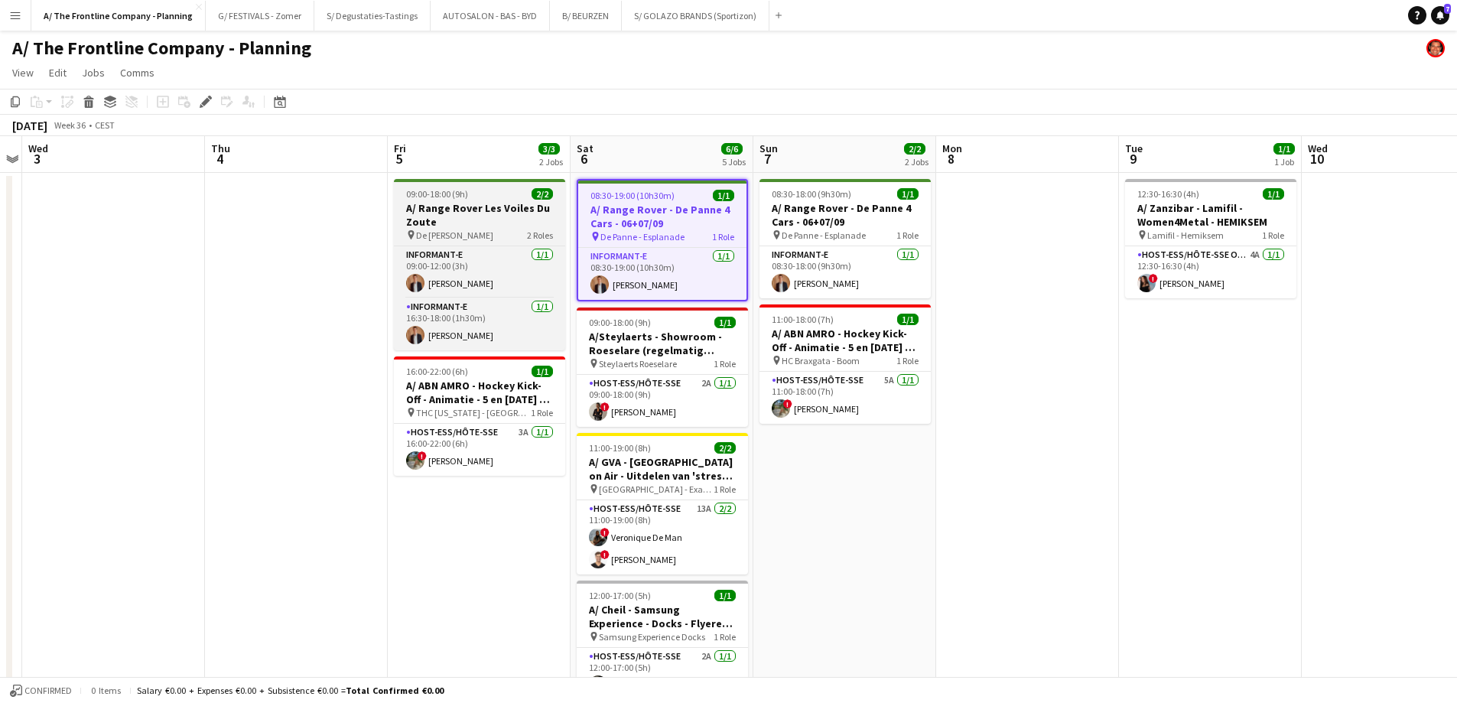
click at [466, 207] on h3 "A/ Range Rover Les Voiles Du Zoute" at bounding box center [479, 215] width 171 height 28
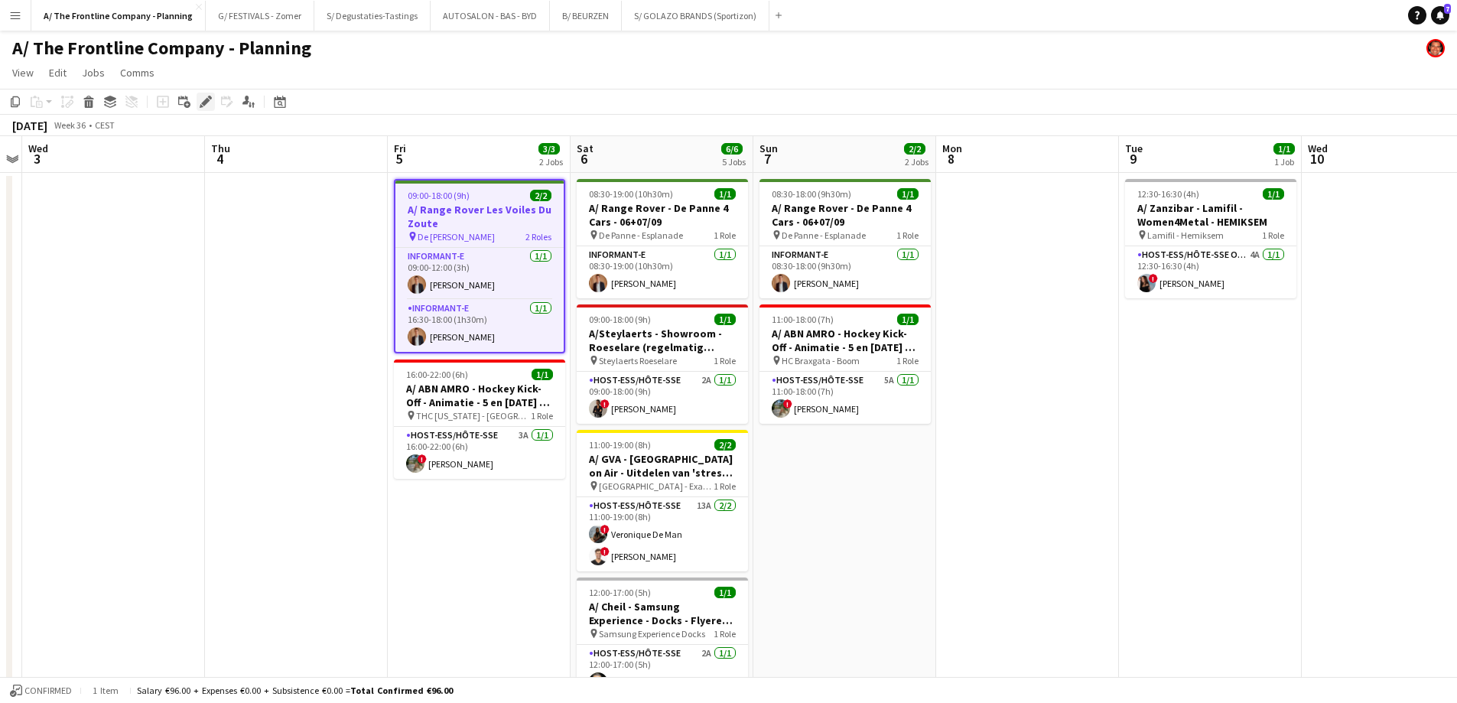
click at [203, 102] on icon at bounding box center [205, 102] width 8 height 8
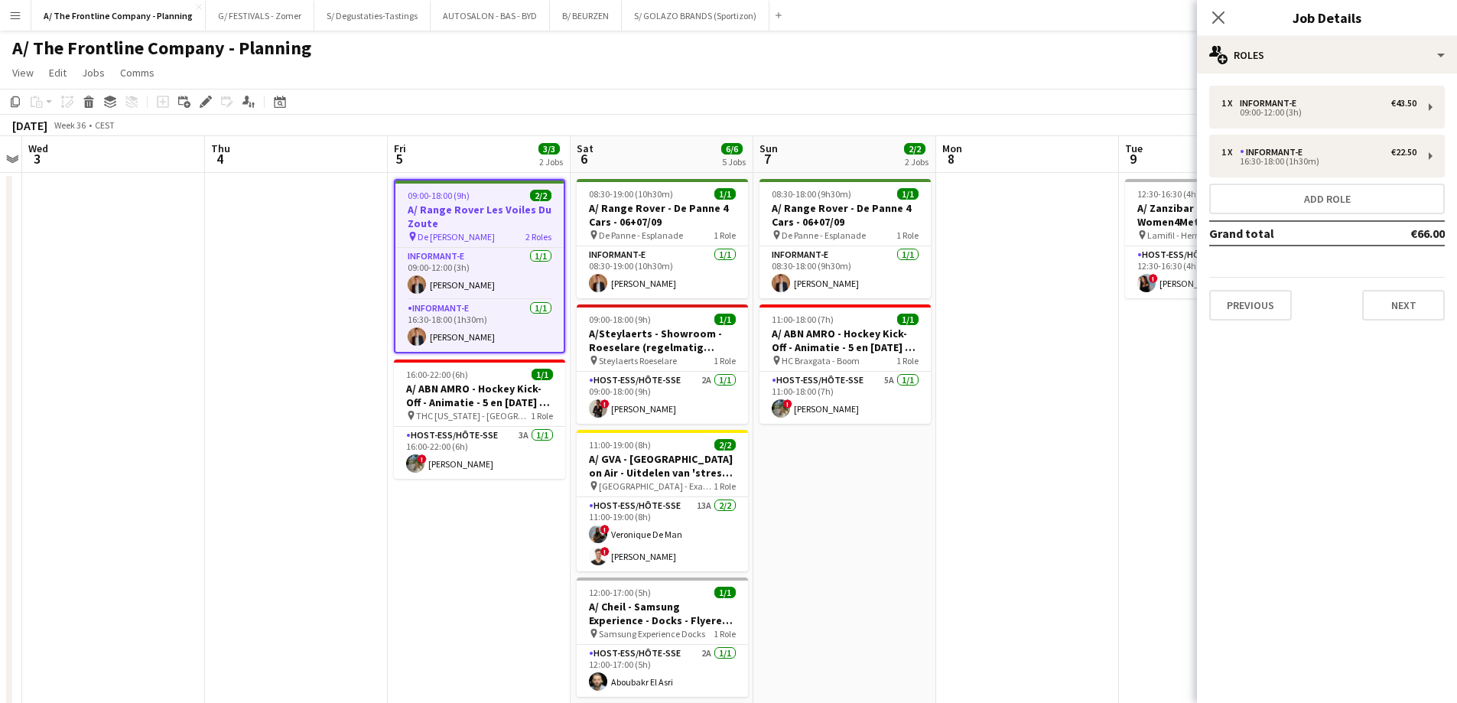
click at [297, 292] on app-date-cell at bounding box center [296, 694] width 183 height 1043
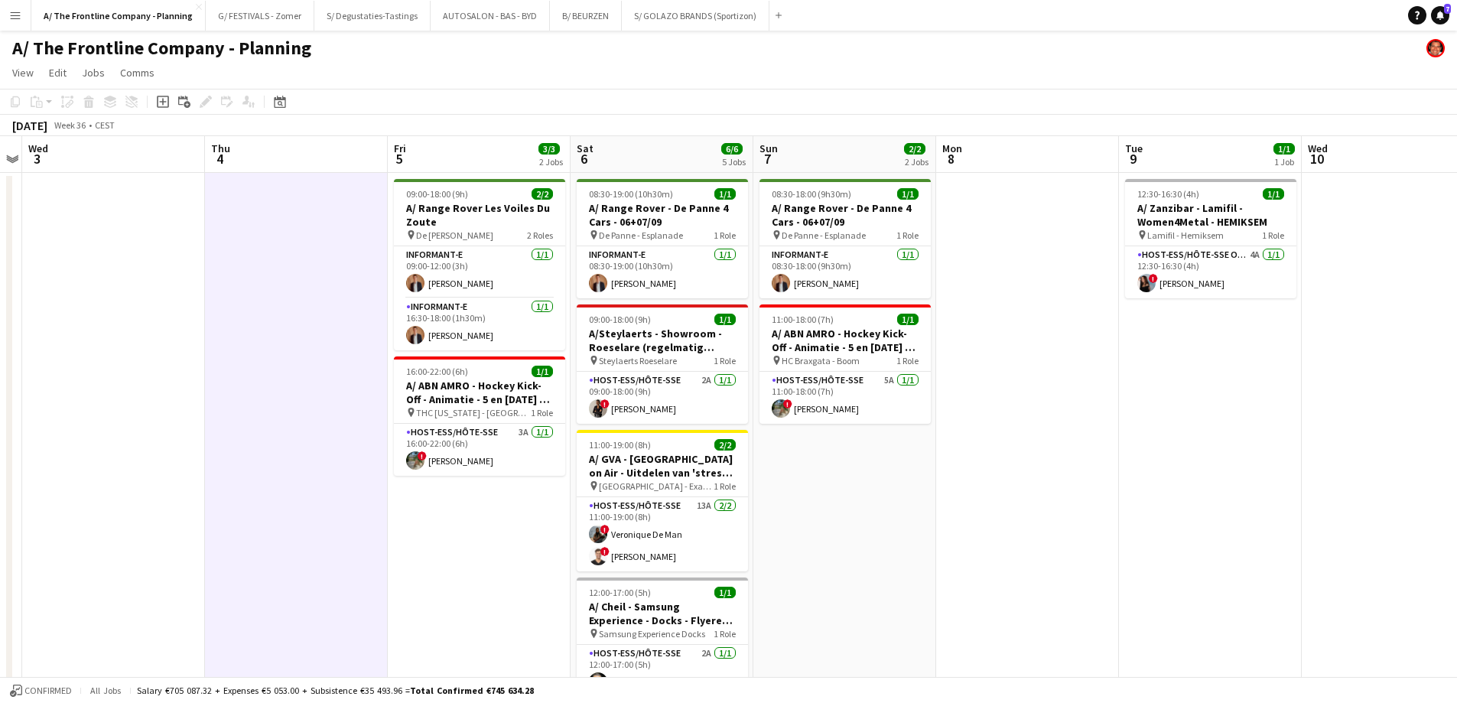
click at [360, 338] on app-date-cell at bounding box center [296, 694] width 183 height 1043
